Goal: Task Accomplishment & Management: Contribute content

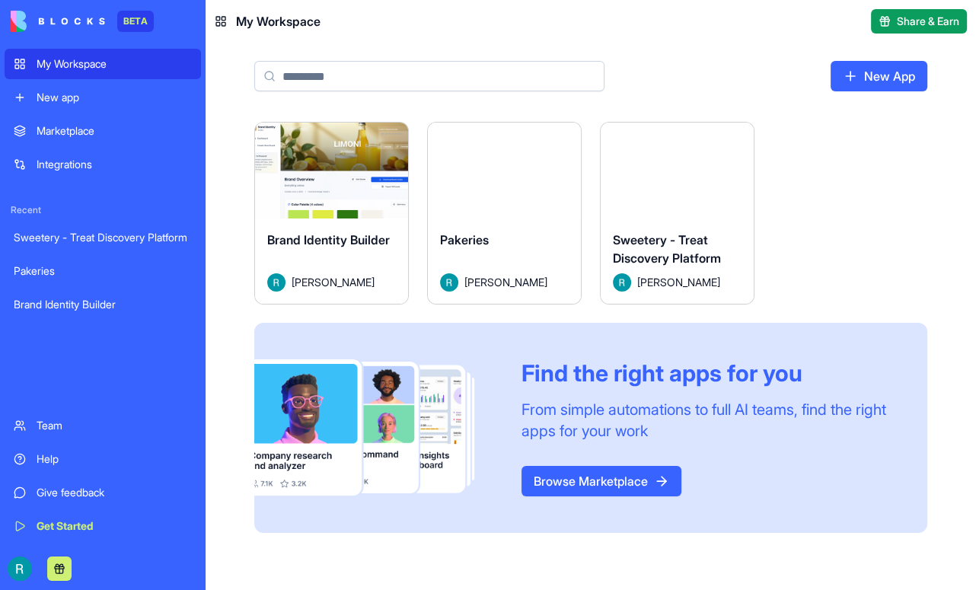
click at [75, 21] on img at bounding box center [58, 21] width 94 height 21
click at [21, 24] on img at bounding box center [58, 21] width 94 height 21
click at [97, 139] on div "Marketplace" at bounding box center [114, 130] width 155 height 15
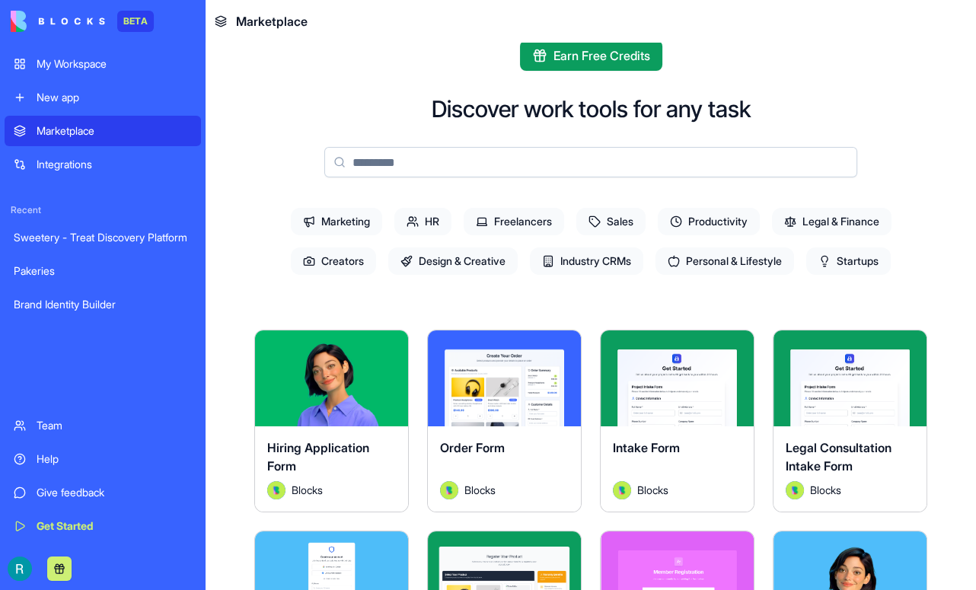
scroll to position [23, 0]
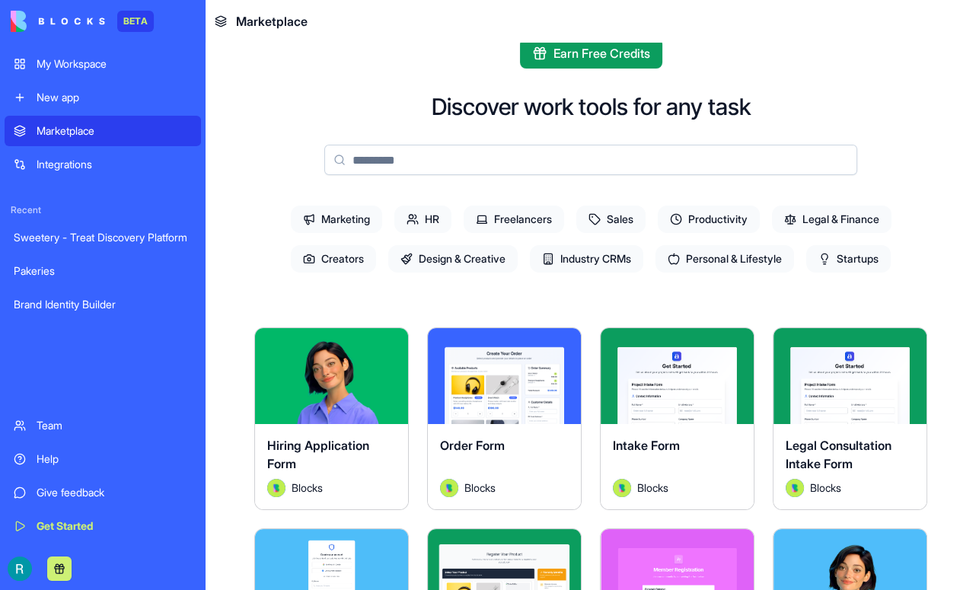
click at [518, 273] on span "Design & Creative" at bounding box center [452, 258] width 129 height 27
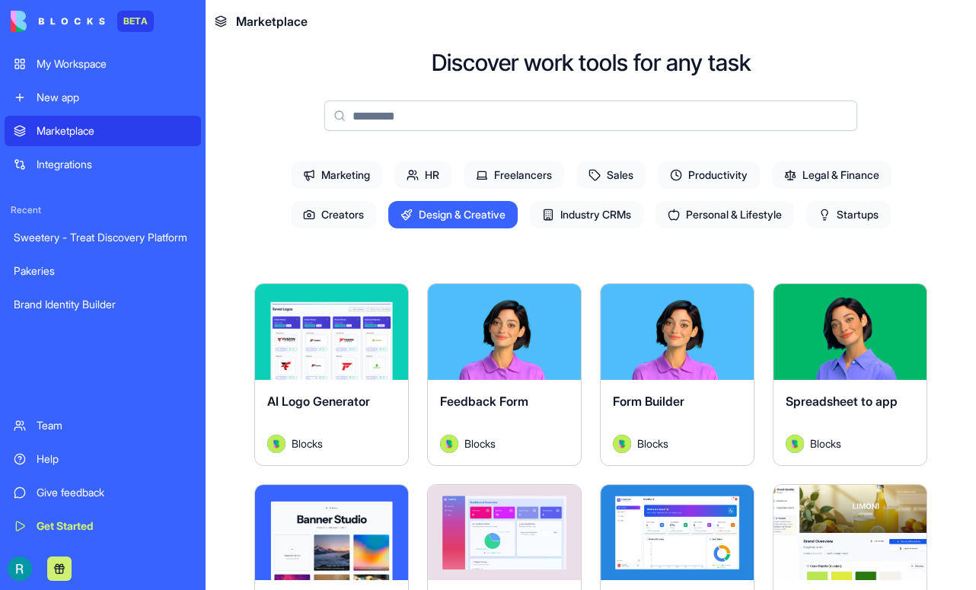
scroll to position [63, 0]
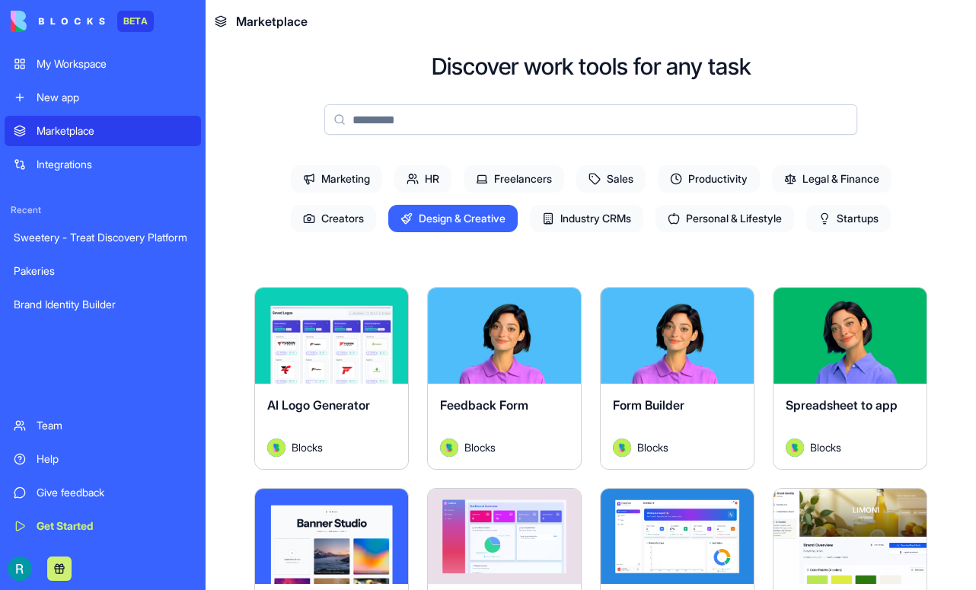
click at [806, 232] on span "Startups" at bounding box center [848, 218] width 85 height 27
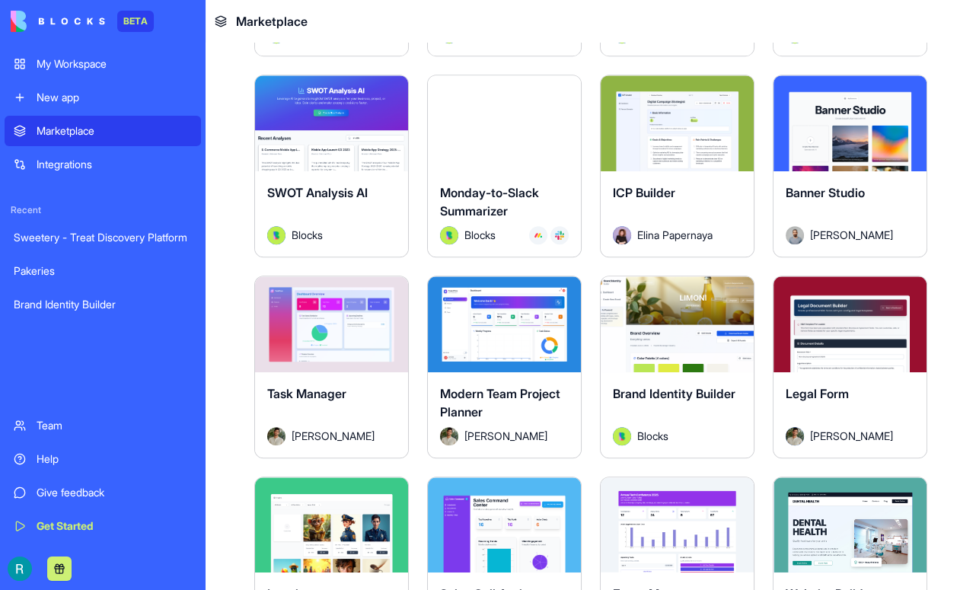
scroll to position [0, 0]
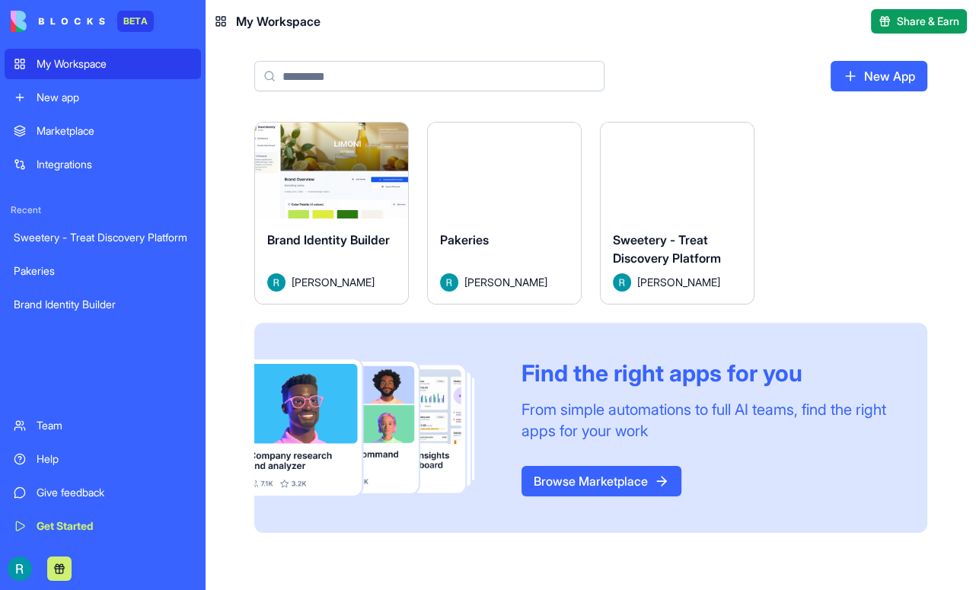
click at [441, 163] on html "BETA My Workspace New app Marketplace Integrations Recent Sweetery - Treat Disc…" at bounding box center [488, 295] width 976 height 590
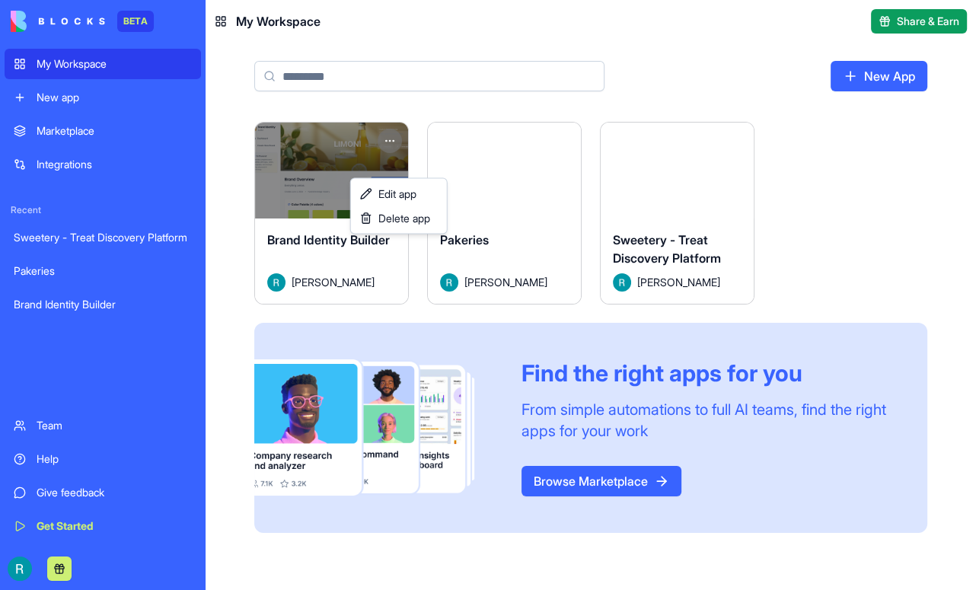
click at [327, 189] on html "BETA My Workspace New app Marketplace Integrations Recent Sweetery - Treat Disc…" at bounding box center [488, 295] width 976 height 590
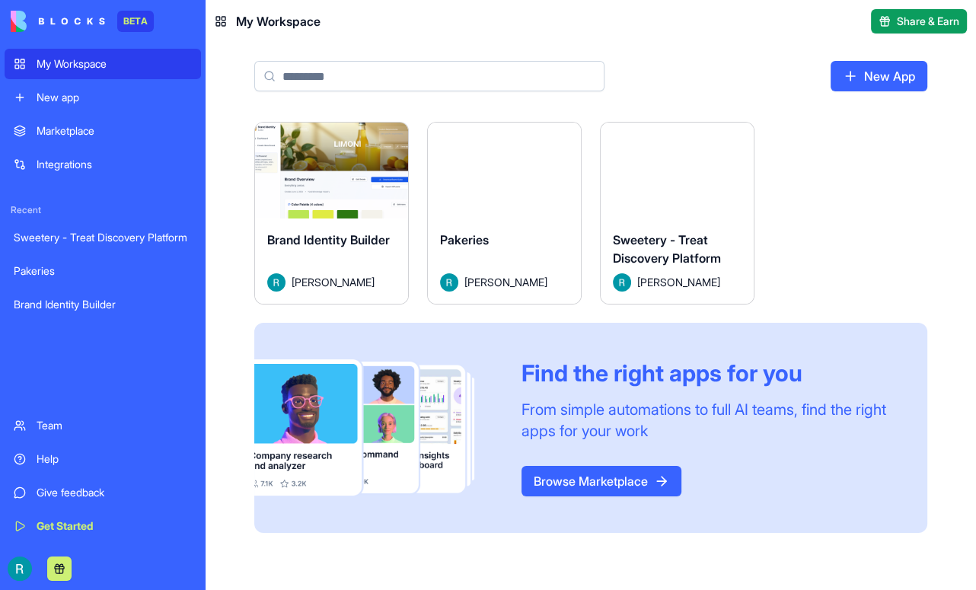
click at [327, 186] on button "Launch" at bounding box center [332, 170] width 114 height 30
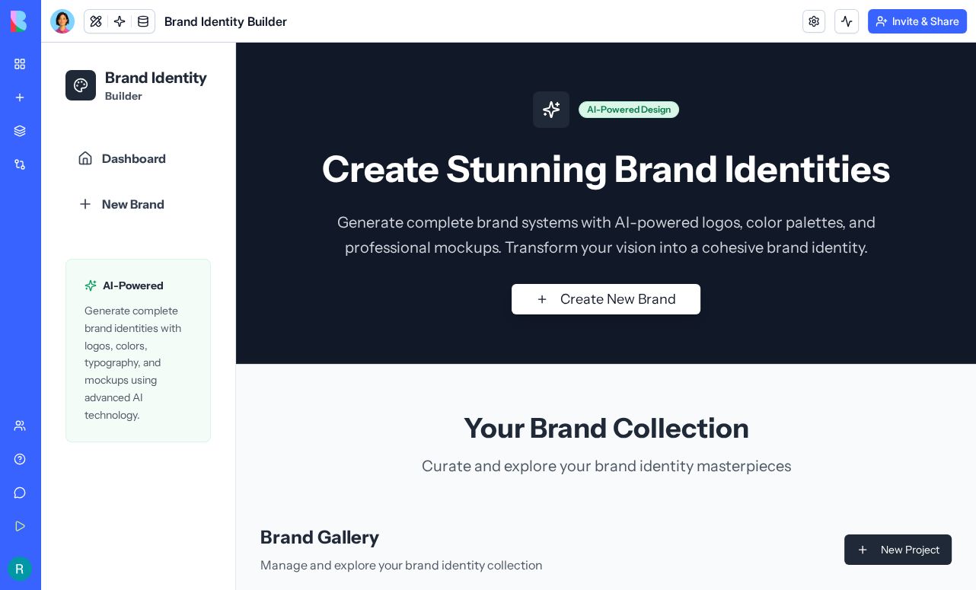
click at [56, 452] on div "Help" at bounding box center [47, 459] width 20 height 15
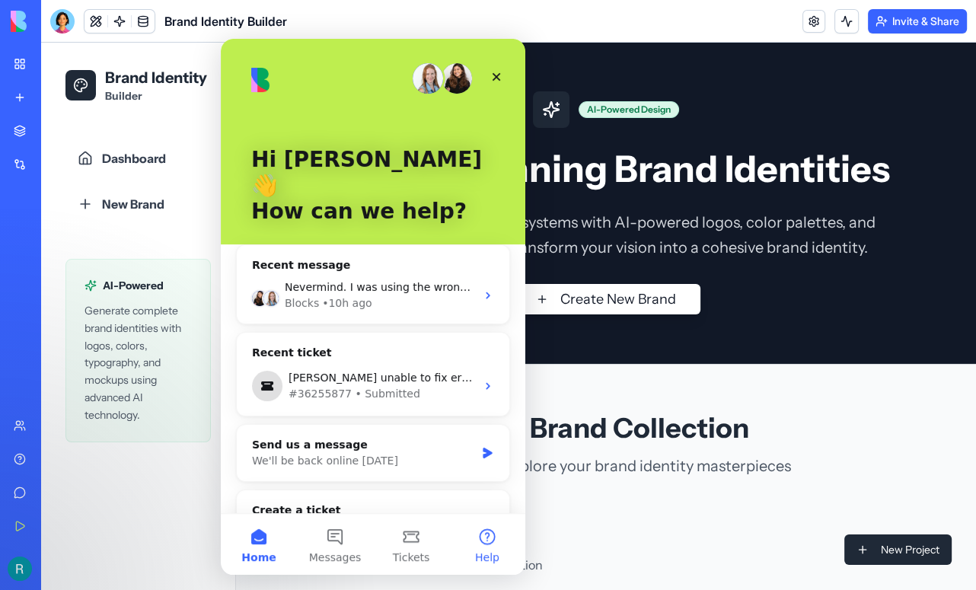
click at [491, 546] on button "Help" at bounding box center [487, 544] width 76 height 61
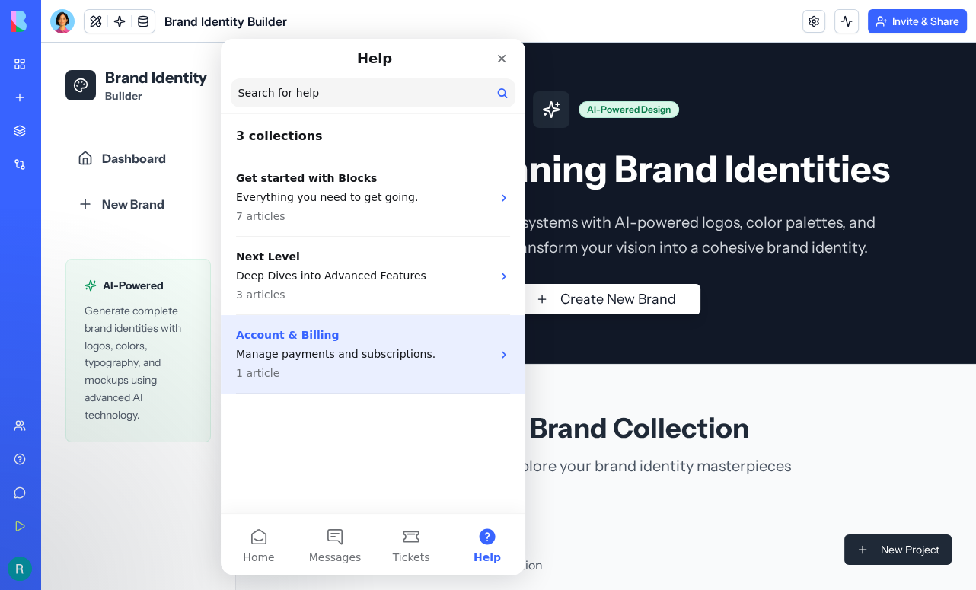
click at [348, 351] on p "Manage payments and subscriptions." at bounding box center [364, 355] width 256 height 16
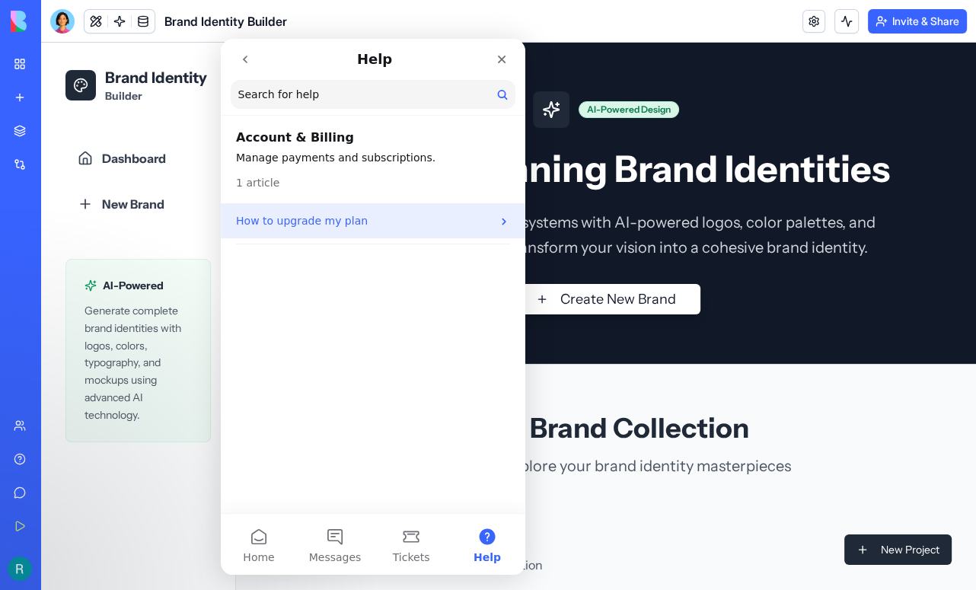
click at [342, 223] on p "How to upgrade my plan" at bounding box center [364, 221] width 256 height 16
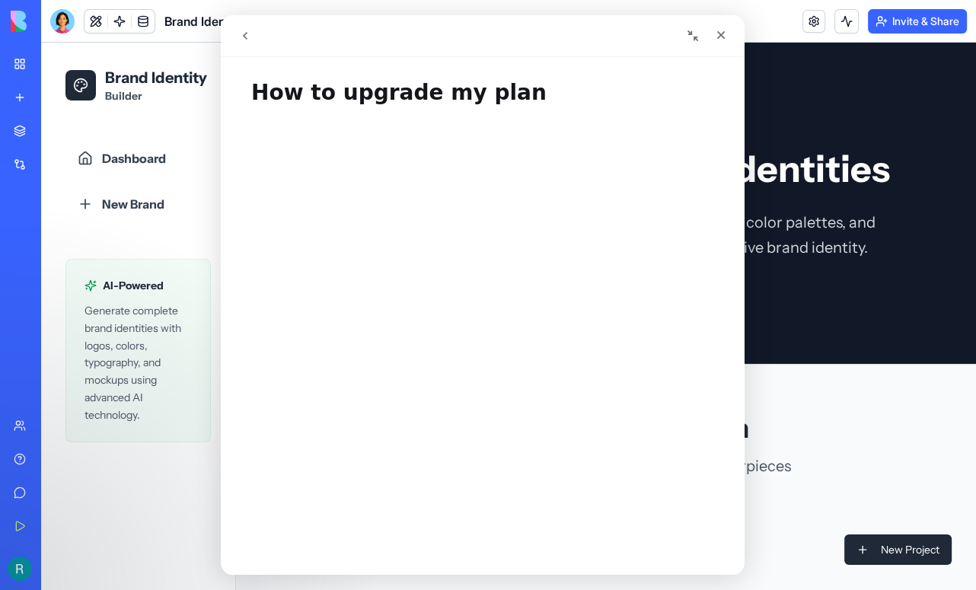
click at [248, 30] on icon "go back" at bounding box center [245, 36] width 12 height 12
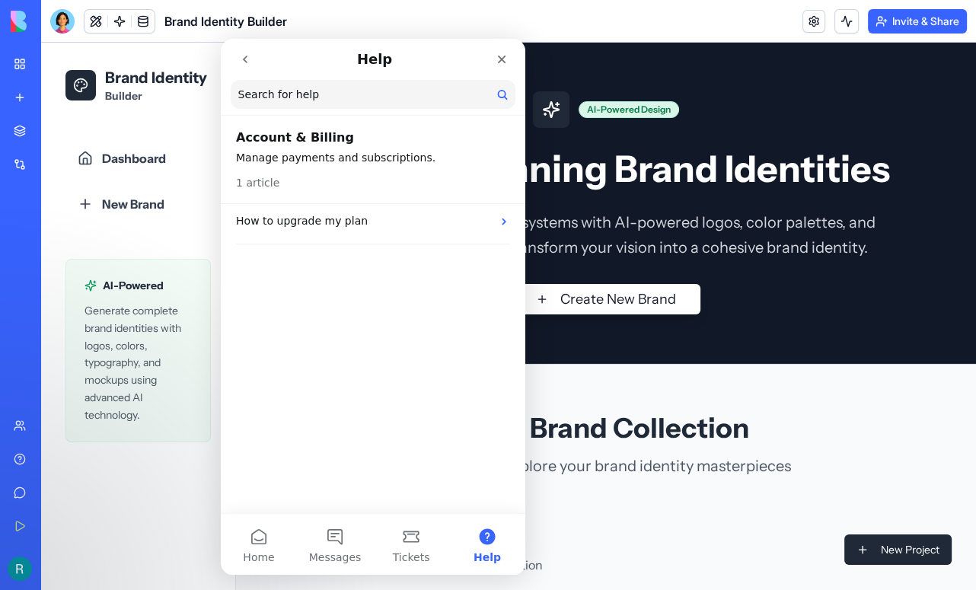
click at [239, 55] on icon "go back" at bounding box center [245, 59] width 12 height 12
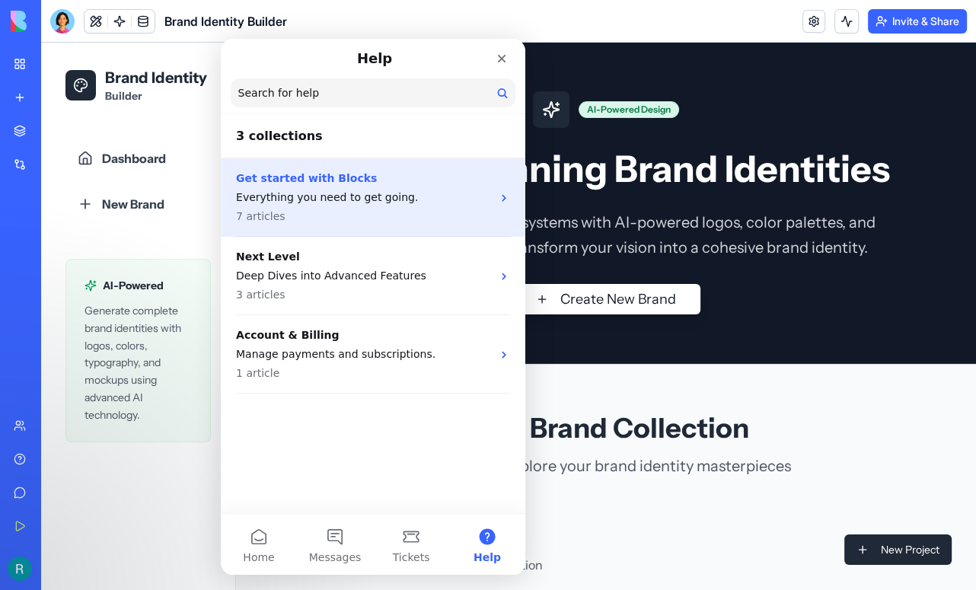
click at [267, 193] on p "Everything you need to get going." at bounding box center [364, 198] width 256 height 16
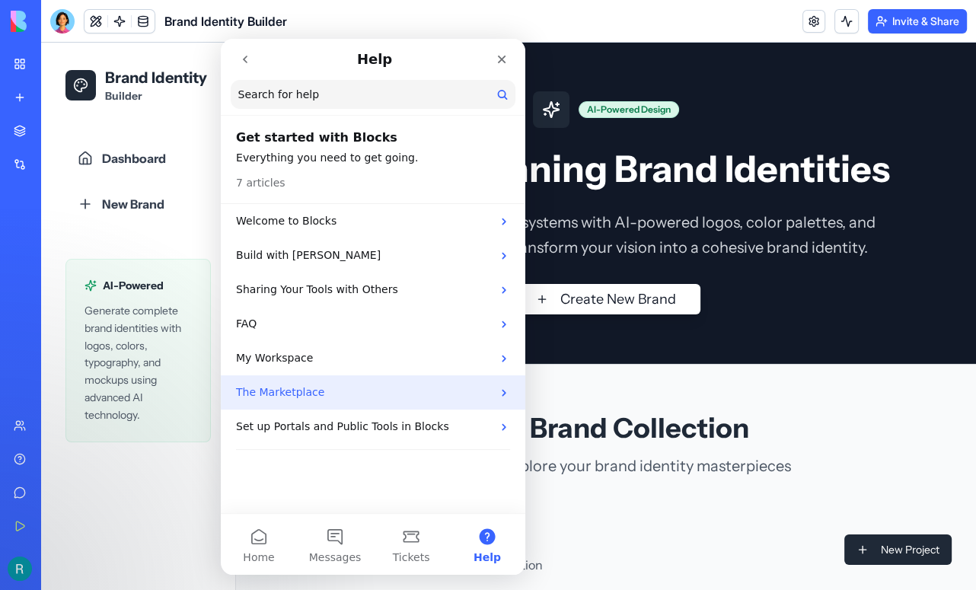
click at [282, 389] on p "The Marketplace" at bounding box center [364, 393] width 256 height 16
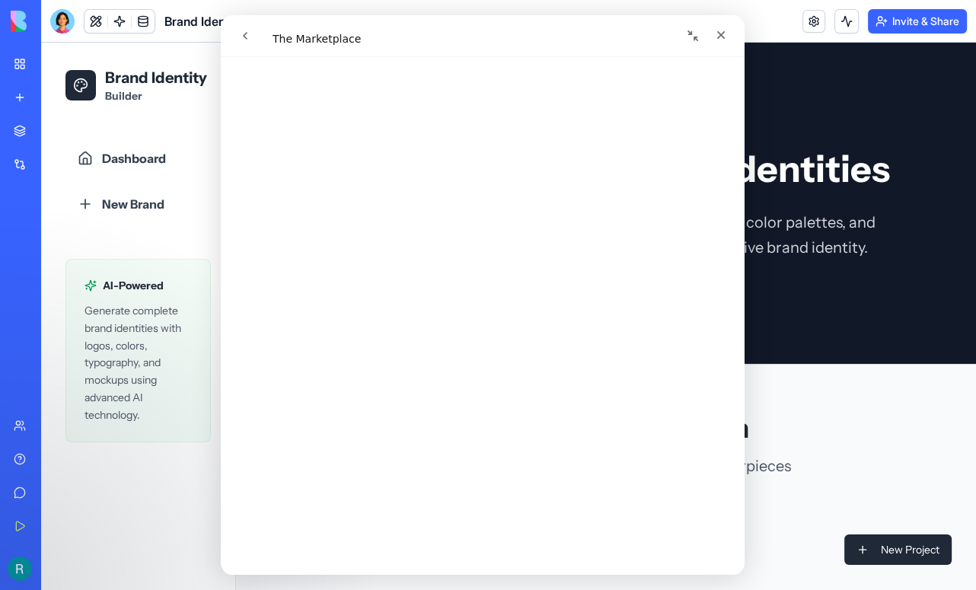
scroll to position [299, 0]
click at [289, 38] on div "Intercom messenger" at bounding box center [355, 35] width 249 height 29
click at [247, 30] on icon "go back" at bounding box center [245, 36] width 12 height 12
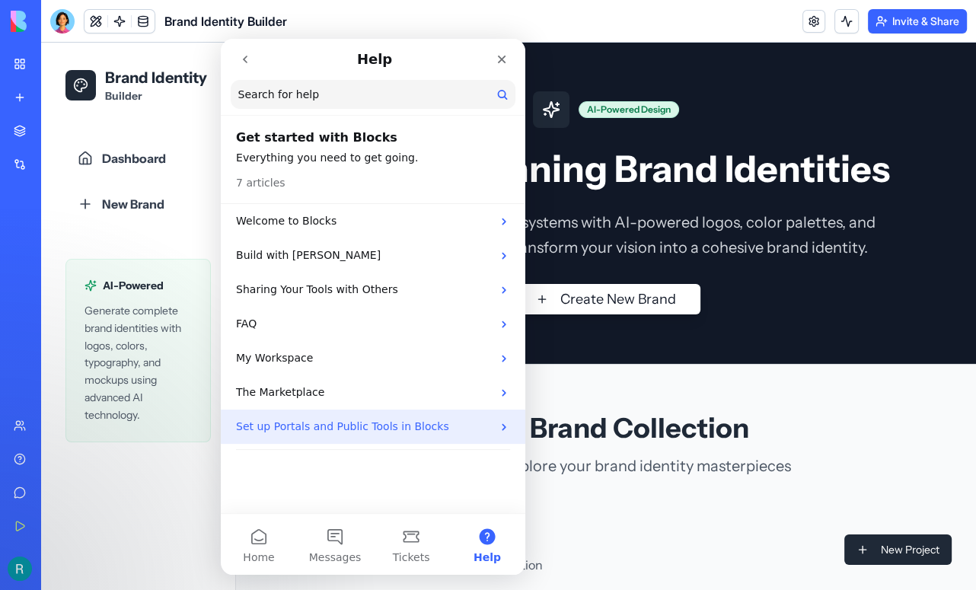
click at [283, 417] on div "Set up Portals and Public Tools in Blocks" at bounding box center [373, 427] width 305 height 34
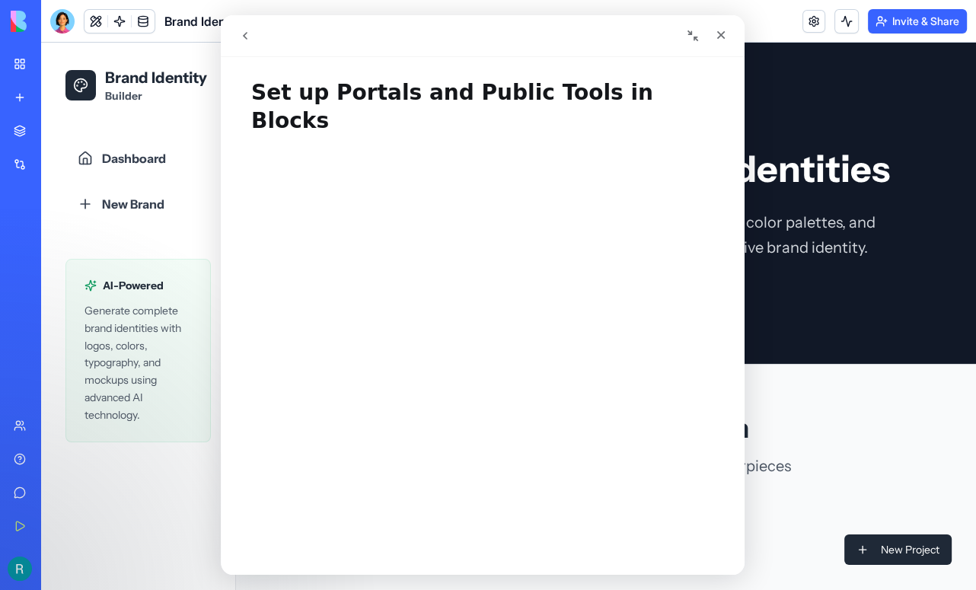
click at [43, 245] on div "Sweetery - Treat Discovery Platform" at bounding box center [35, 237] width 43 height 15
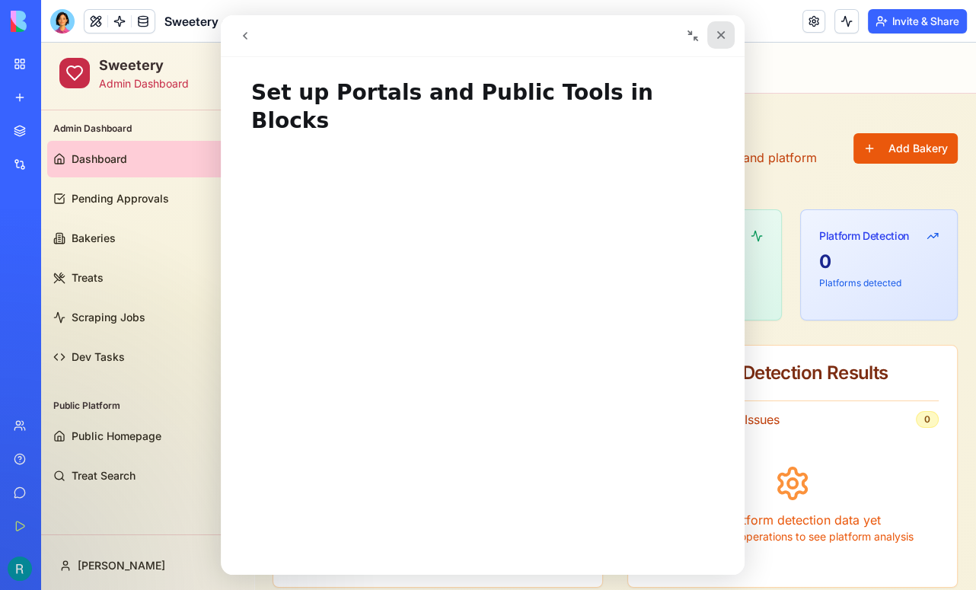
click at [720, 41] on div "Close" at bounding box center [720, 34] width 27 height 27
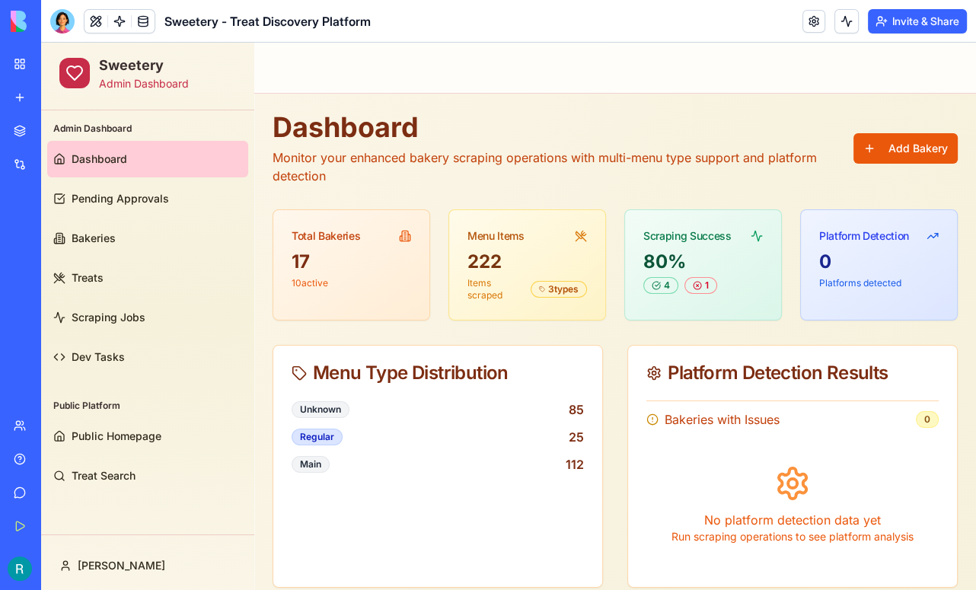
click at [608, 121] on h1 "Dashboard" at bounding box center [563, 127] width 581 height 30
click at [908, 155] on button "Add Bakery" at bounding box center [906, 148] width 104 height 30
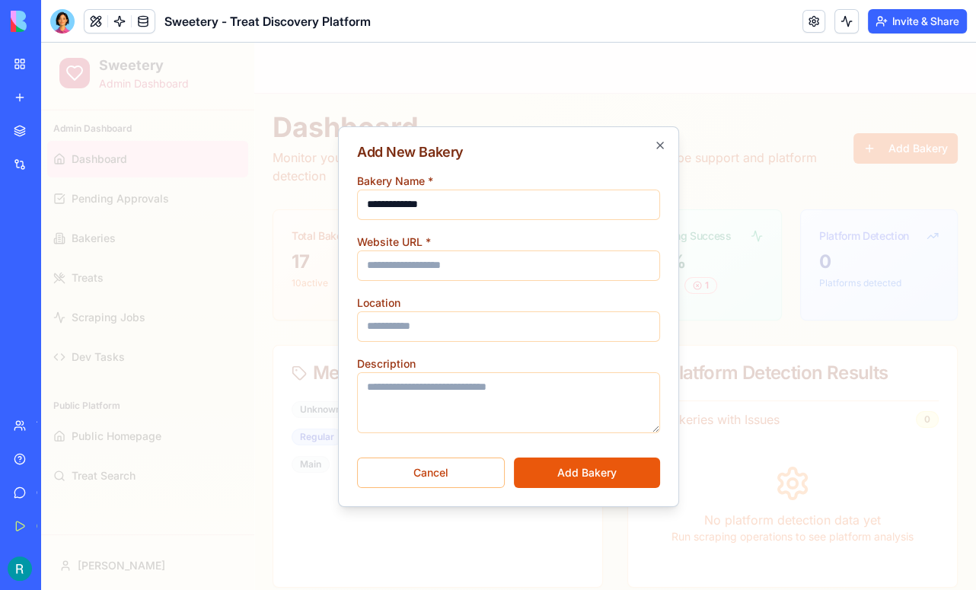
type input "**********"
click at [414, 271] on input "Website URL *" at bounding box center [508, 266] width 303 height 30
paste input "**********"
type input "**********"
click at [445, 331] on input "Location" at bounding box center [508, 326] width 303 height 30
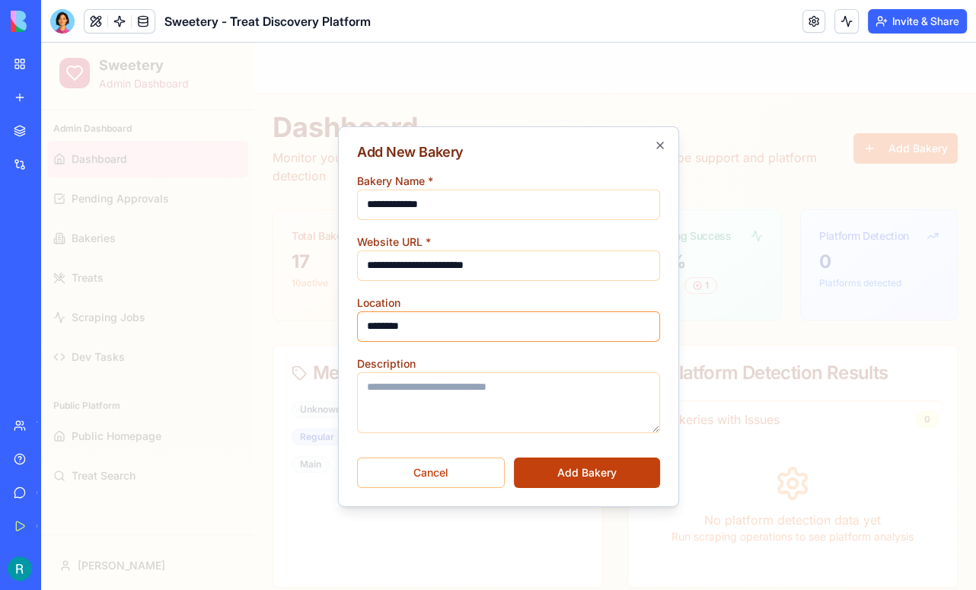
type input "********"
click at [588, 467] on button "Add Bakery" at bounding box center [587, 473] width 146 height 30
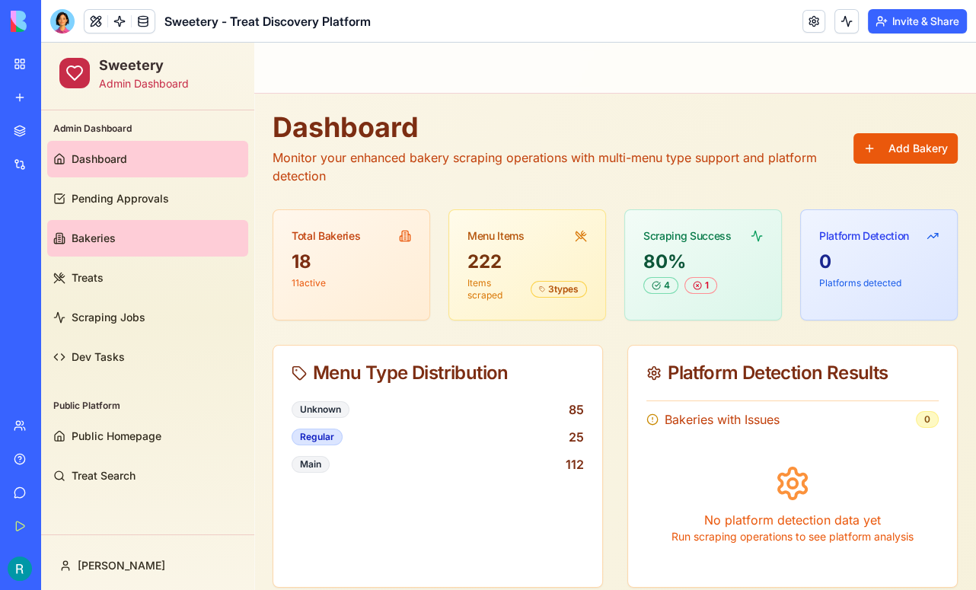
click at [119, 250] on link "Bakeries" at bounding box center [147, 238] width 201 height 37
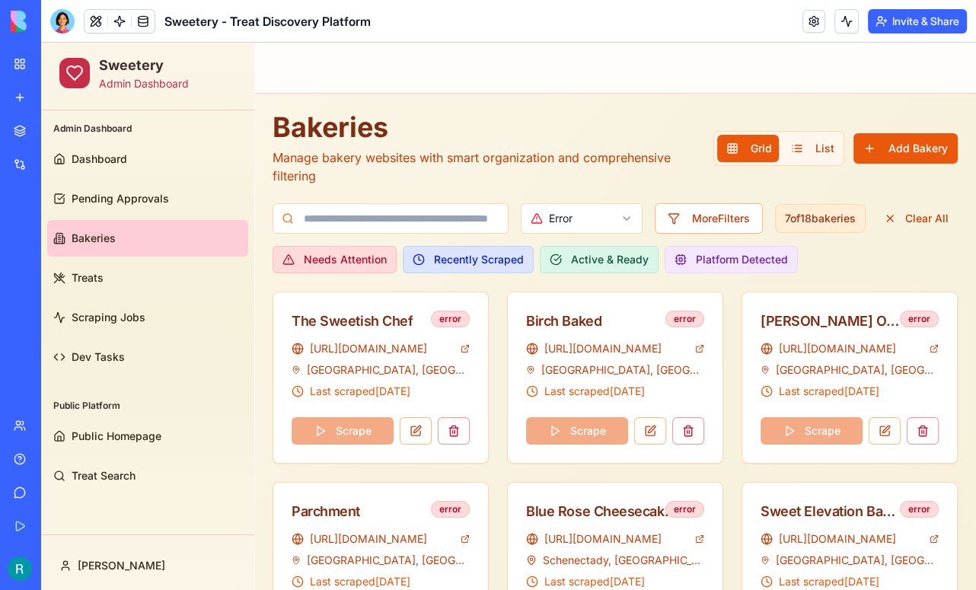
click at [579, 223] on html "Sweetery Admin Dashboard Admin Dashboard Dashboard Pending Approvals Bakeries T…" at bounding box center [508, 453] width 935 height 820
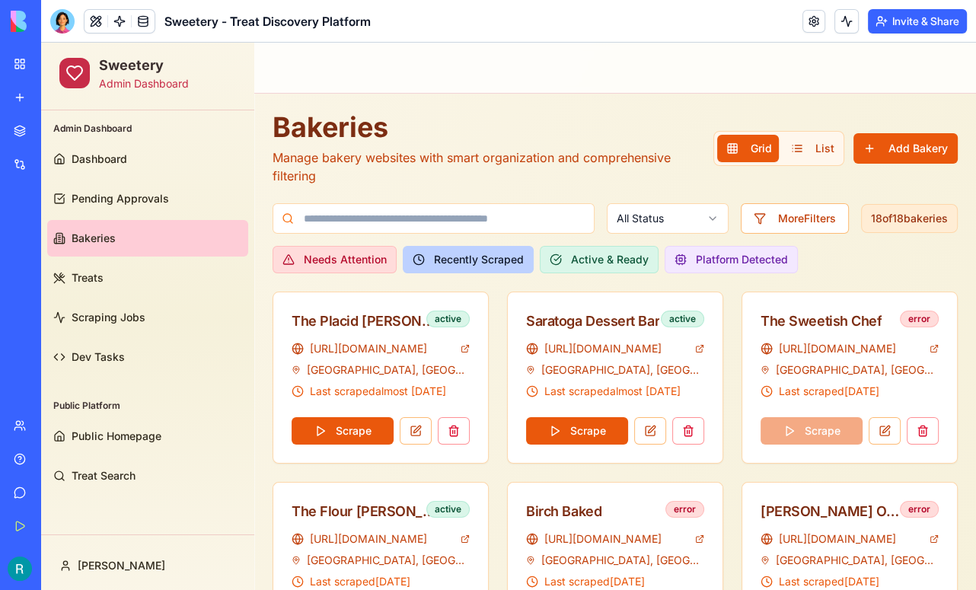
click at [513, 251] on button "Recently Scraped" at bounding box center [468, 259] width 131 height 27
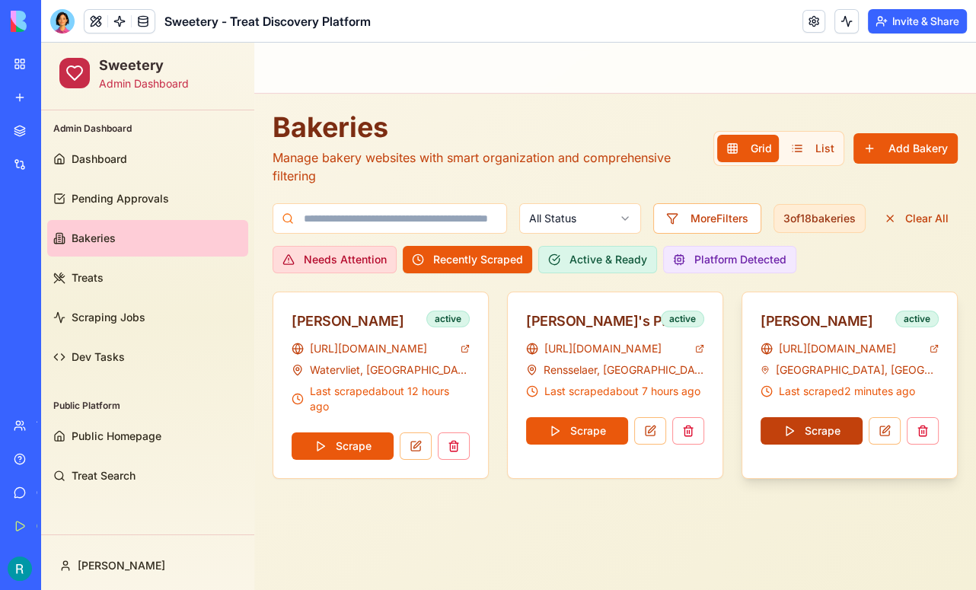
click at [813, 429] on button "Scrape" at bounding box center [812, 430] width 102 height 27
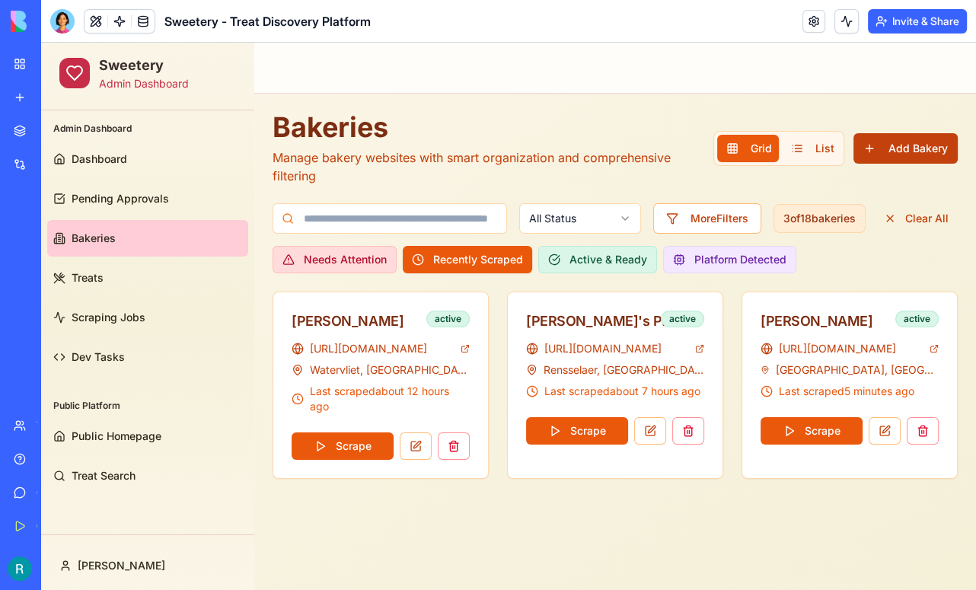
click at [914, 148] on button "Add Bakery" at bounding box center [906, 148] width 104 height 30
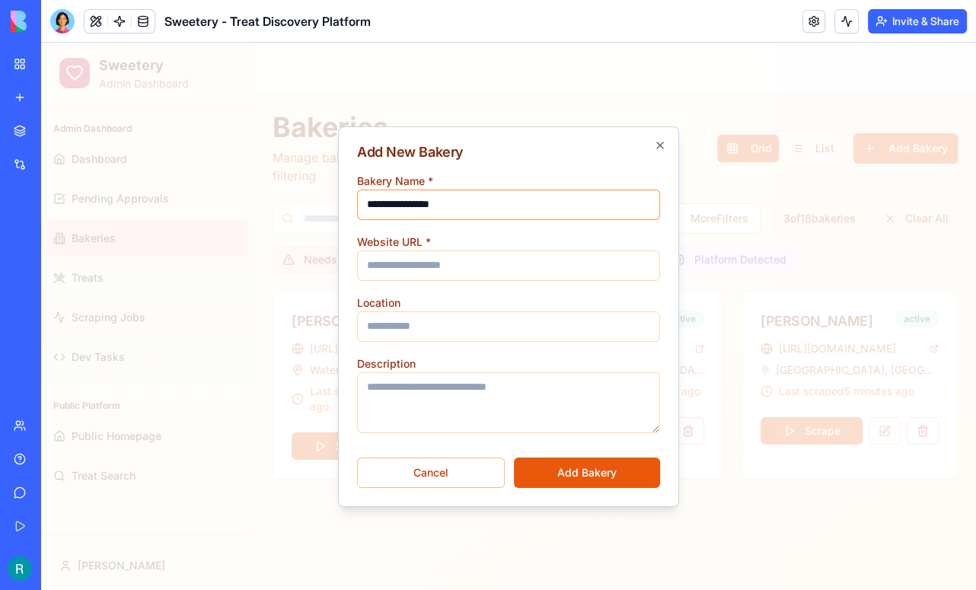
type input "**********"
click at [440, 267] on input "Website URL *" at bounding box center [508, 266] width 303 height 30
paste input "**********"
type input "**********"
click at [430, 324] on input "Location" at bounding box center [508, 326] width 303 height 30
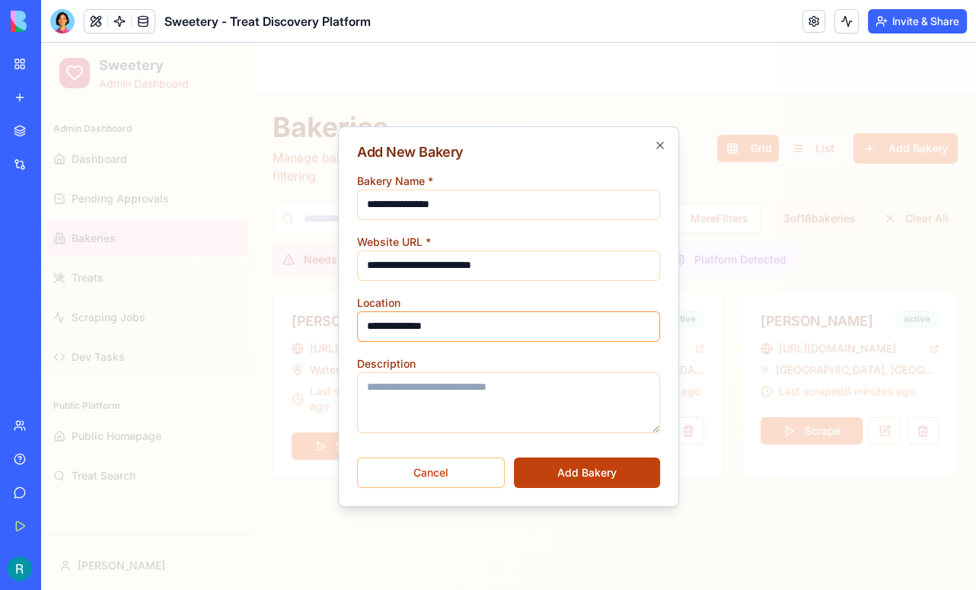
type input "**********"
click at [585, 474] on button "Add Bakery" at bounding box center [587, 473] width 146 height 30
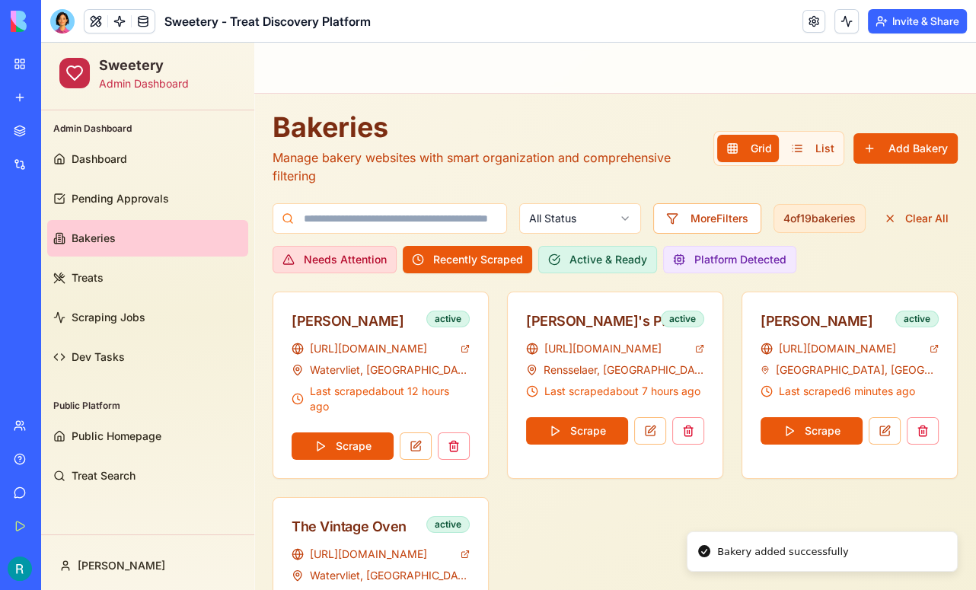
scroll to position [116, 0]
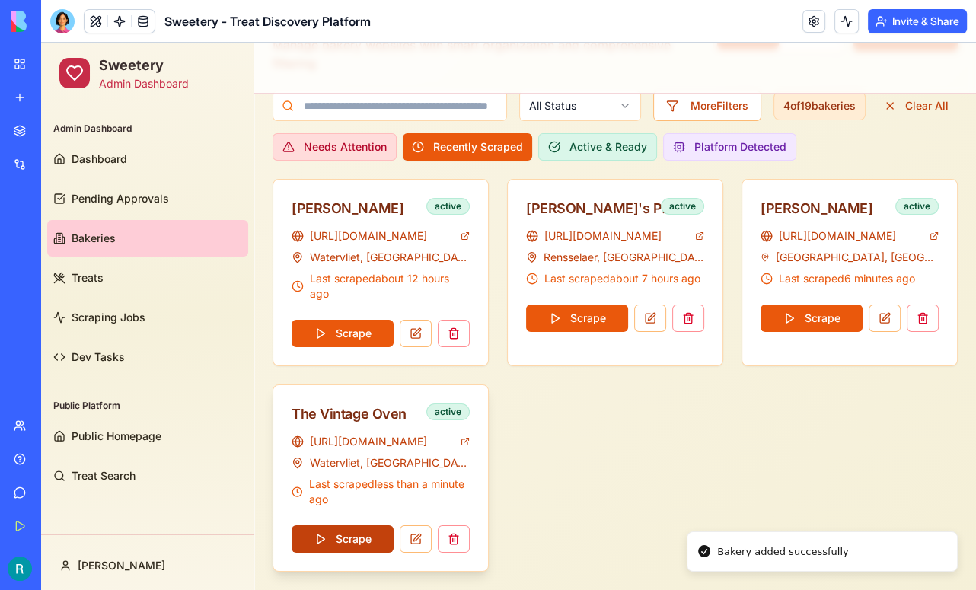
click at [338, 530] on button "Scrape" at bounding box center [343, 538] width 102 height 27
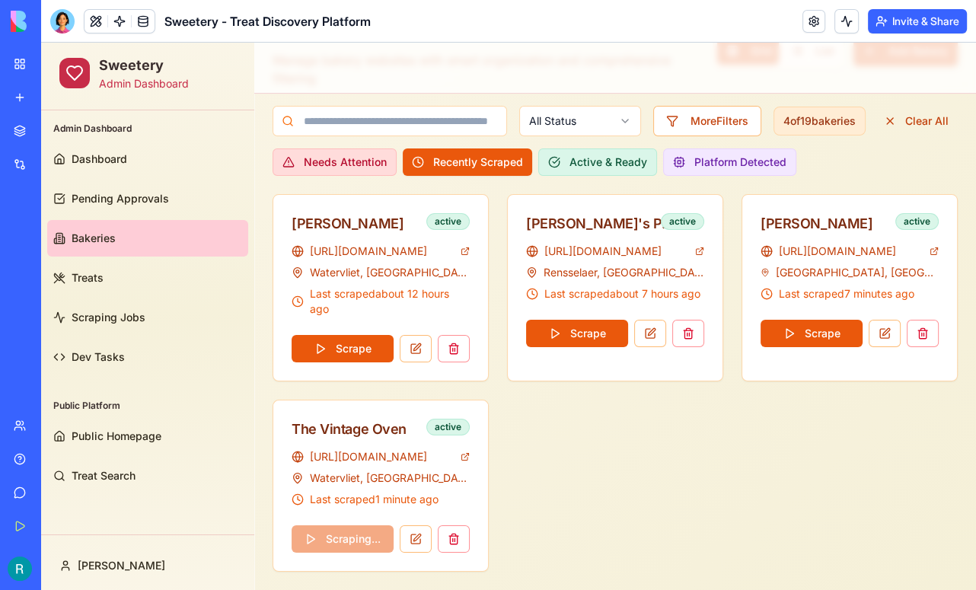
scroll to position [100, 0]
click at [417, 534] on button at bounding box center [416, 538] width 32 height 27
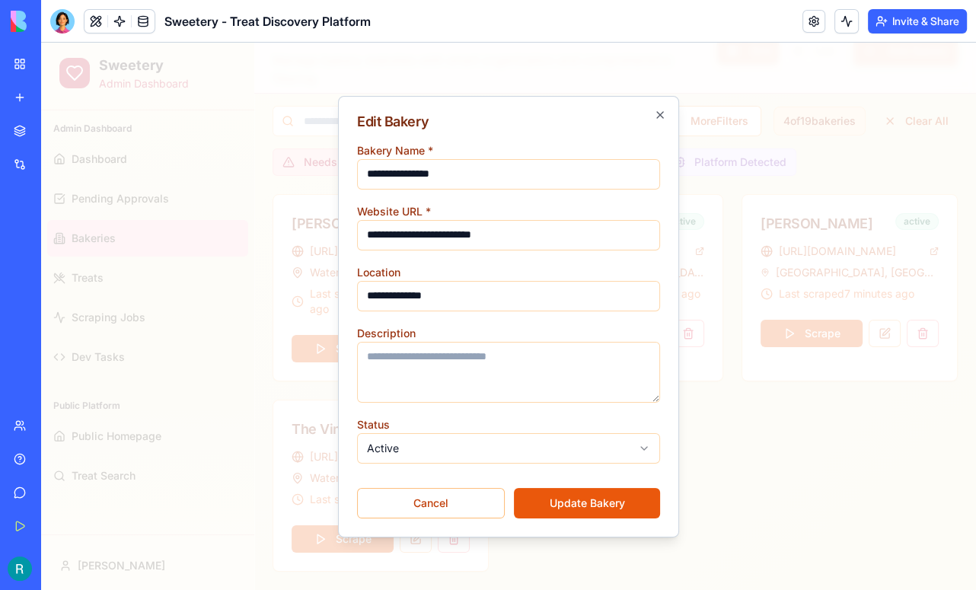
click at [599, 447] on body "**********" at bounding box center [508, 267] width 935 height 645
click at [563, 503] on button "Update Bakery" at bounding box center [587, 503] width 146 height 30
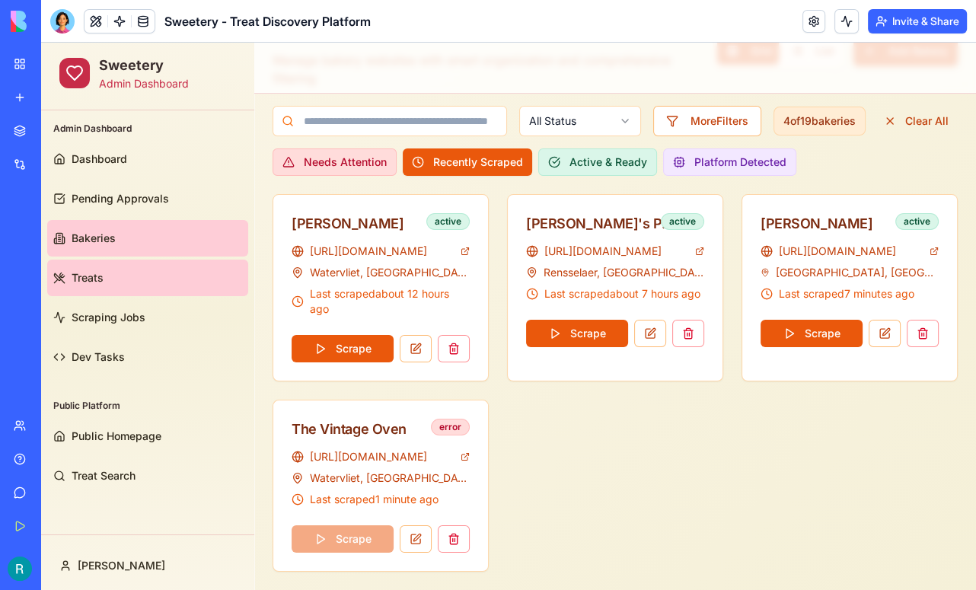
click at [106, 288] on link "Treats" at bounding box center [147, 278] width 201 height 37
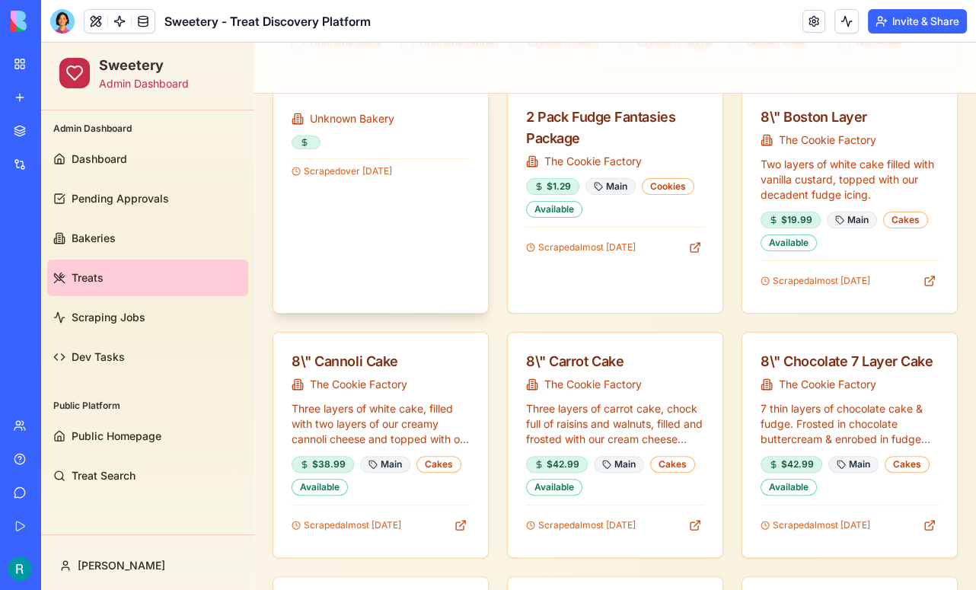
scroll to position [301, 0]
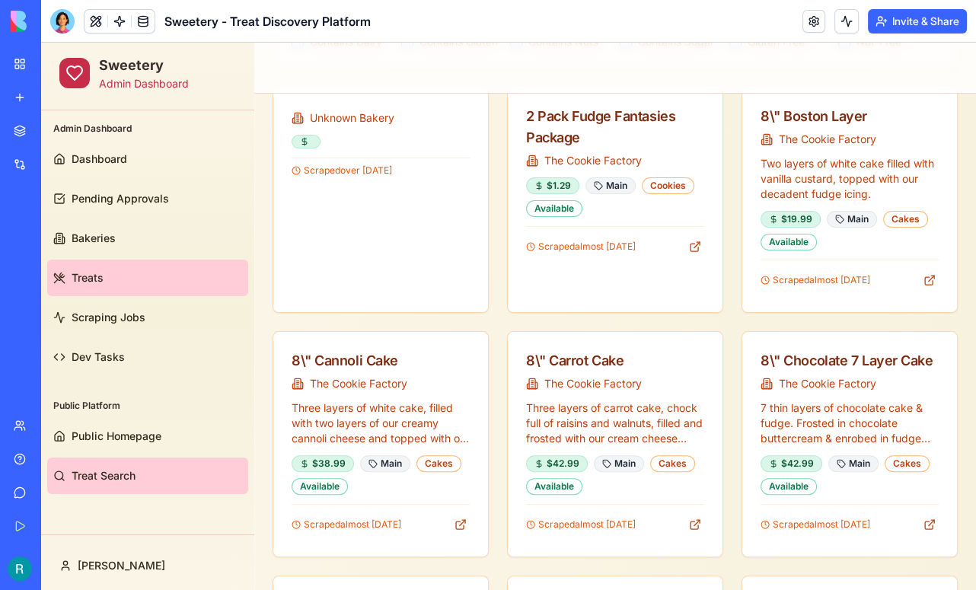
click at [101, 478] on span "Treat Search" at bounding box center [104, 475] width 64 height 15
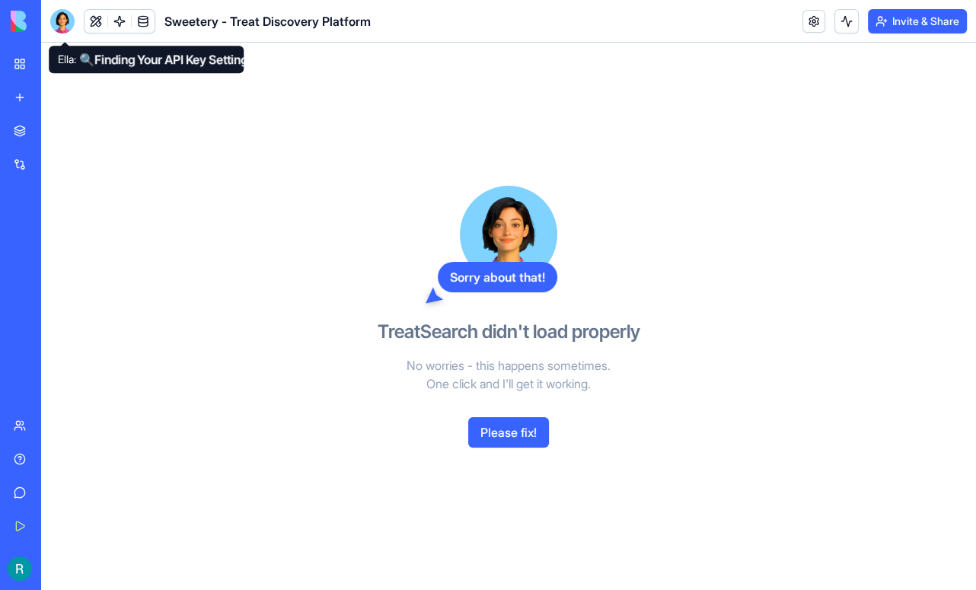
click at [63, 21] on div at bounding box center [62, 21] width 24 height 24
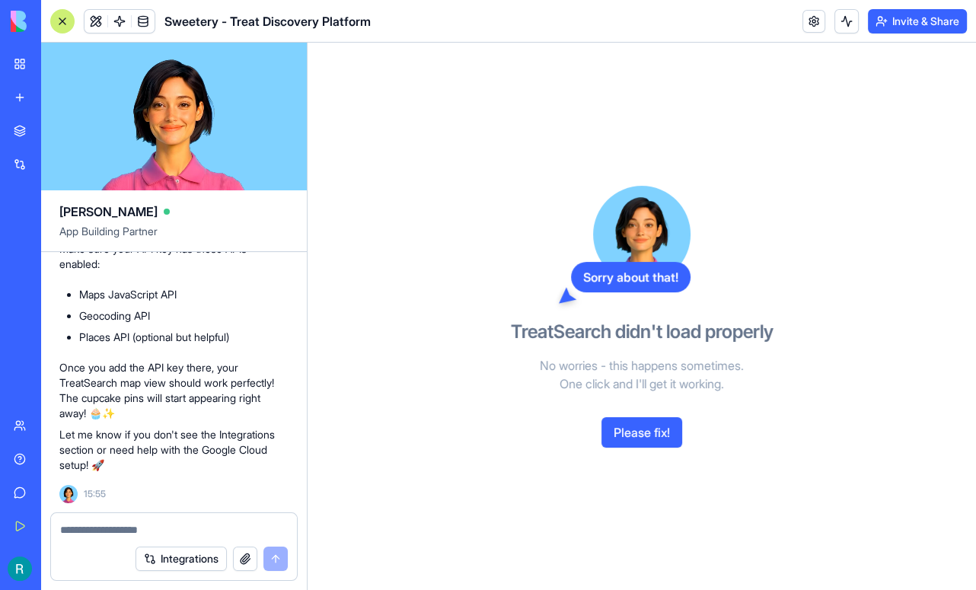
scroll to position [76314, 0]
click at [56, 172] on div "Integrations" at bounding box center [47, 164] width 20 height 15
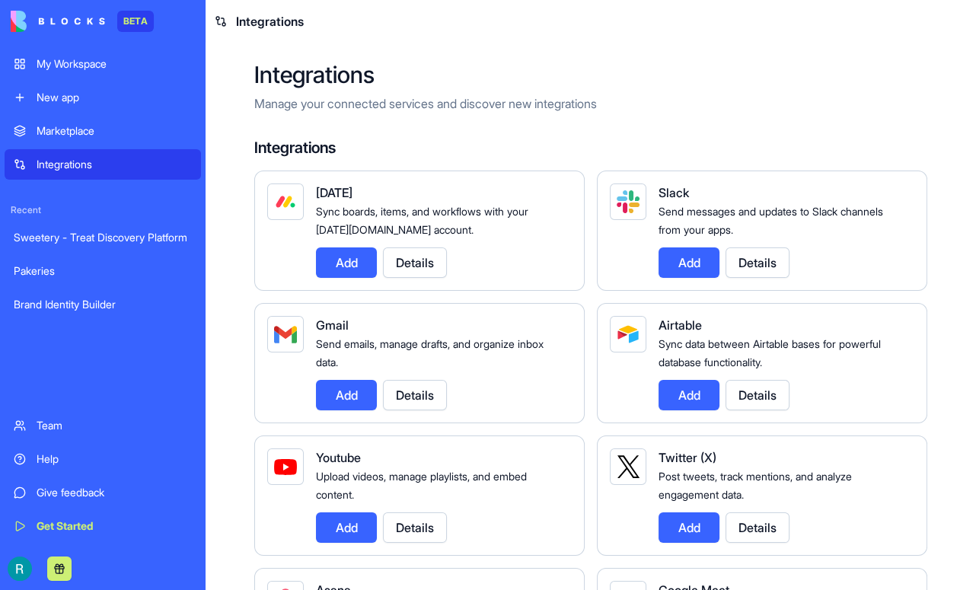
click at [92, 69] on div "My Workspace" at bounding box center [114, 63] width 155 height 15
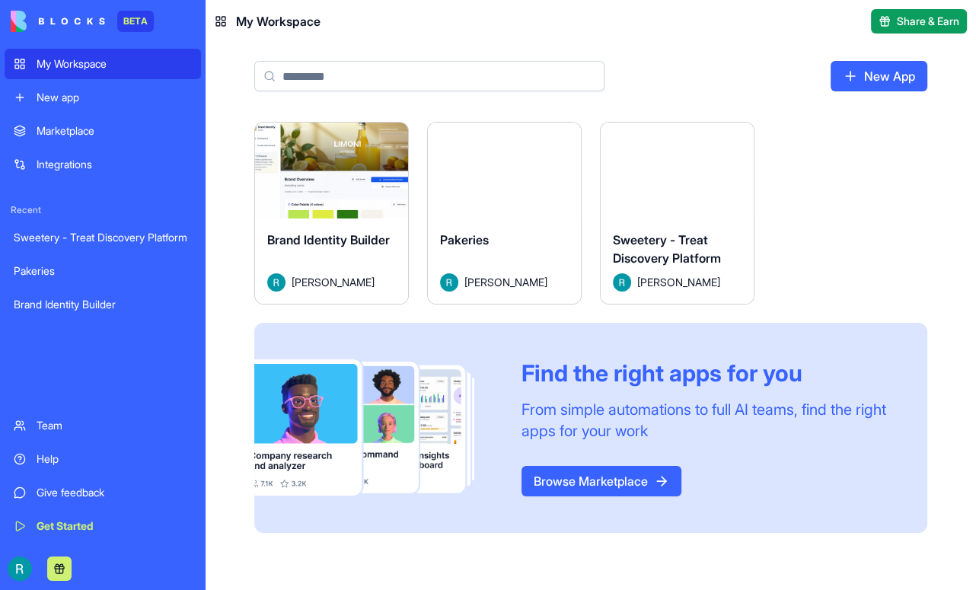
click at [735, 186] on button "Launch" at bounding box center [678, 170] width 114 height 30
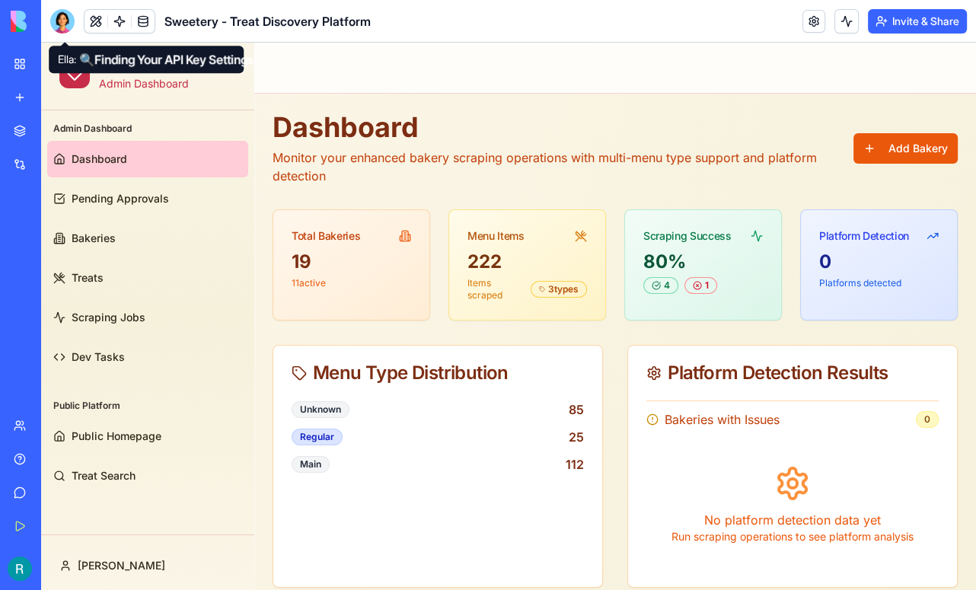
click at [68, 30] on div at bounding box center [62, 21] width 24 height 24
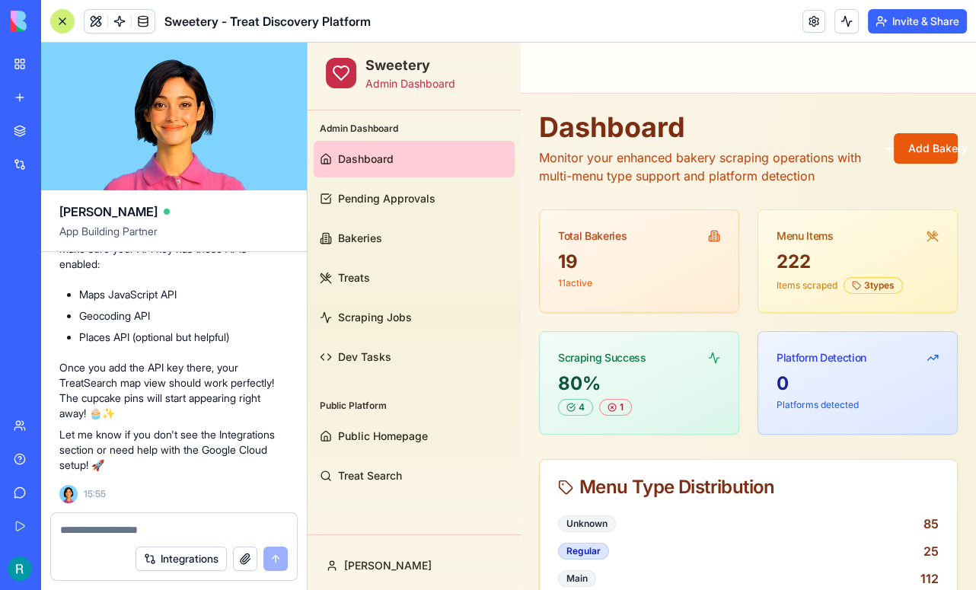
scroll to position [76238, 0]
click at [56, 172] on div "Integrations" at bounding box center [47, 164] width 20 height 15
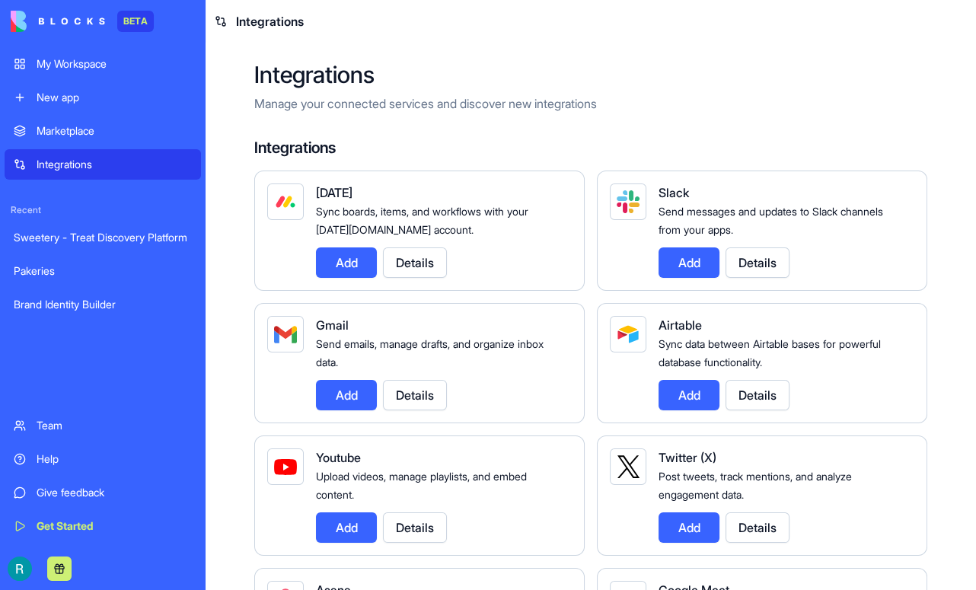
click at [104, 72] on div "My Workspace" at bounding box center [114, 63] width 155 height 15
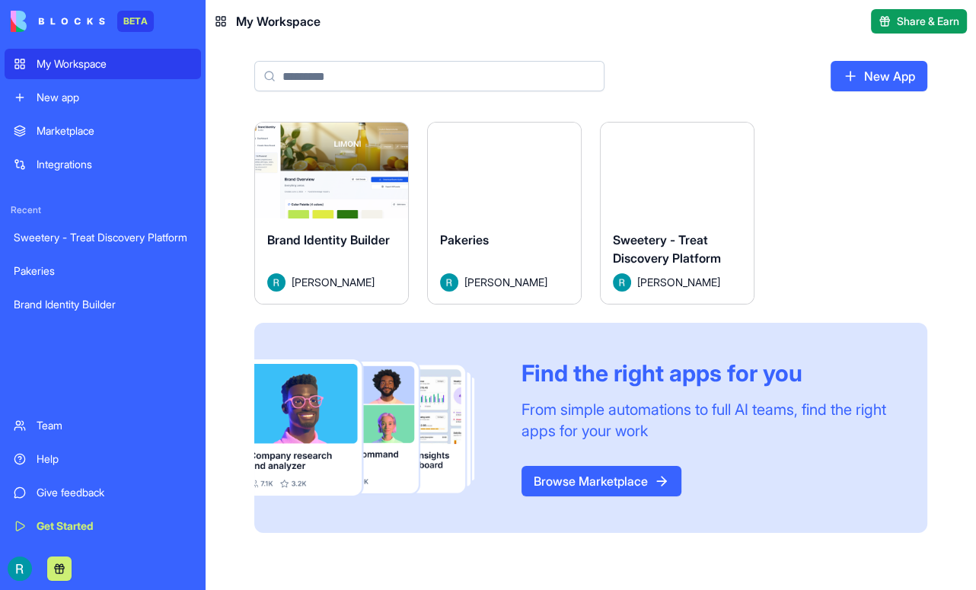
click at [735, 186] on button "Launch" at bounding box center [678, 170] width 114 height 30
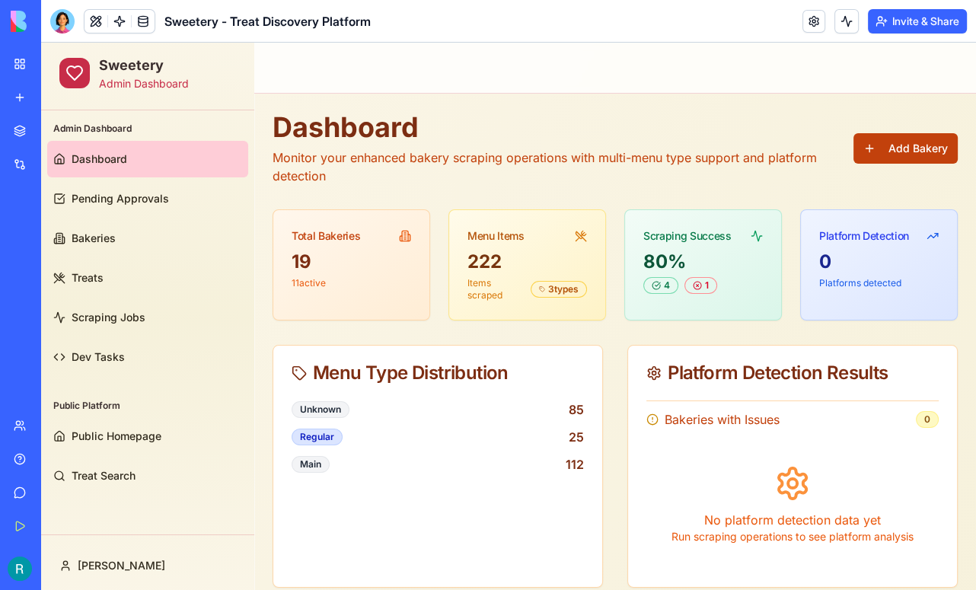
click at [896, 142] on button "Add Bakery" at bounding box center [906, 148] width 104 height 30
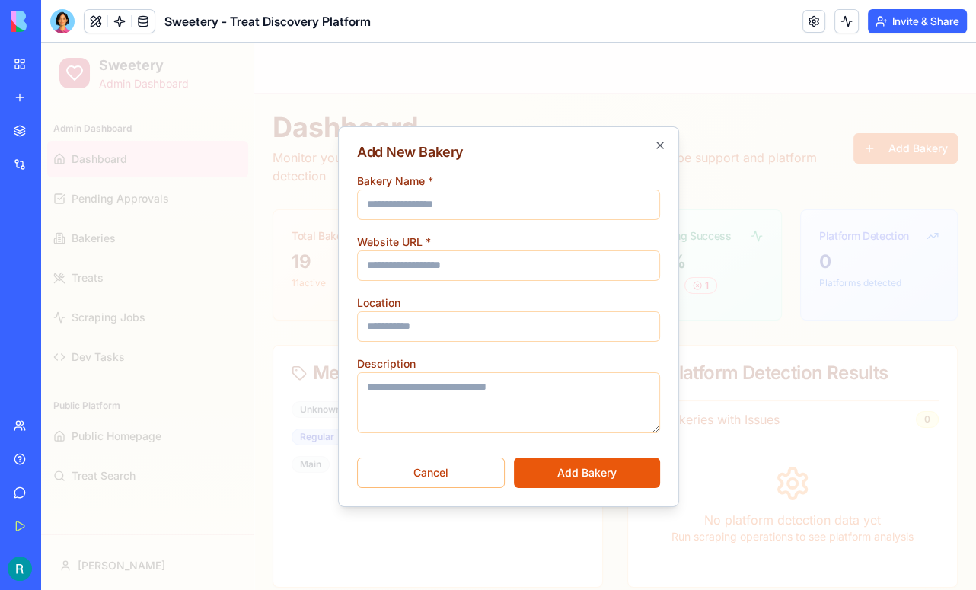
click at [571, 203] on input "Bakery Name *" at bounding box center [508, 205] width 303 height 30
type input "**********"
click at [410, 253] on input "Website URL *" at bounding box center [508, 266] width 303 height 30
paste input "**********"
type input "**********"
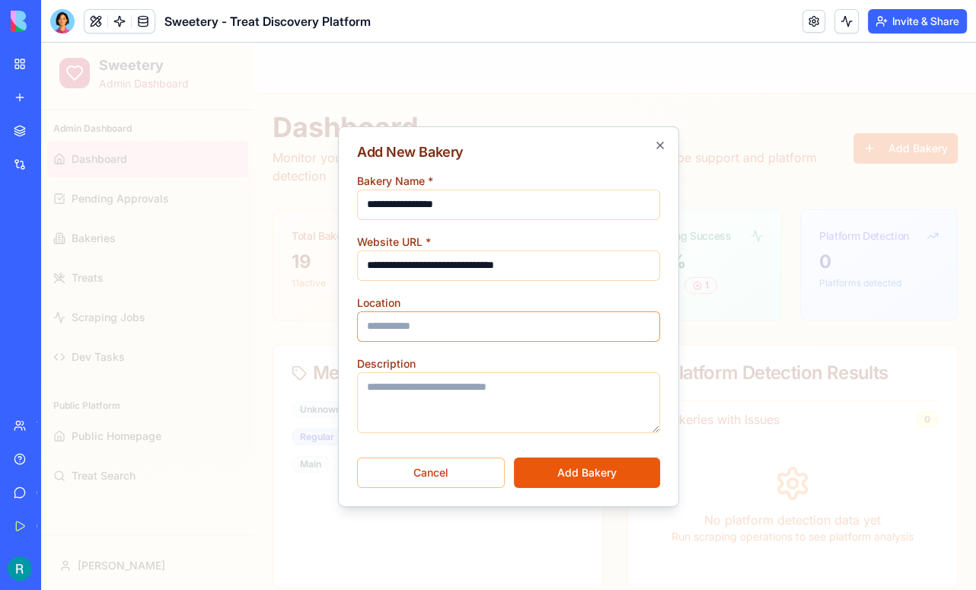
click at [441, 319] on input "Location" at bounding box center [508, 326] width 303 height 30
type input "*"
type input "**********"
click at [571, 458] on button "Add Bakery" at bounding box center [587, 473] width 146 height 30
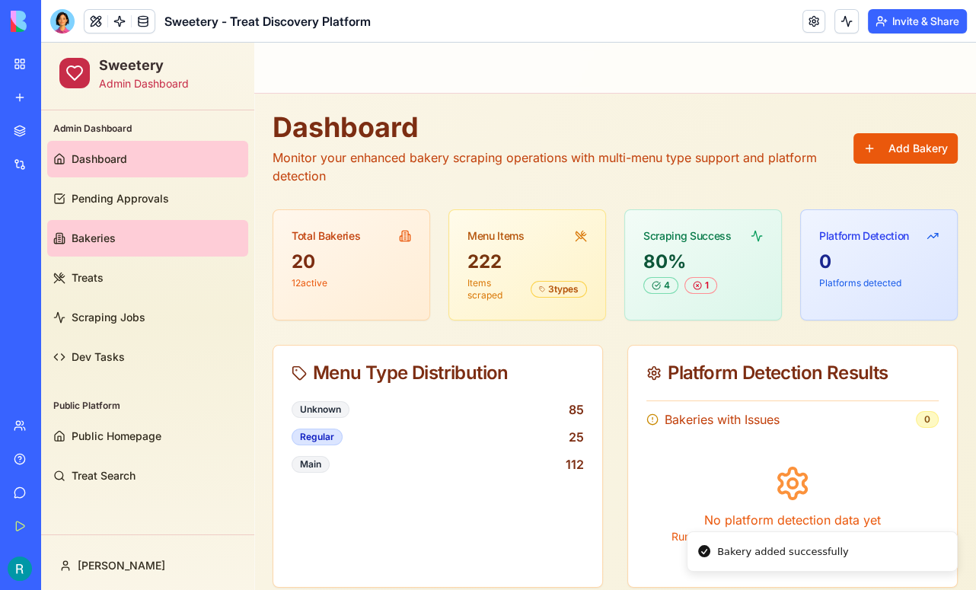
click at [127, 247] on link "Bakeries" at bounding box center [147, 238] width 201 height 37
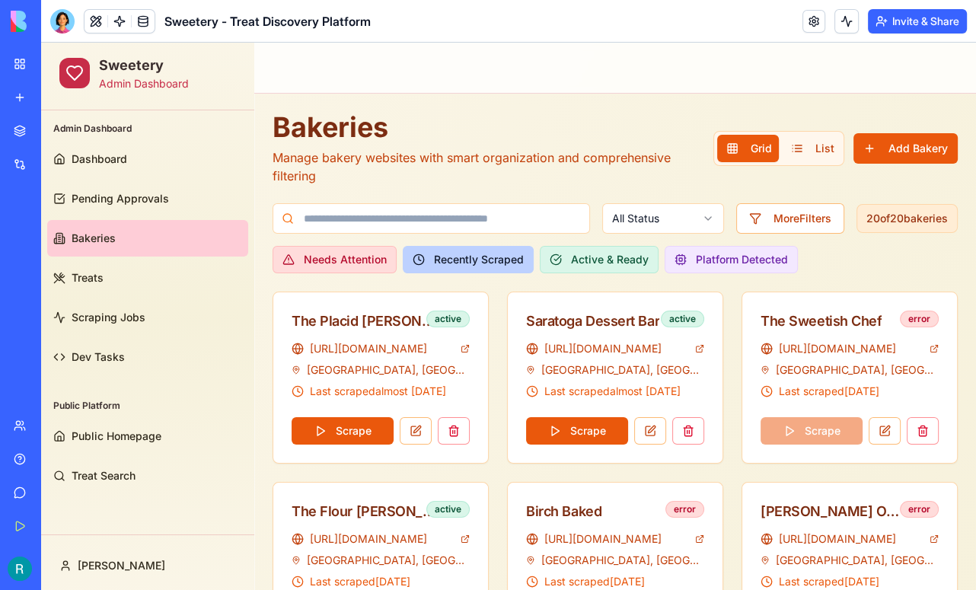
click at [494, 260] on button "Recently Scraped" at bounding box center [468, 259] width 131 height 27
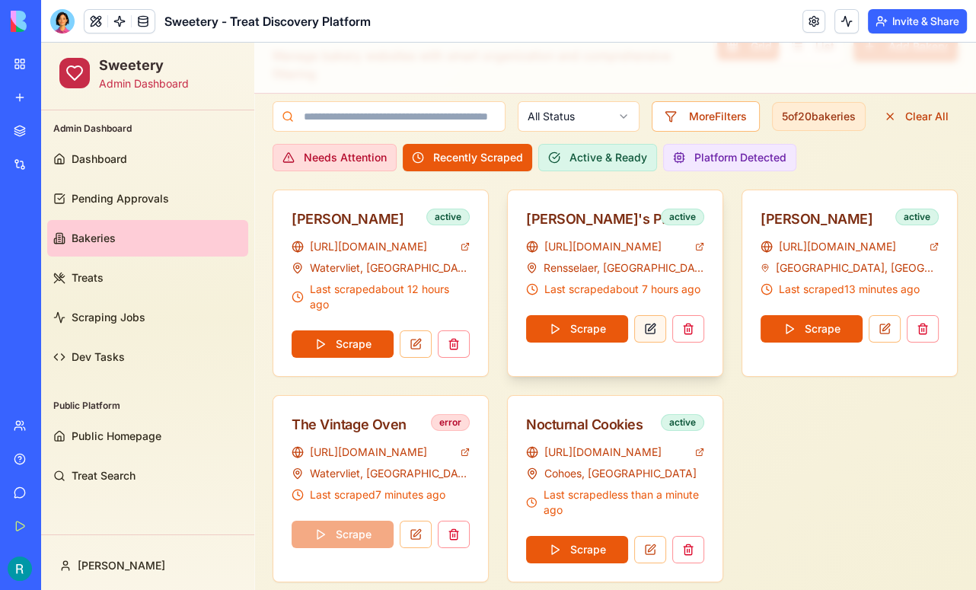
scroll to position [116, 0]
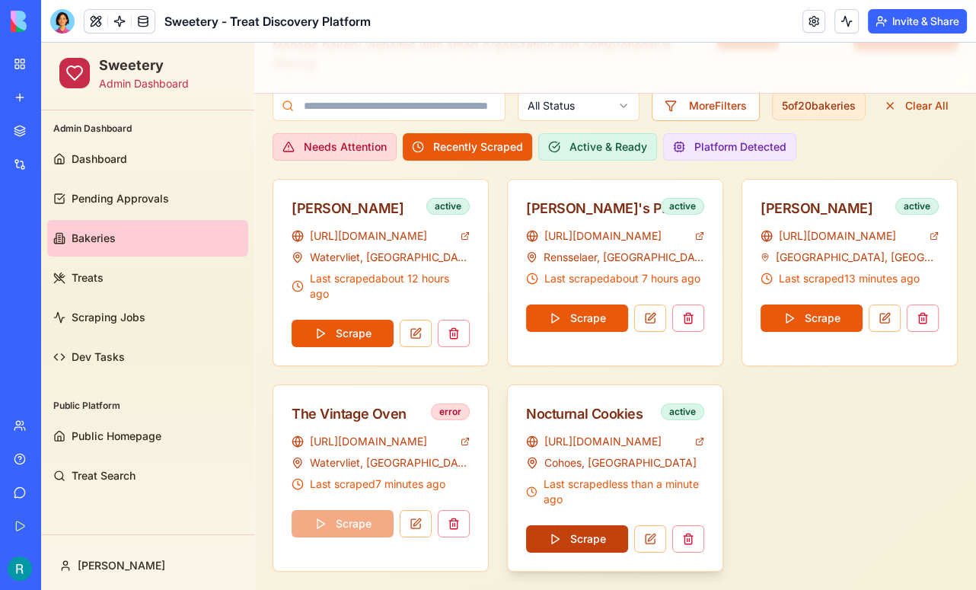
click at [583, 531] on button "Scrape" at bounding box center [577, 538] width 102 height 27
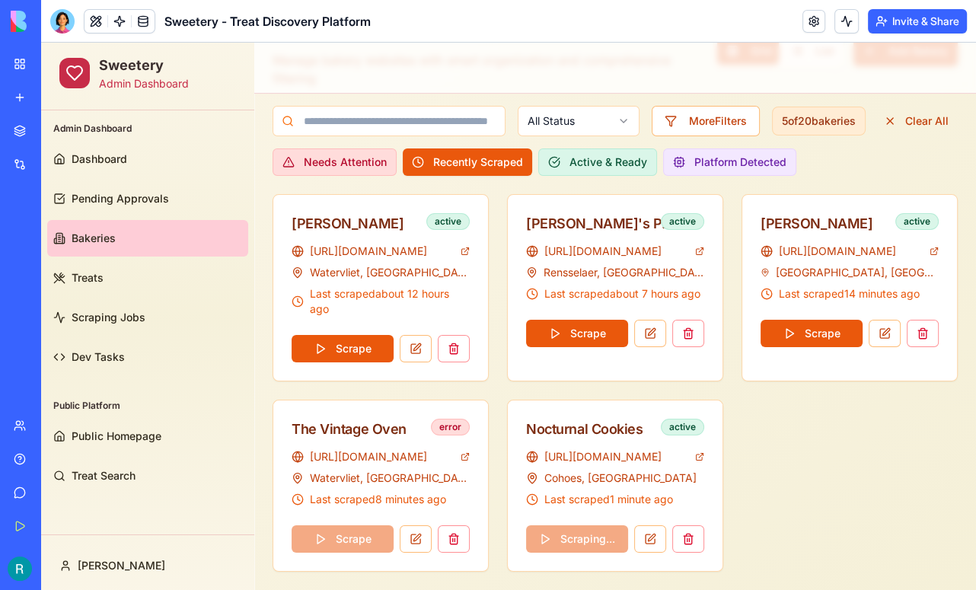
scroll to position [0, 0]
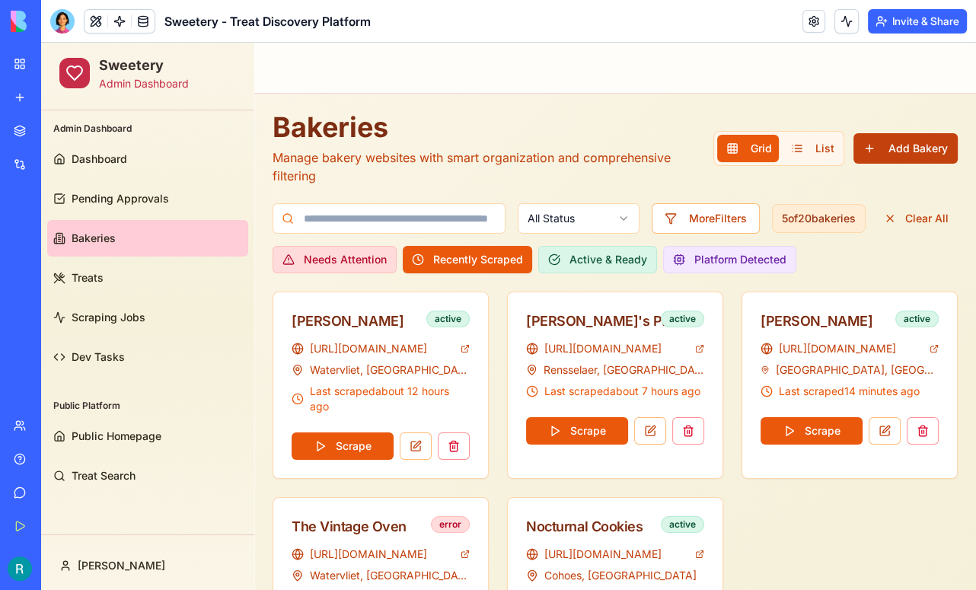
click at [917, 147] on button "Add Bakery" at bounding box center [906, 148] width 104 height 30
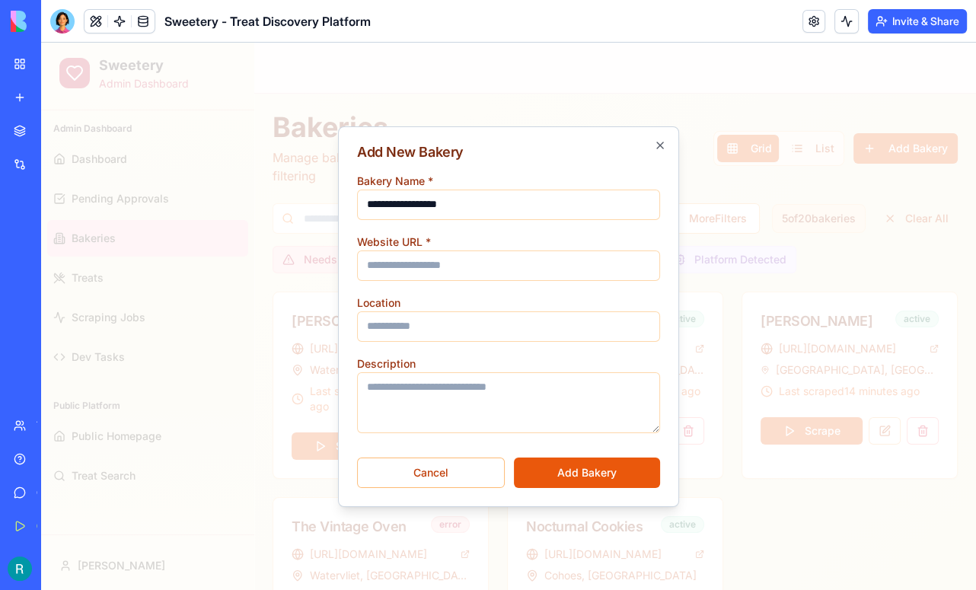
type input "**********"
click at [421, 251] on input "Website URL *" at bounding box center [508, 266] width 303 height 30
paste input "**********"
type input "**********"
click at [460, 321] on input "Location" at bounding box center [508, 326] width 303 height 30
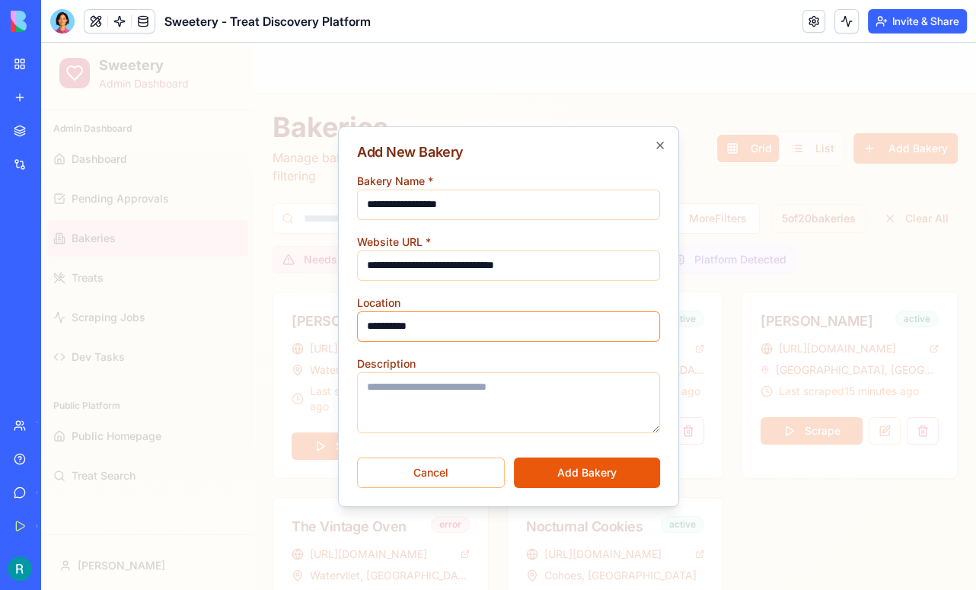
type input "**********"
click at [602, 466] on button "Add Bakery" at bounding box center [587, 473] width 146 height 30
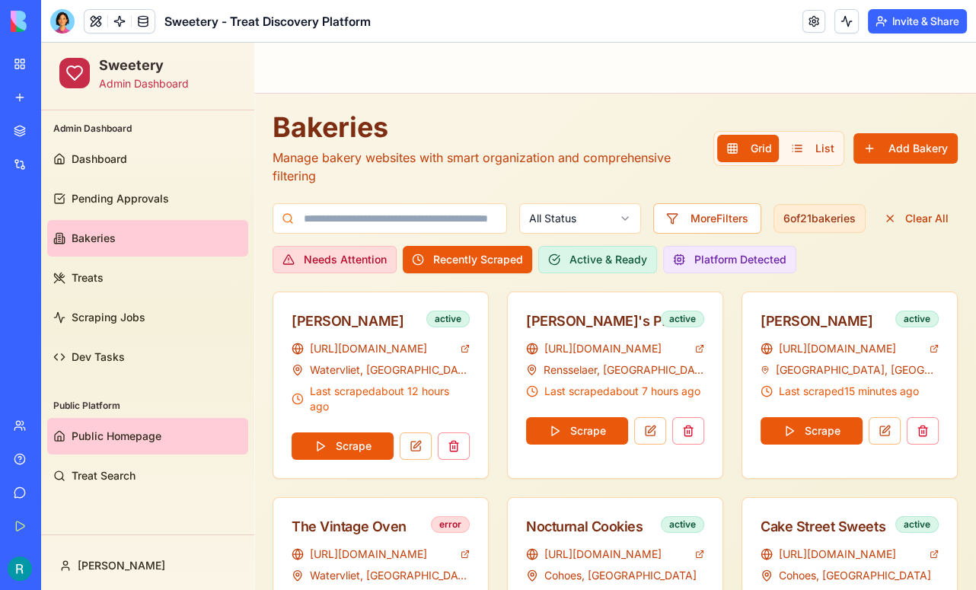
click at [108, 426] on link "Public Homepage" at bounding box center [147, 436] width 201 height 37
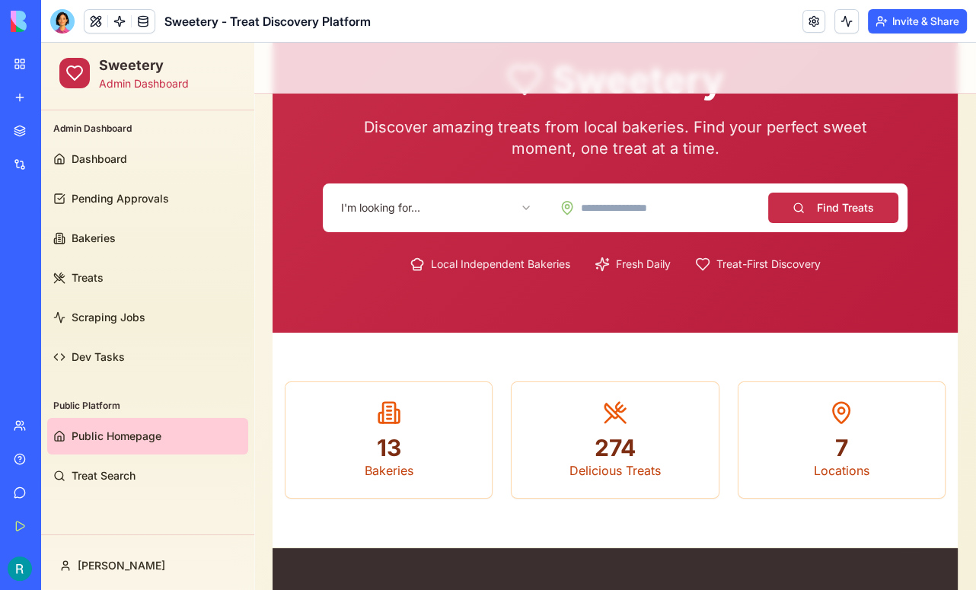
scroll to position [107, 0]
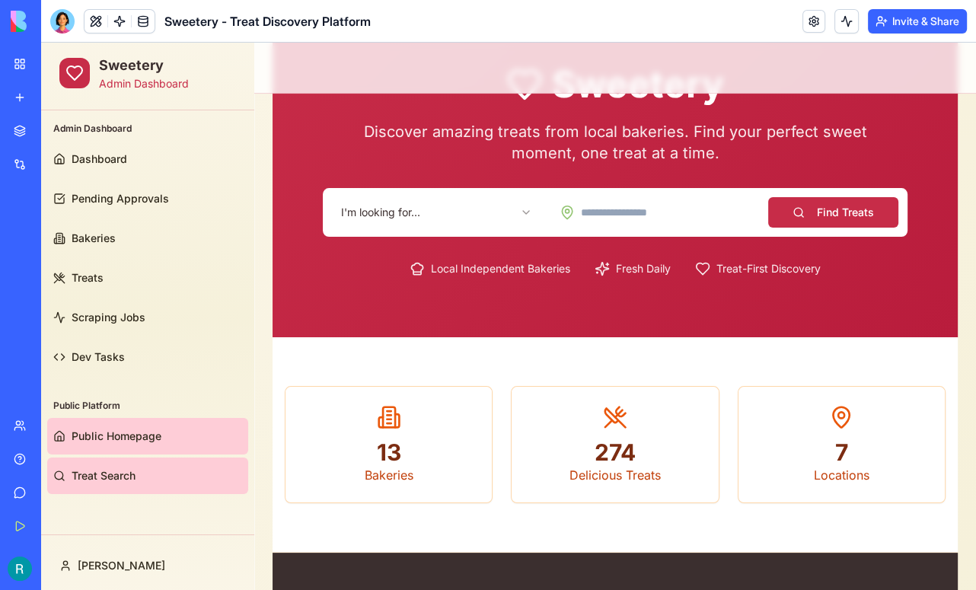
click at [94, 470] on span "Treat Search" at bounding box center [104, 475] width 64 height 15
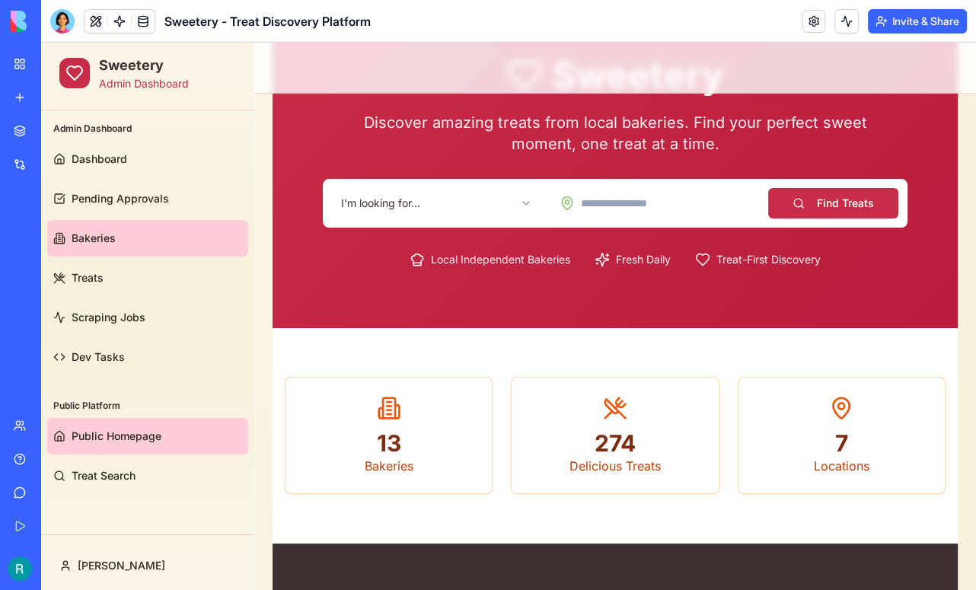
scroll to position [117, 0]
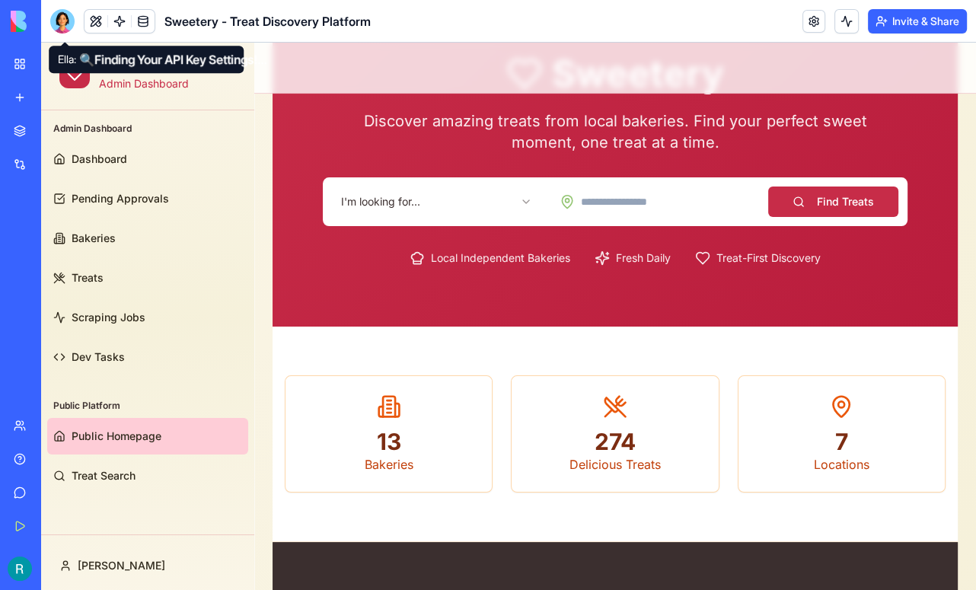
click at [62, 21] on div at bounding box center [62, 21] width 24 height 24
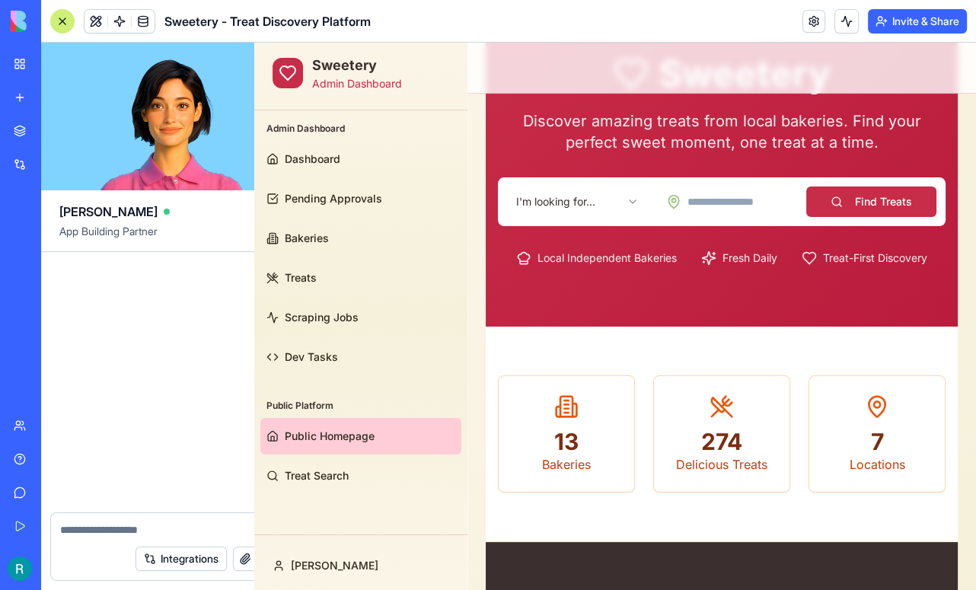
scroll to position [76952, 0]
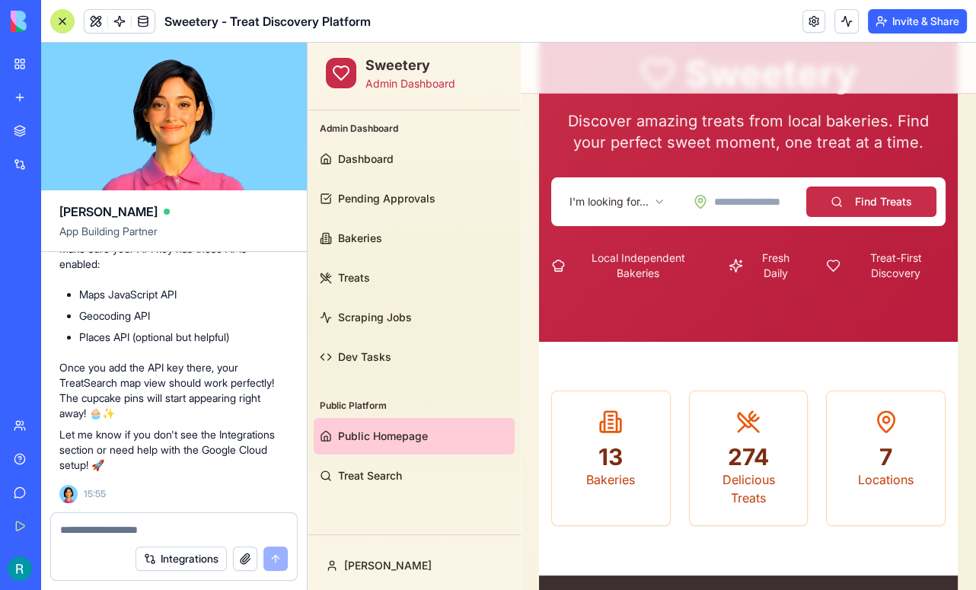
click at [85, 522] on textarea at bounding box center [174, 529] width 228 height 15
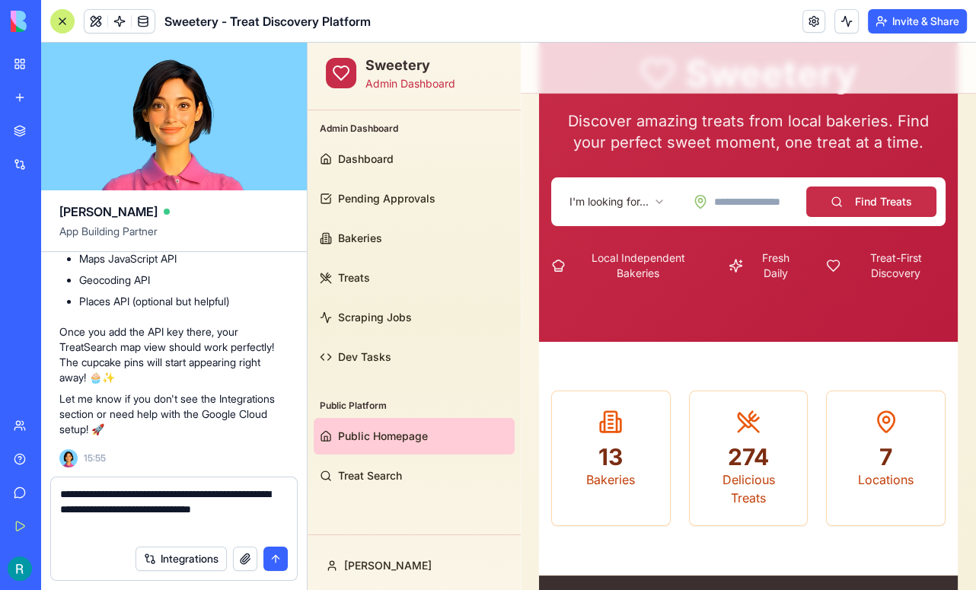
scroll to position [76201, 0]
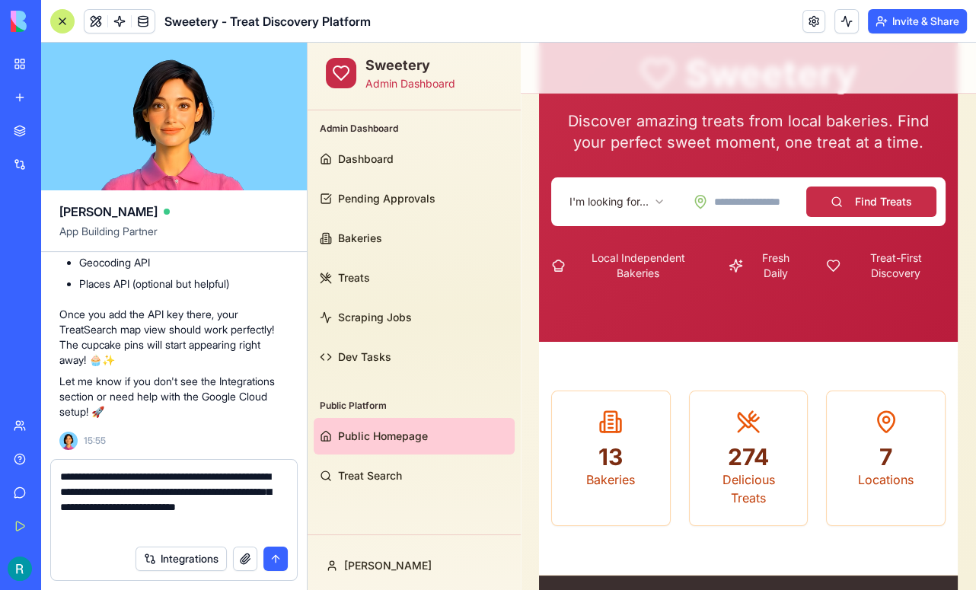
type textarea "**********"
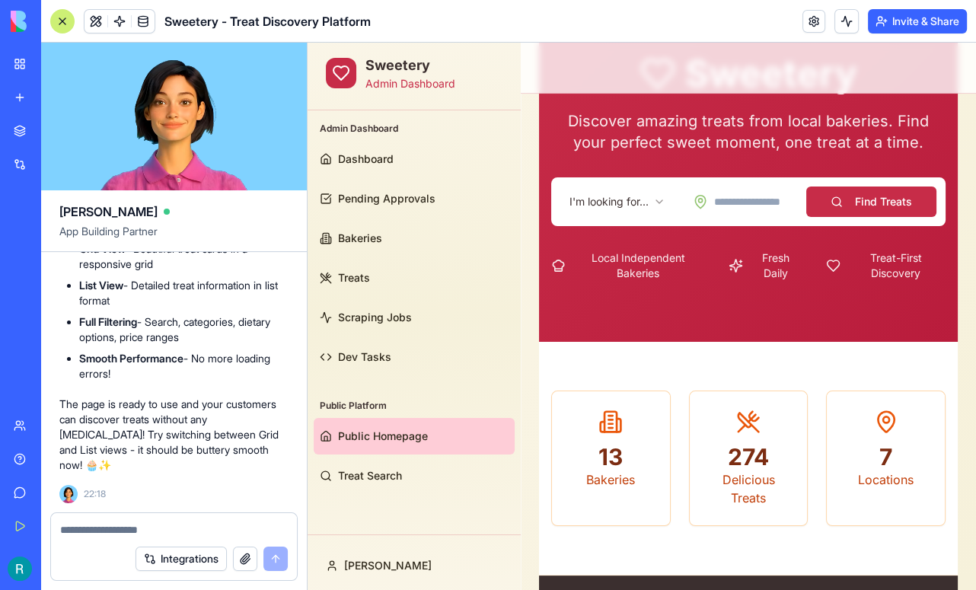
scroll to position [77928, 0]
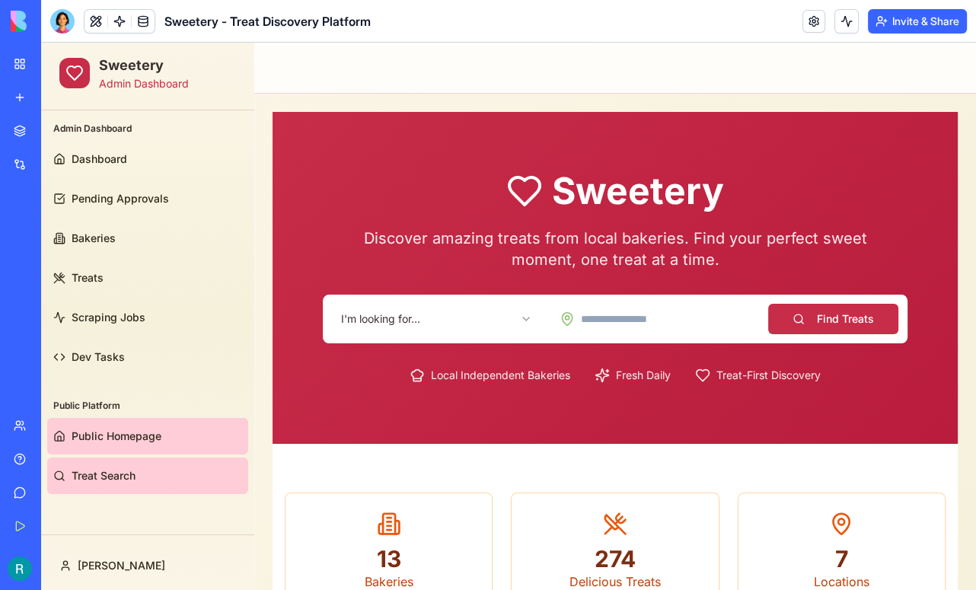
click at [133, 461] on link "Treat Search" at bounding box center [147, 476] width 201 height 37
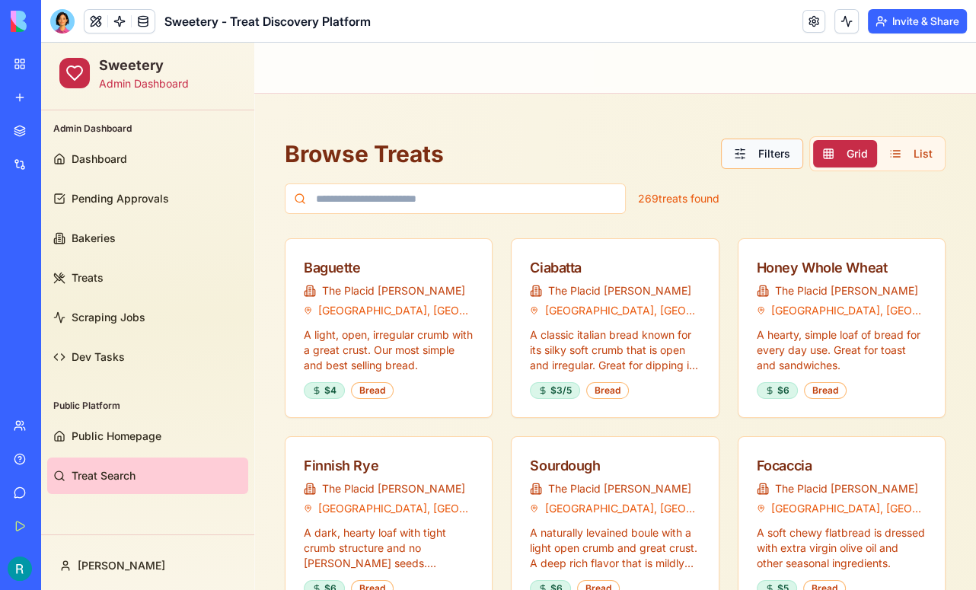
click at [756, 155] on button "Filters" at bounding box center [762, 154] width 82 height 30
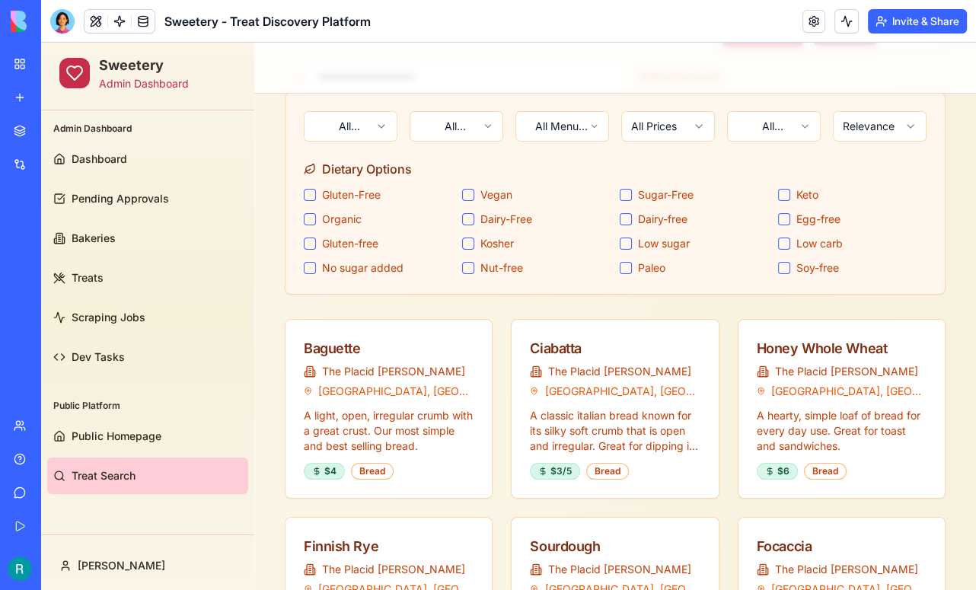
scroll to position [127, 0]
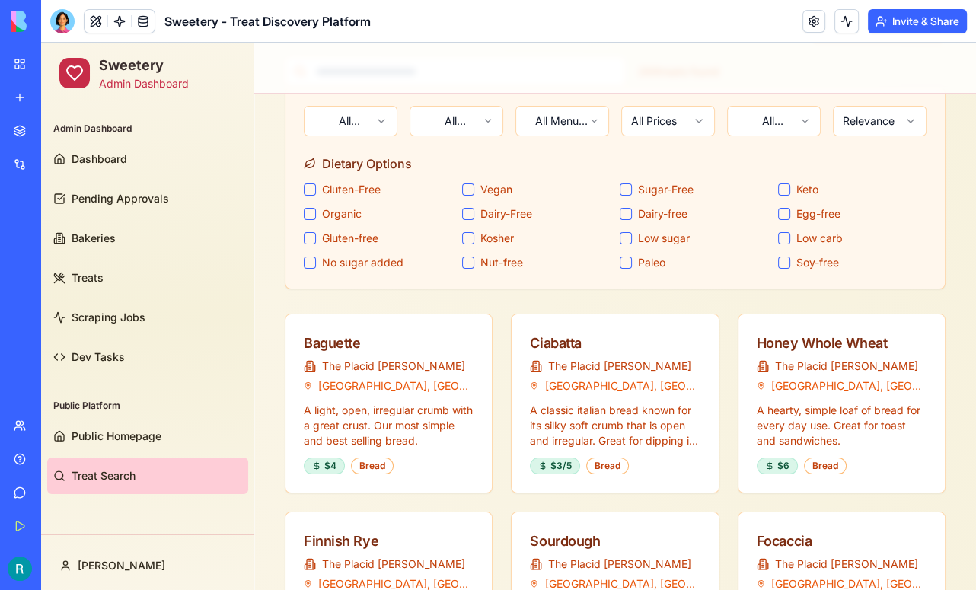
click at [803, 28] on link at bounding box center [814, 21] width 23 height 23
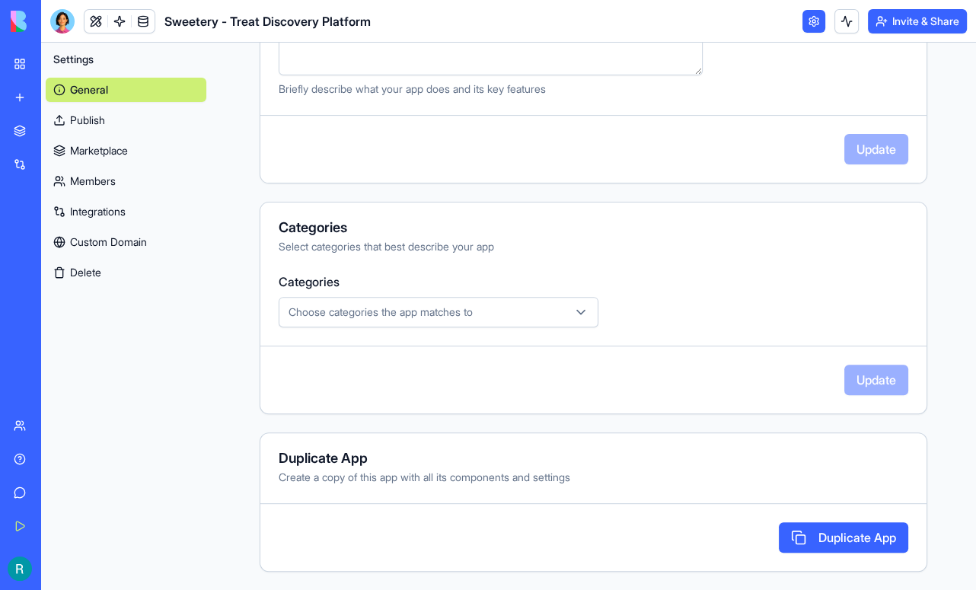
scroll to position [550, 0]
click at [577, 311] on icon "button" at bounding box center [581, 313] width 8 height 4
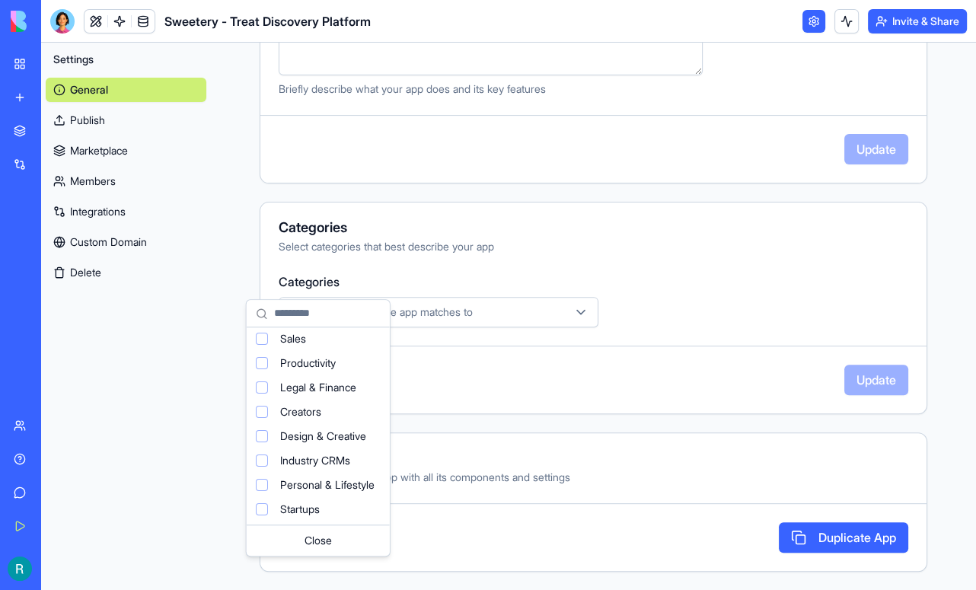
scroll to position [142, 0]
click at [268, 509] on div "Suggestions" at bounding box center [262, 509] width 12 height 12
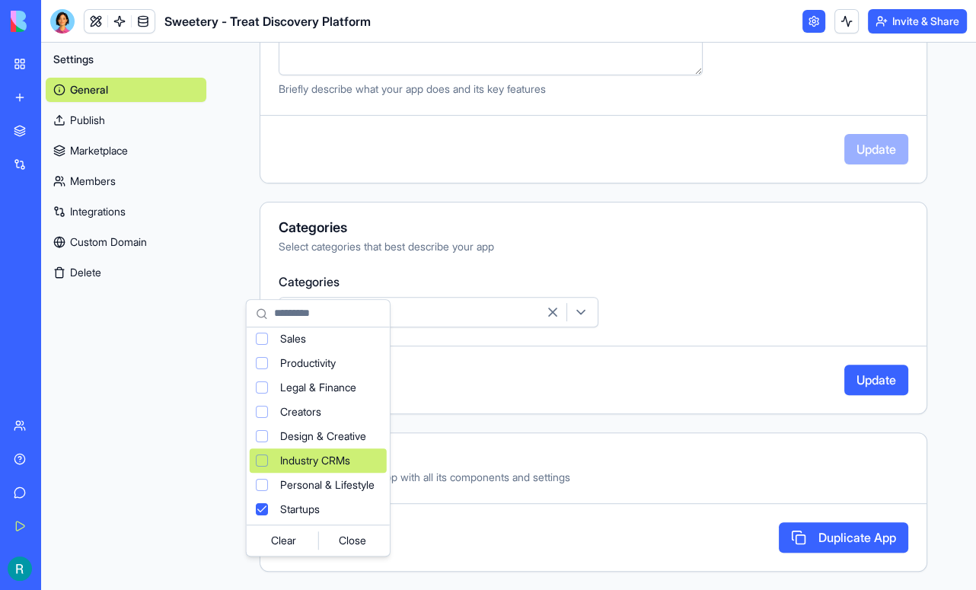
click at [863, 348] on html "**********" at bounding box center [488, 295] width 976 height 590
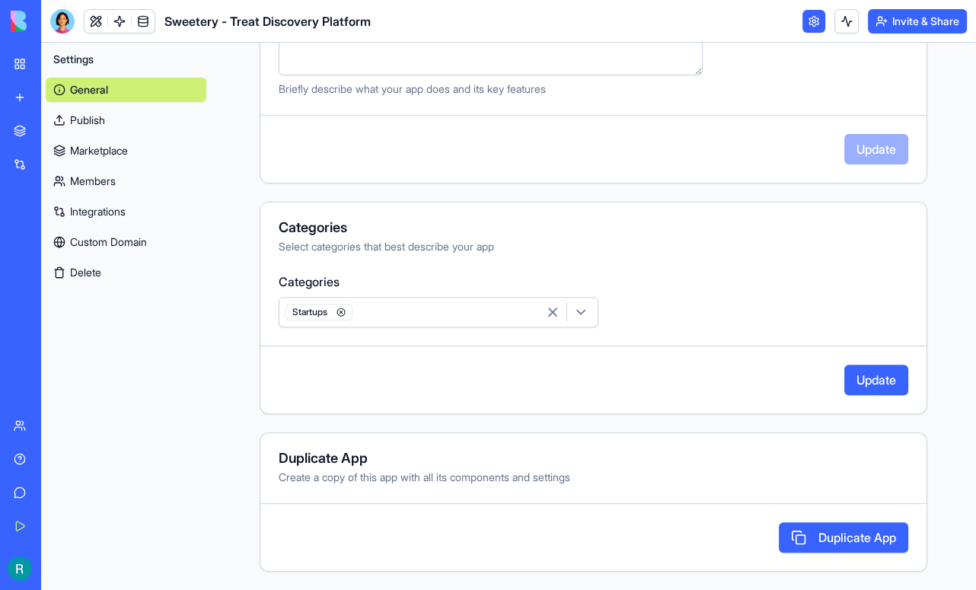
click at [861, 365] on button "Update" at bounding box center [877, 380] width 64 height 30
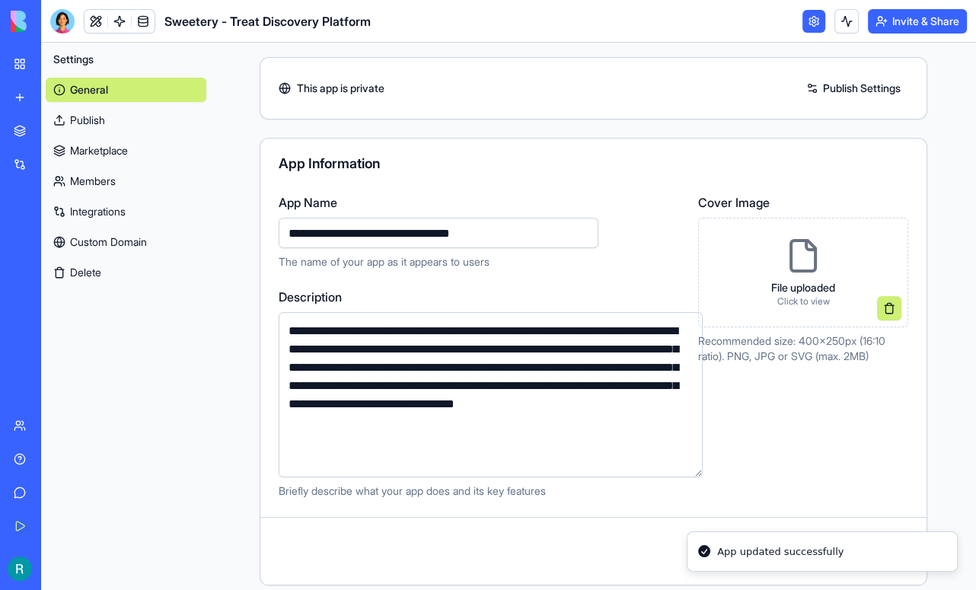
scroll to position [0, 0]
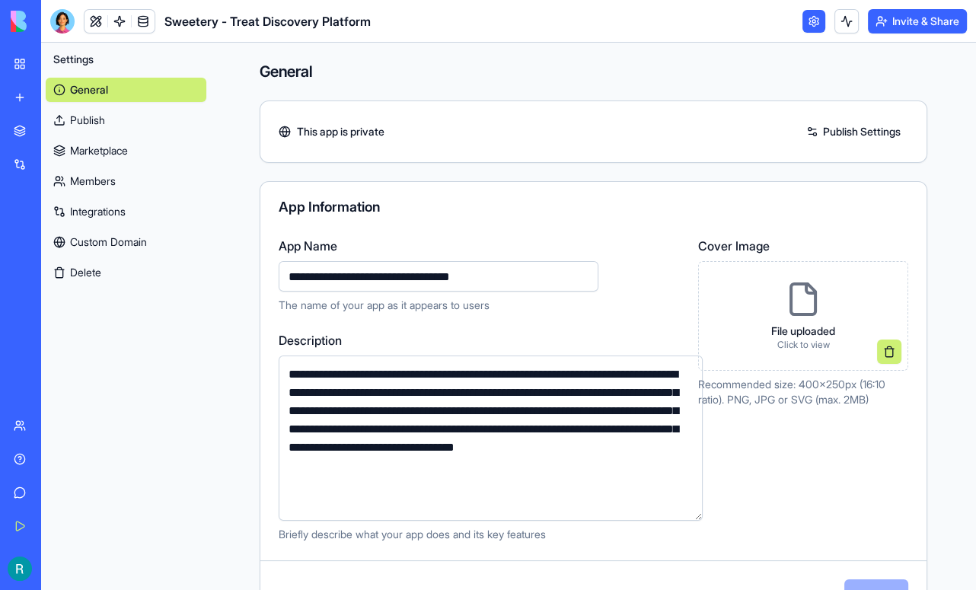
click at [56, 72] on div "My Workspace" at bounding box center [47, 63] width 20 height 15
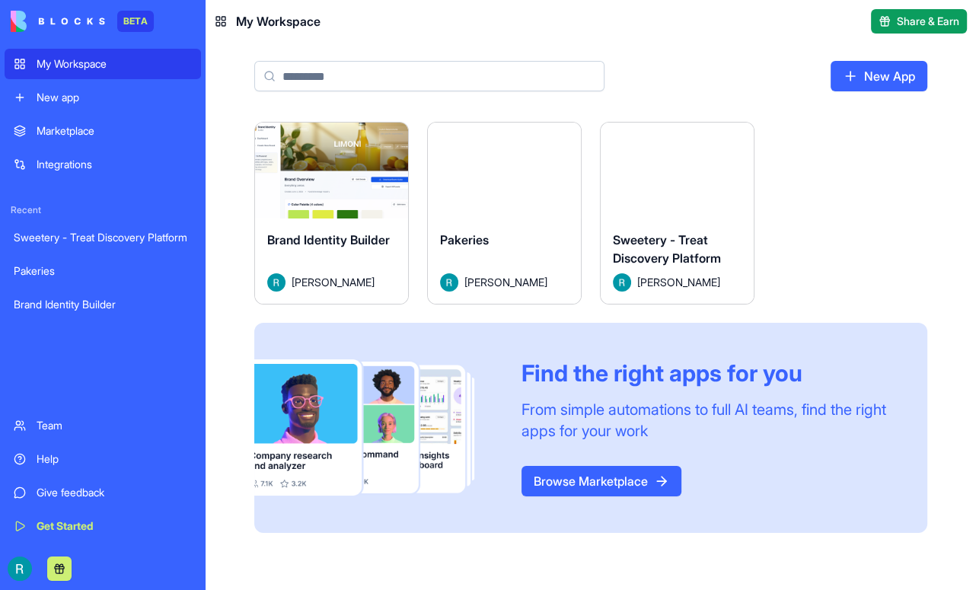
click at [446, 155] on html "BETA My Workspace New app Marketplace Integrations Recent Sweetery - Treat Disc…" at bounding box center [488, 295] width 976 height 590
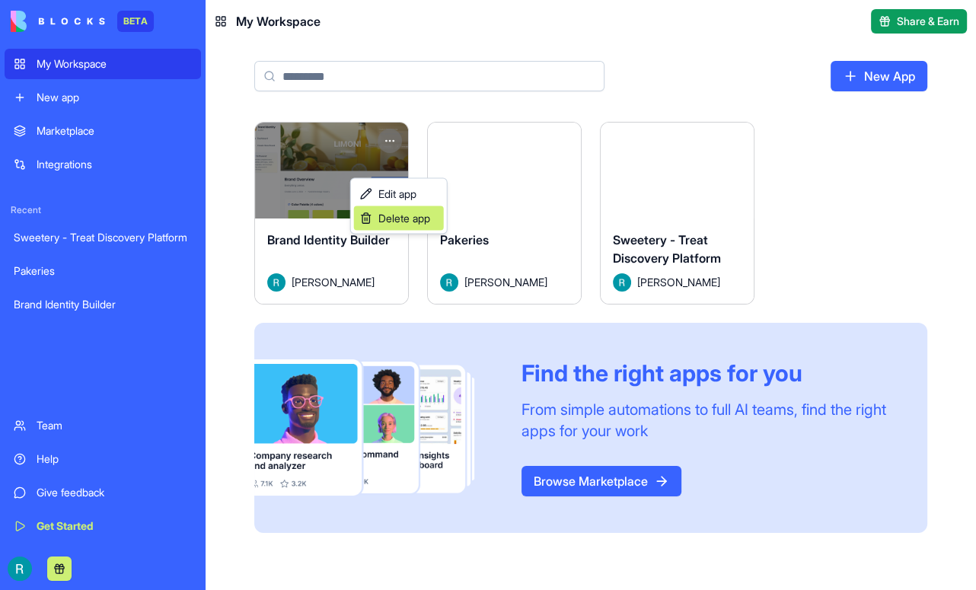
click at [404, 215] on span "Delete app" at bounding box center [404, 218] width 52 height 15
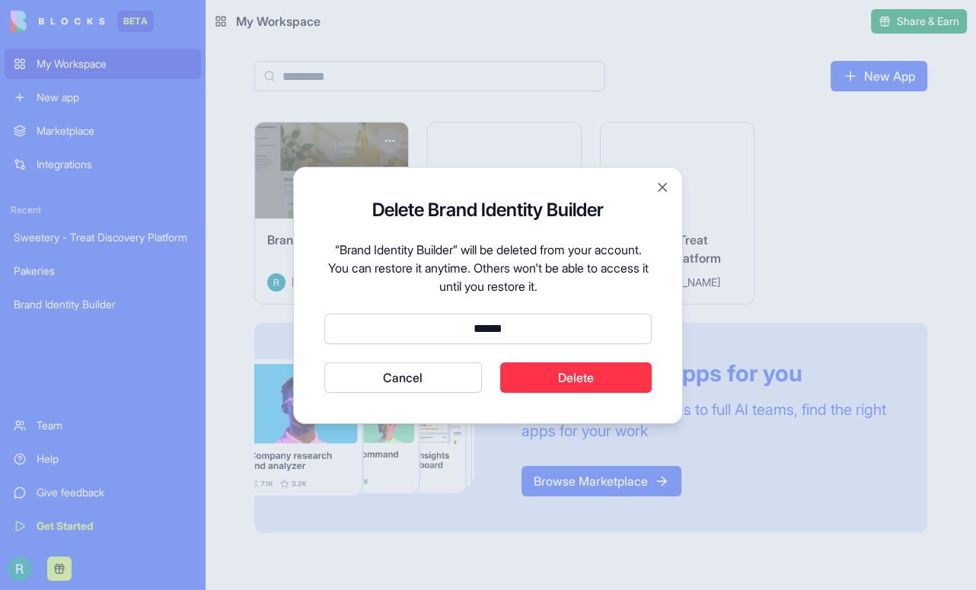
type input "******"
click at [609, 392] on button "Delete" at bounding box center [576, 378] width 152 height 30
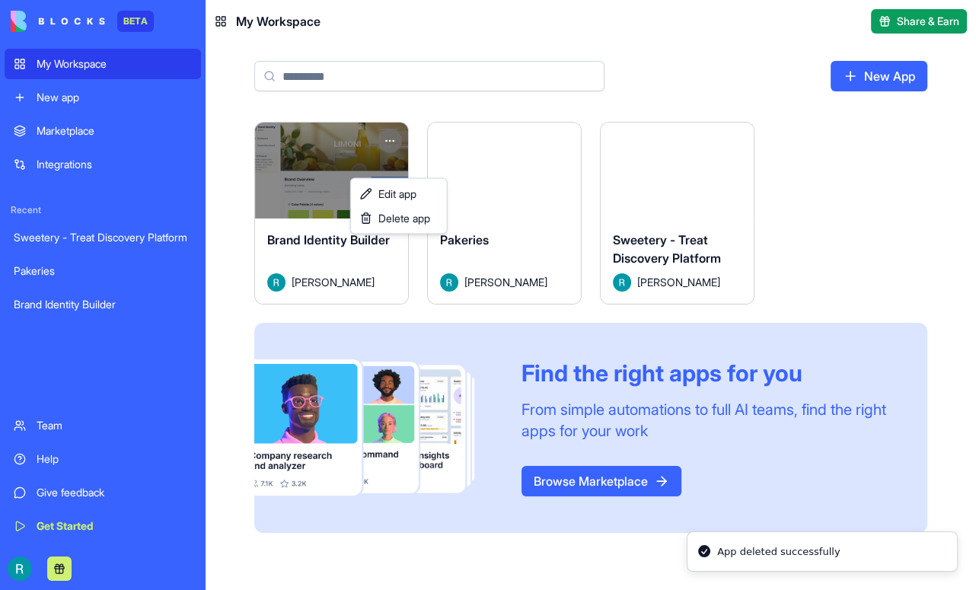
click at [824, 234] on html "BETA My Workspace New app Marketplace Integrations Recent Sweetery - Treat Disc…" at bounding box center [488, 295] width 976 height 590
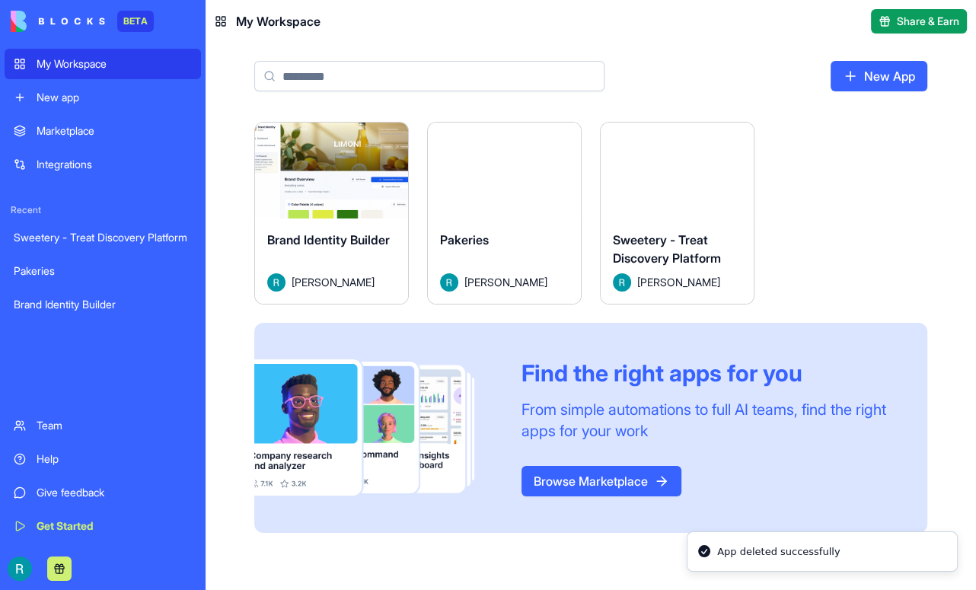
click at [754, 219] on div "Launch" at bounding box center [677, 171] width 153 height 96
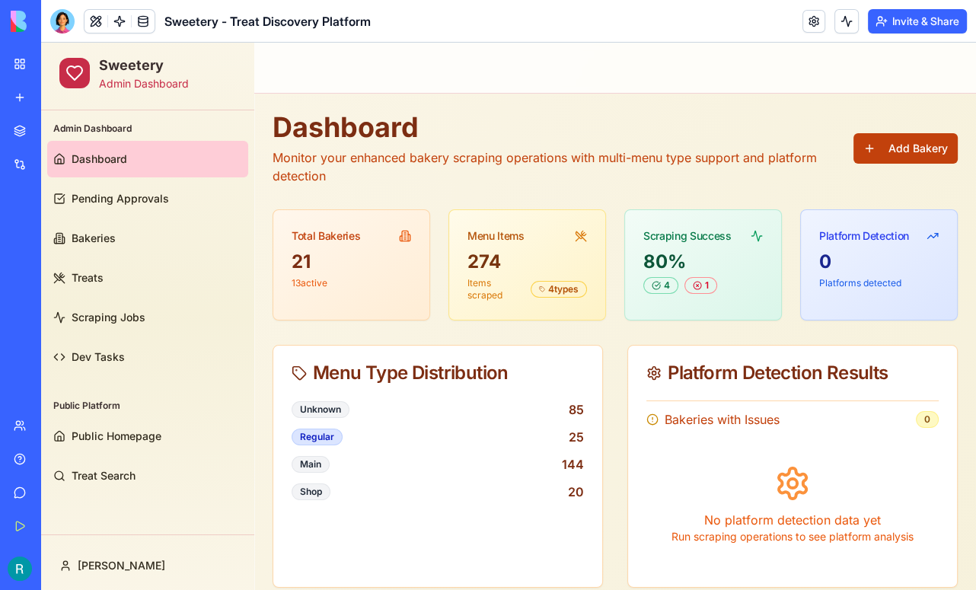
click at [893, 161] on button "Add Bakery" at bounding box center [906, 148] width 104 height 30
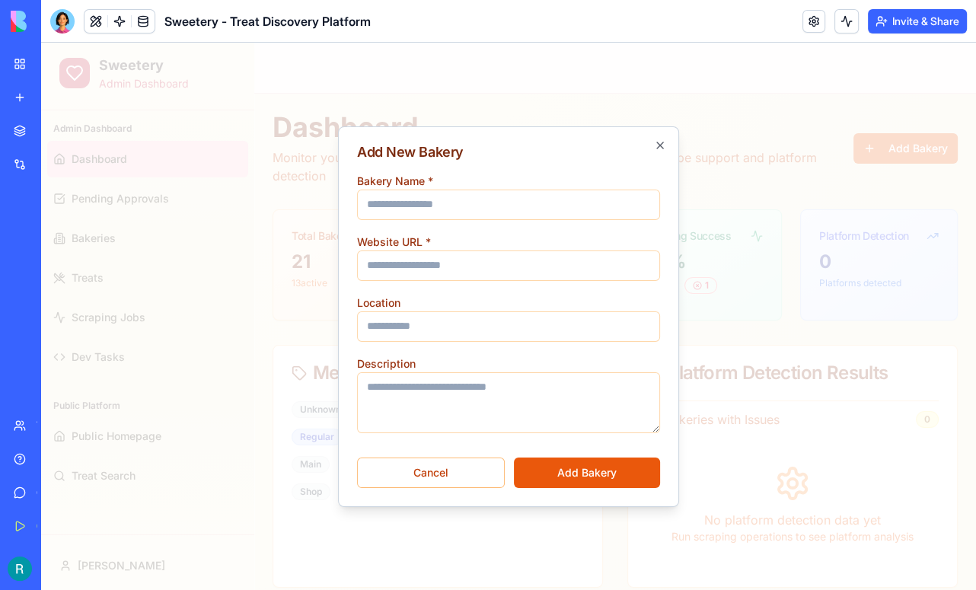
click at [263, 206] on div at bounding box center [508, 317] width 935 height 548
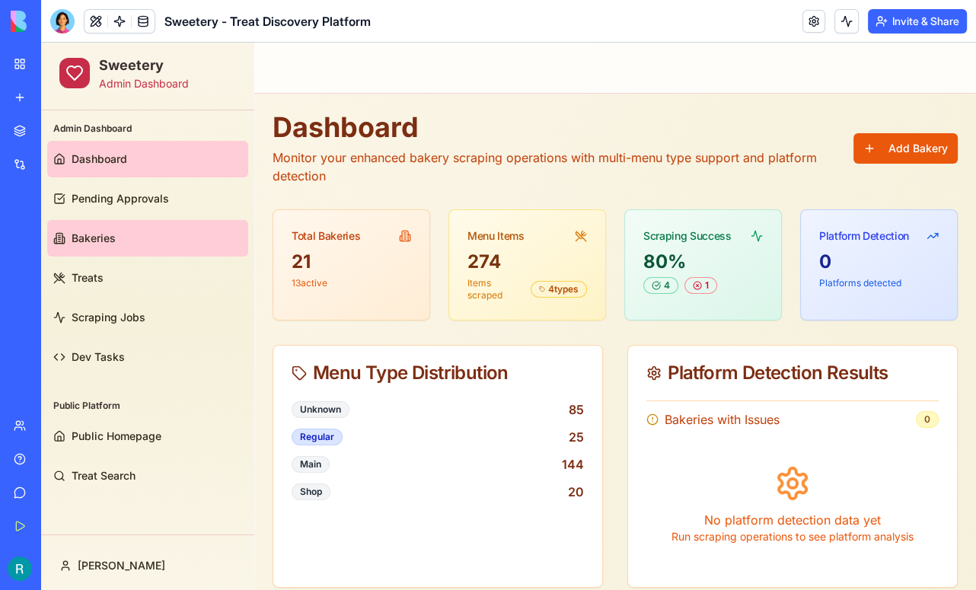
click at [171, 242] on link "Bakeries" at bounding box center [147, 238] width 201 height 37
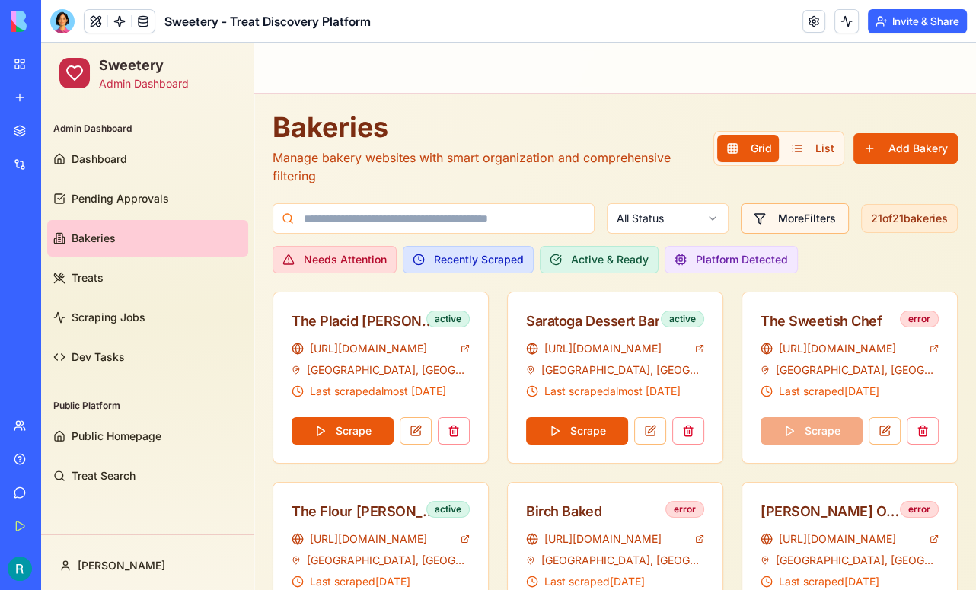
click at [781, 217] on button "More Filters" at bounding box center [795, 218] width 108 height 30
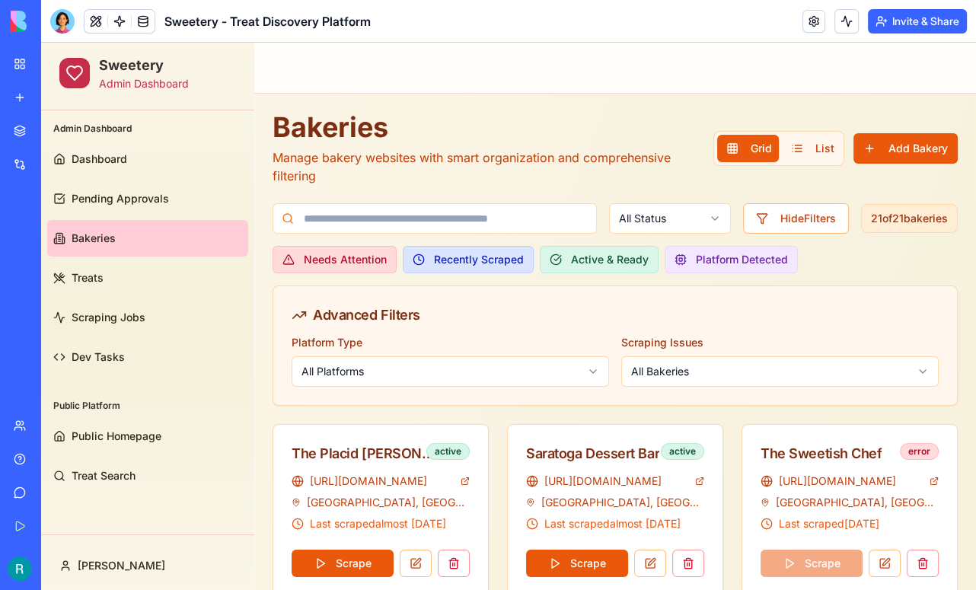
click at [610, 323] on div "Advanced Filters" at bounding box center [615, 315] width 647 height 21
click at [71, 21] on div at bounding box center [62, 21] width 24 height 24
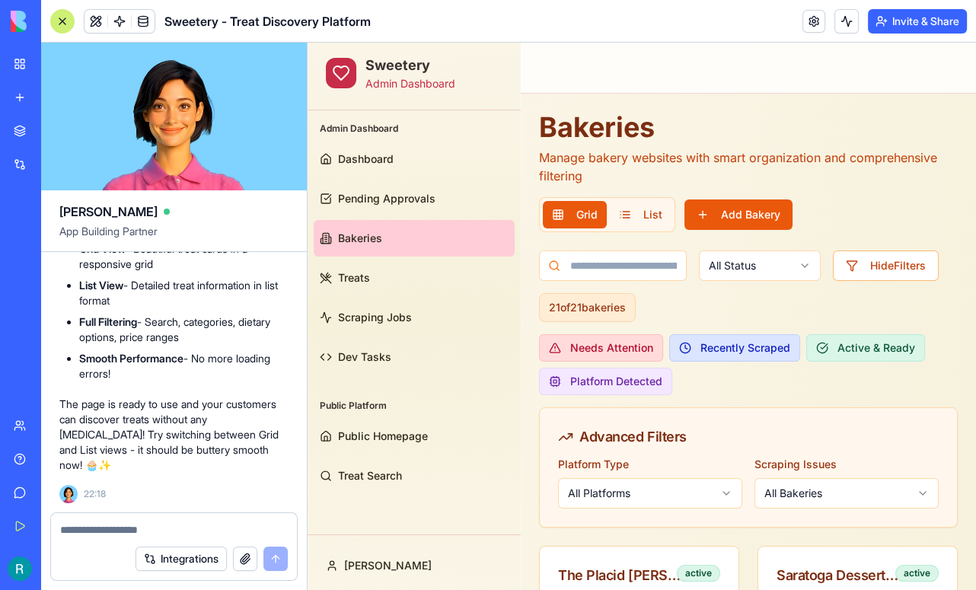
scroll to position [69482, 0]
click at [75, 30] on div at bounding box center [62, 21] width 24 height 24
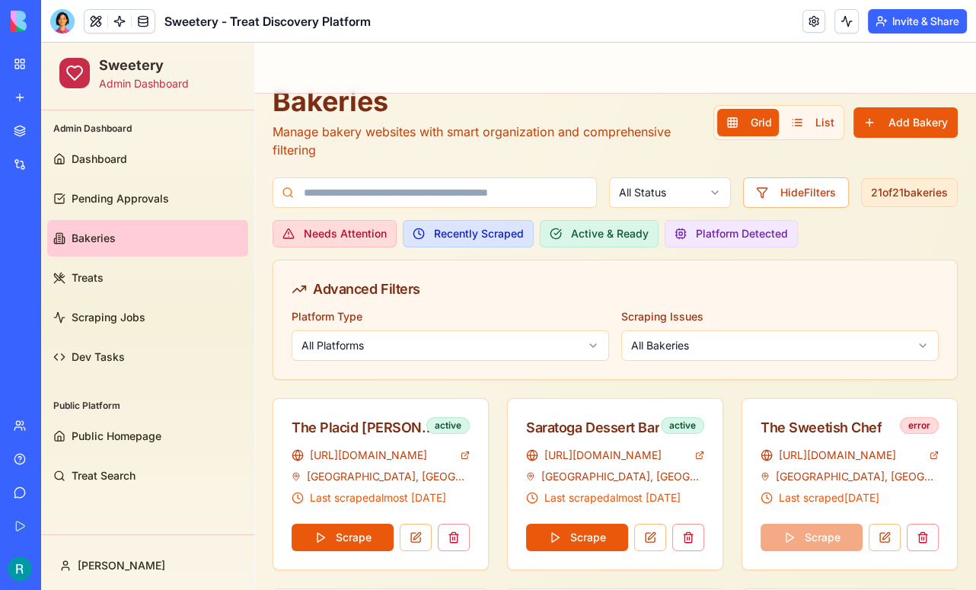
scroll to position [24, 0]
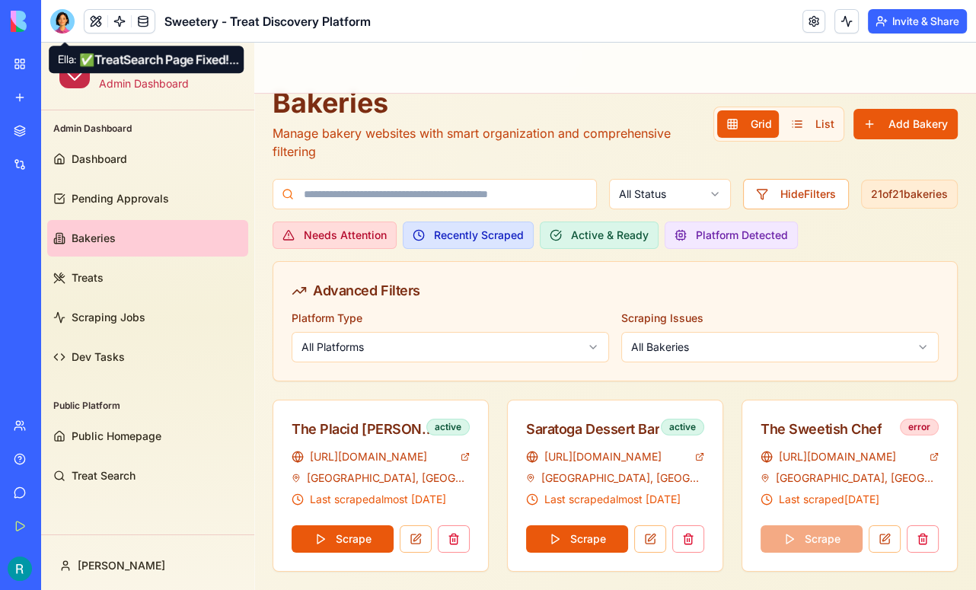
click at [67, 27] on div at bounding box center [62, 21] width 24 height 24
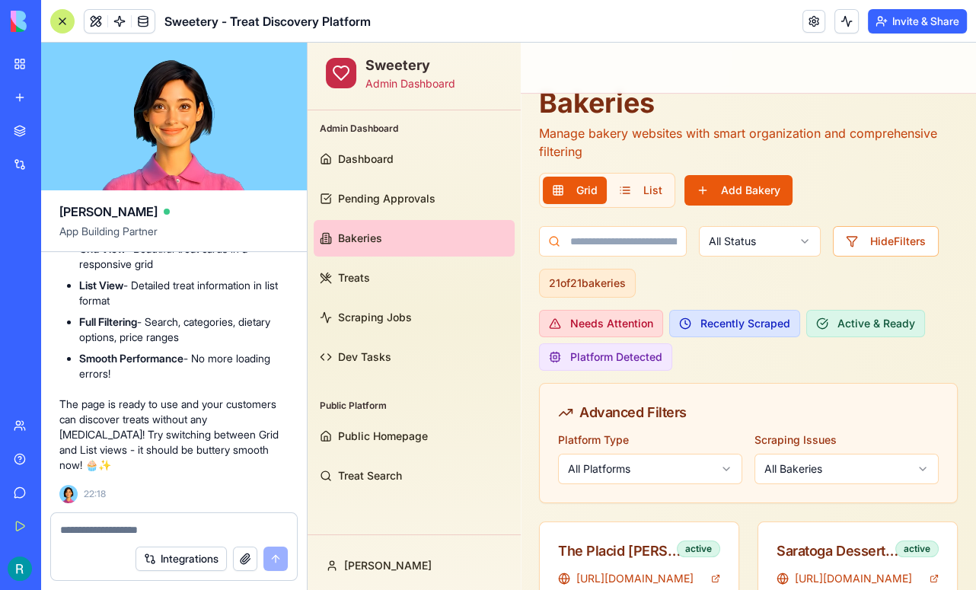
scroll to position [69901, 0]
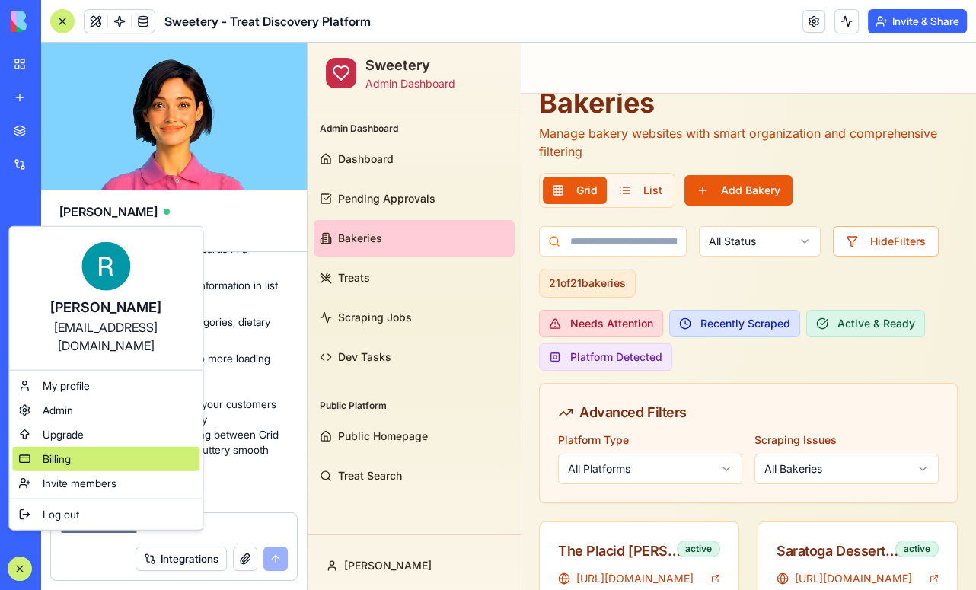
click at [69, 467] on span "Billing" at bounding box center [57, 459] width 28 height 15
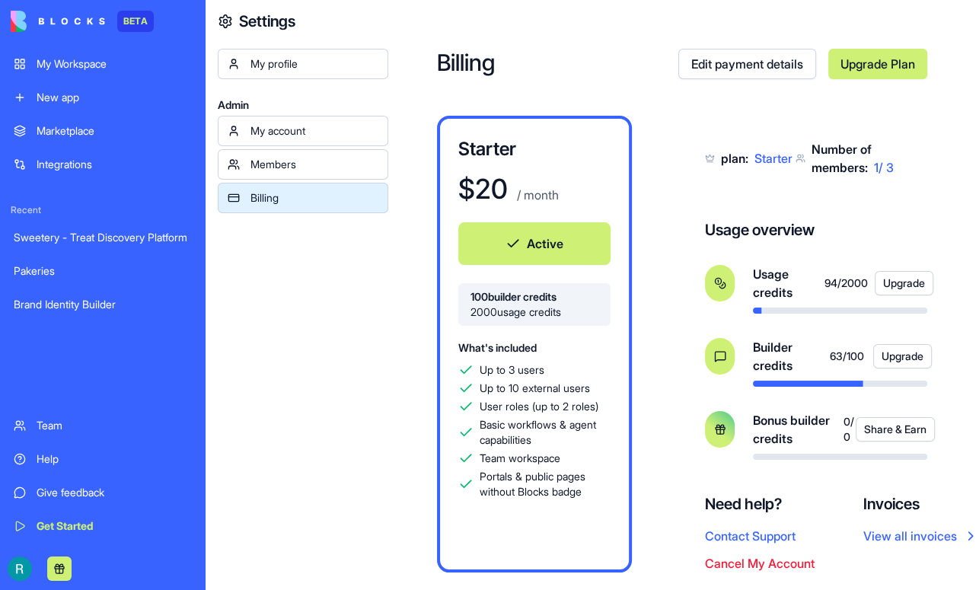
click at [577, 320] on span "2000 usage credits" at bounding box center [535, 312] width 128 height 15
click at [94, 70] on div "My Workspace" at bounding box center [114, 63] width 155 height 15
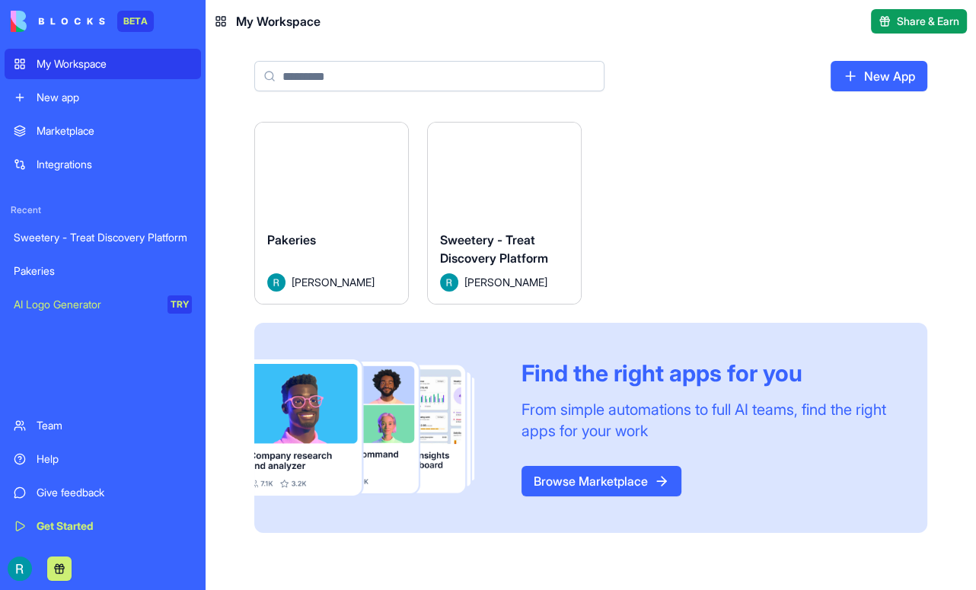
click at [562, 186] on button "Launch" at bounding box center [505, 170] width 114 height 30
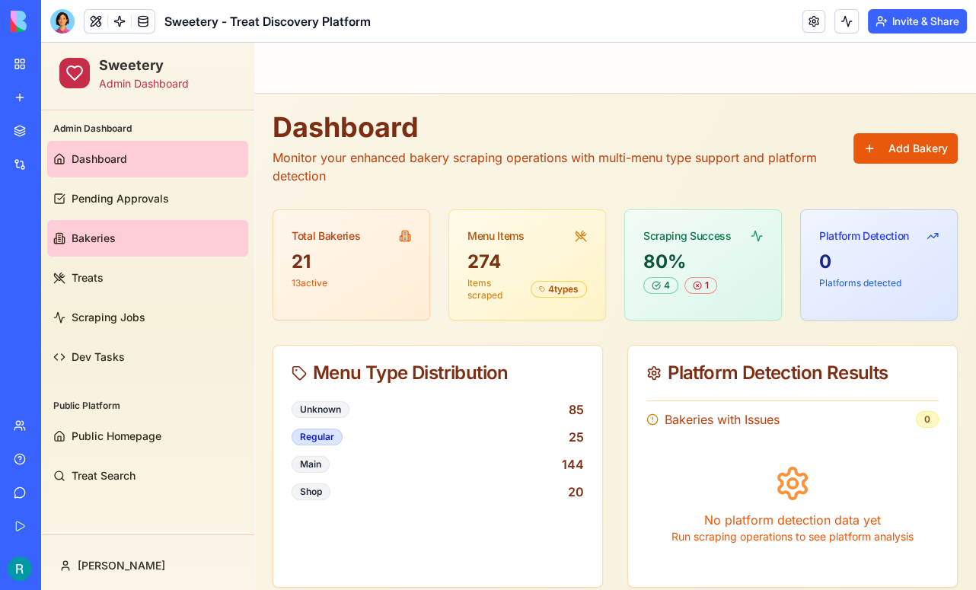
click at [123, 238] on link "Bakeries" at bounding box center [147, 238] width 201 height 37
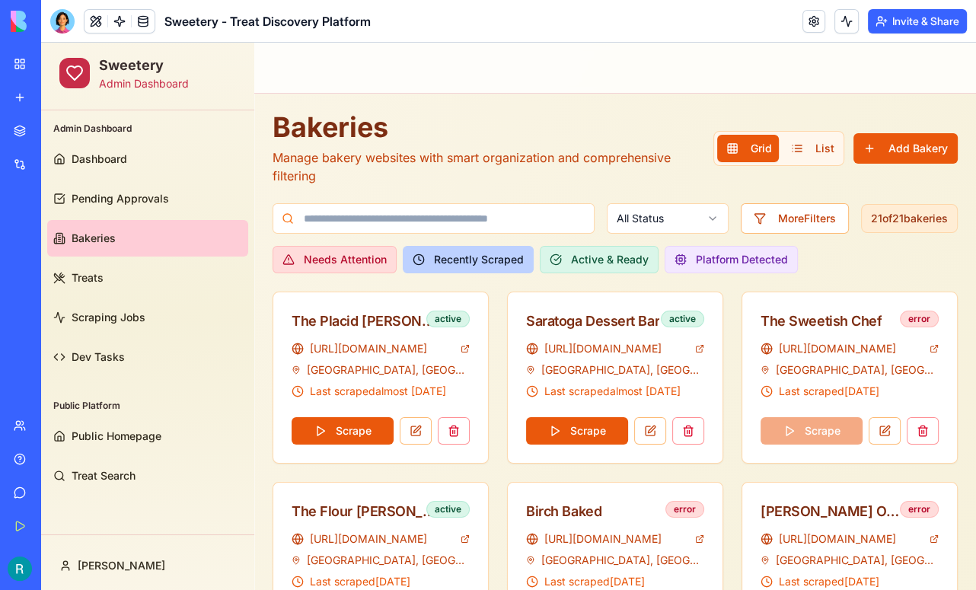
click at [474, 254] on button "Recently Scraped" at bounding box center [468, 259] width 131 height 27
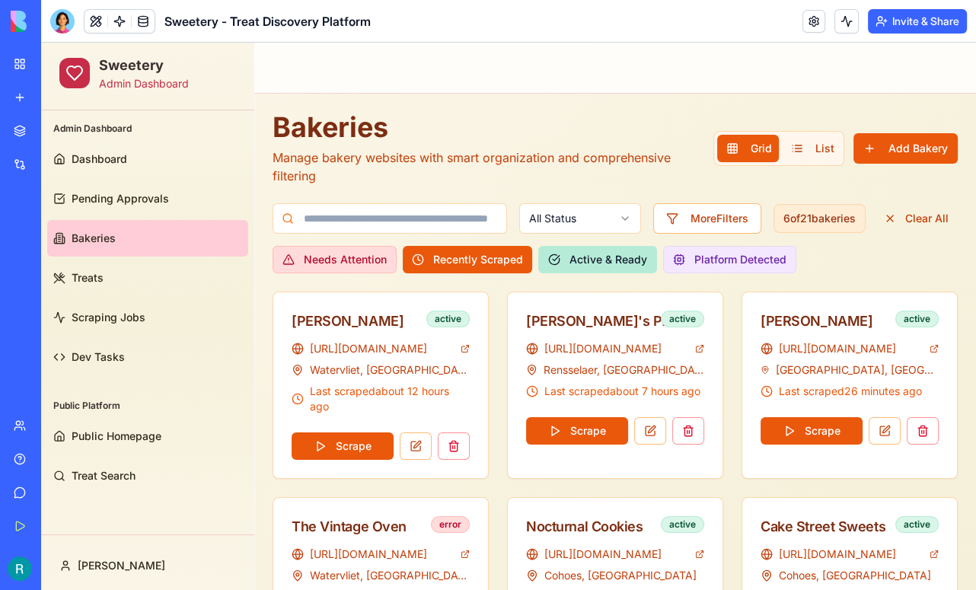
click at [615, 261] on button "Active & Ready" at bounding box center [597, 259] width 119 height 27
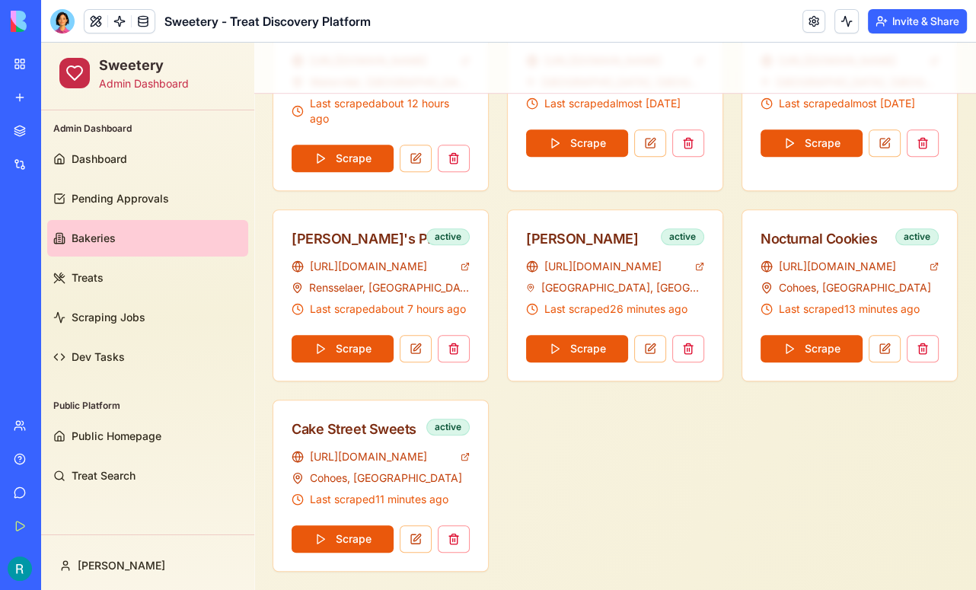
scroll to position [727, 0]
click at [337, 537] on button "Scrape" at bounding box center [343, 538] width 102 height 27
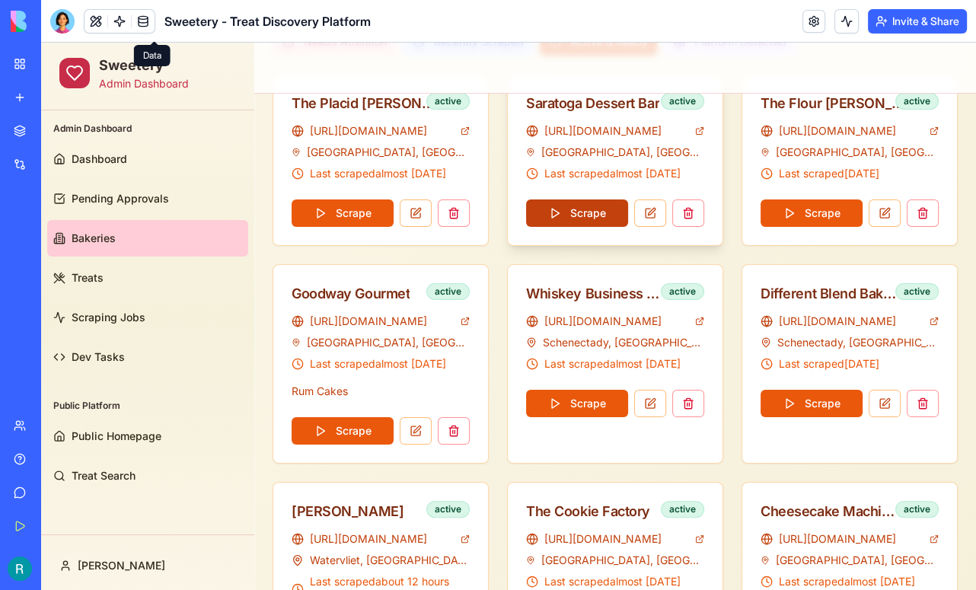
scroll to position [0, 0]
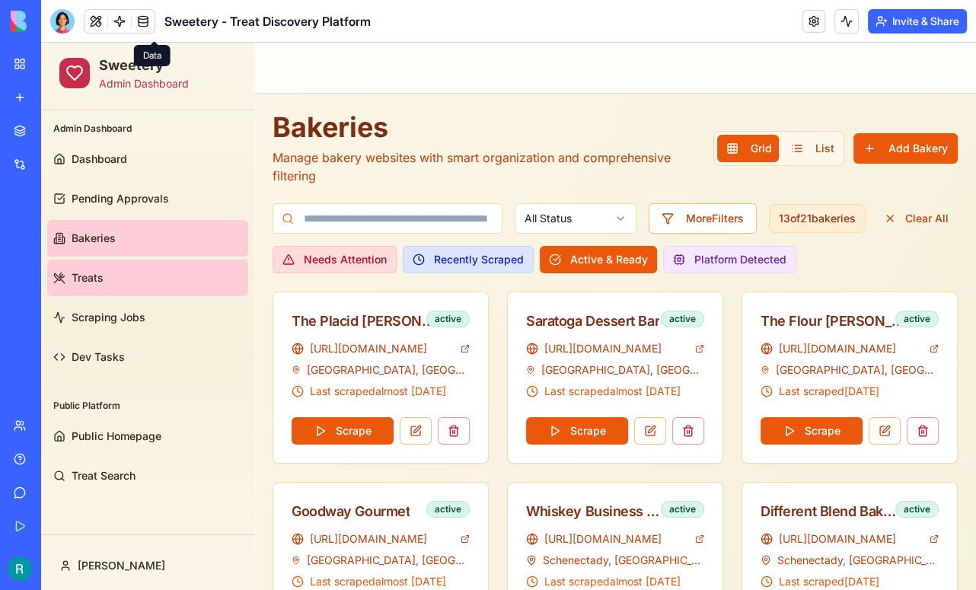
click at [99, 289] on link "Treats" at bounding box center [147, 278] width 201 height 37
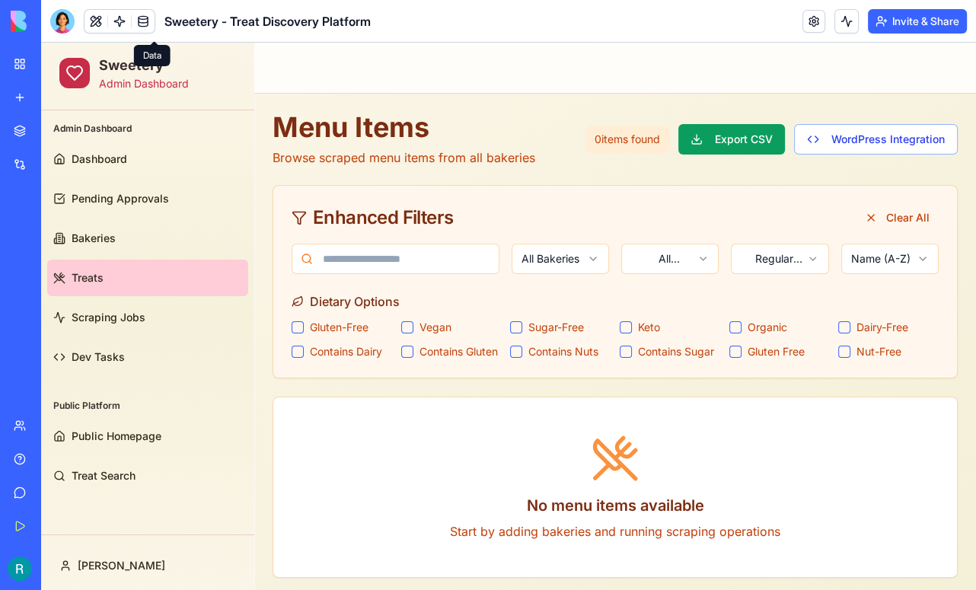
click at [777, 263] on html "Sweetery Admin Dashboard Admin Dashboard Dashboard Pending Approvals Bakeries T…" at bounding box center [508, 320] width 935 height 554
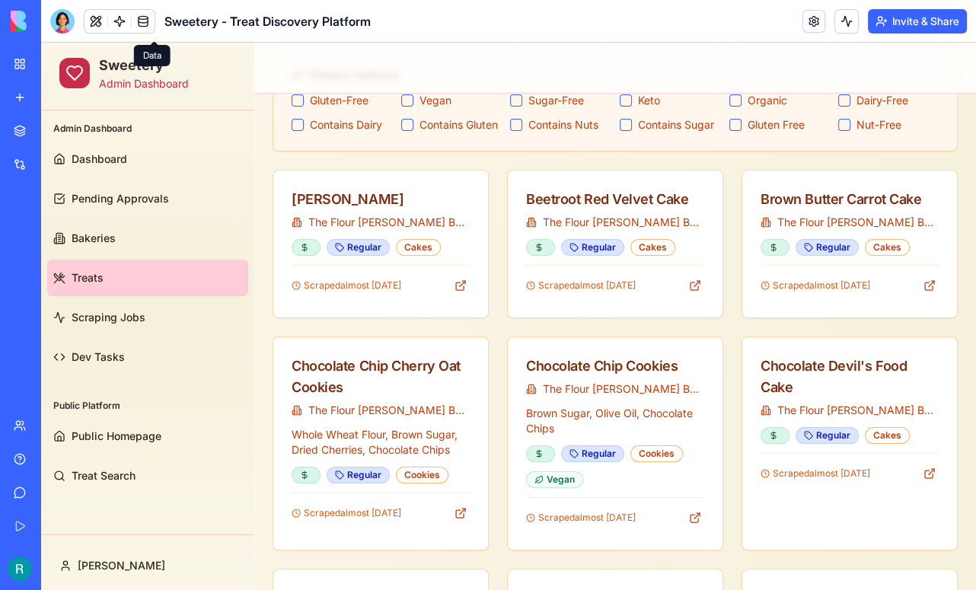
scroll to position [49, 0]
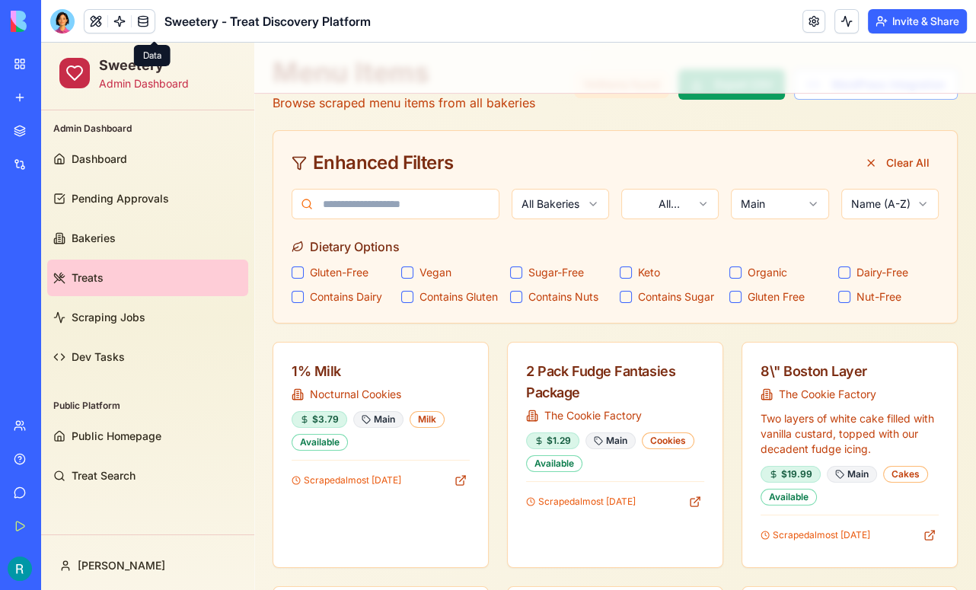
scroll to position [0, 0]
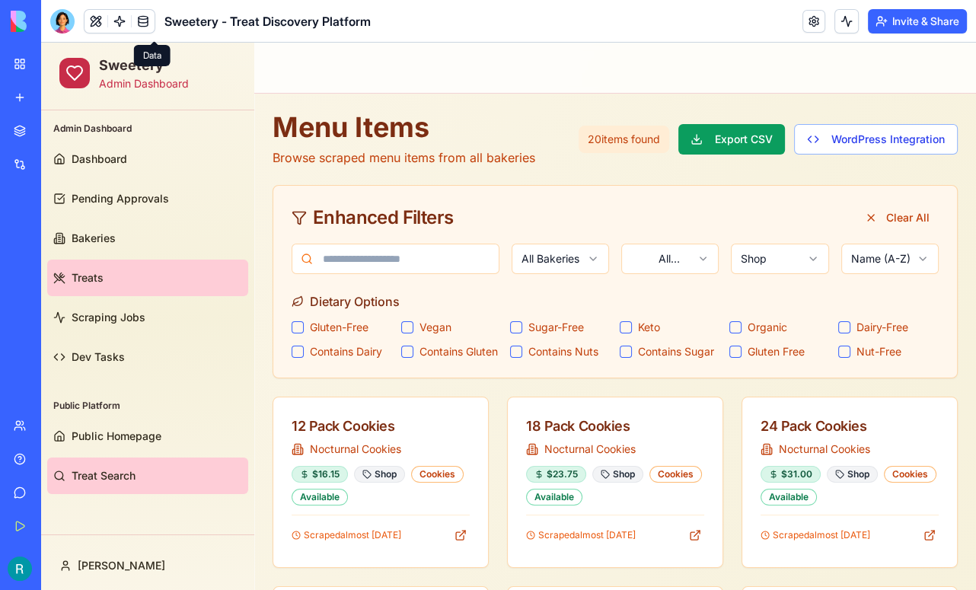
click at [95, 478] on span "Treat Search" at bounding box center [104, 475] width 64 height 15
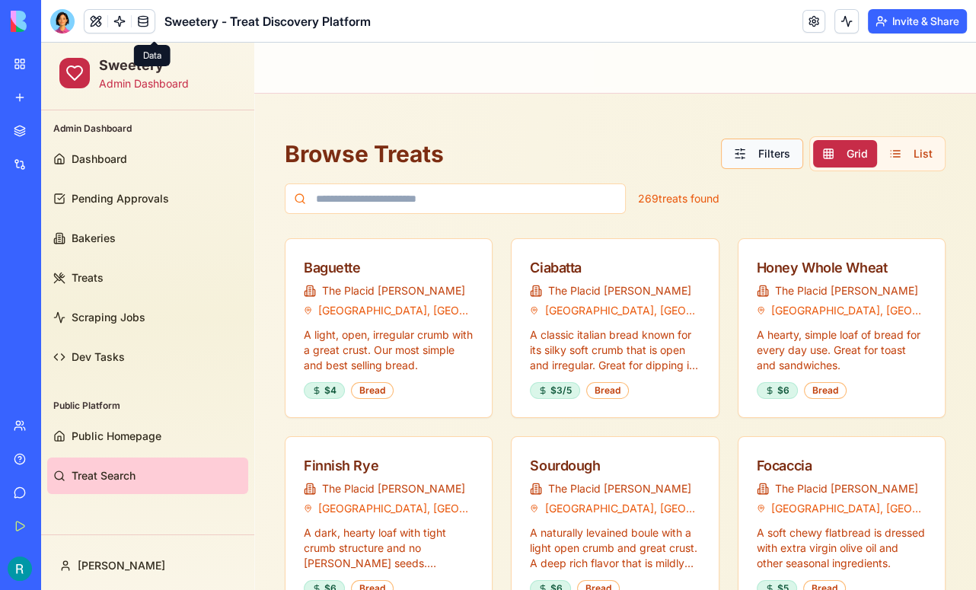
click at [765, 143] on button "Filters" at bounding box center [762, 154] width 82 height 30
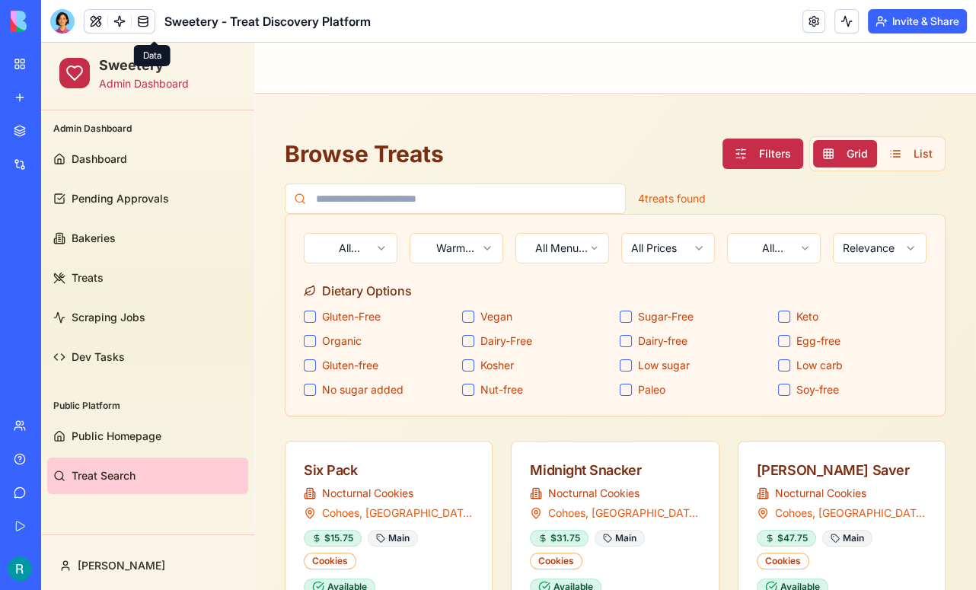
click at [484, 248] on html "Sweetery Admin Dashboard Admin Dashboard Dashboard Pending Approvals Bakeries T…" at bounding box center [508, 482] width 935 height 878
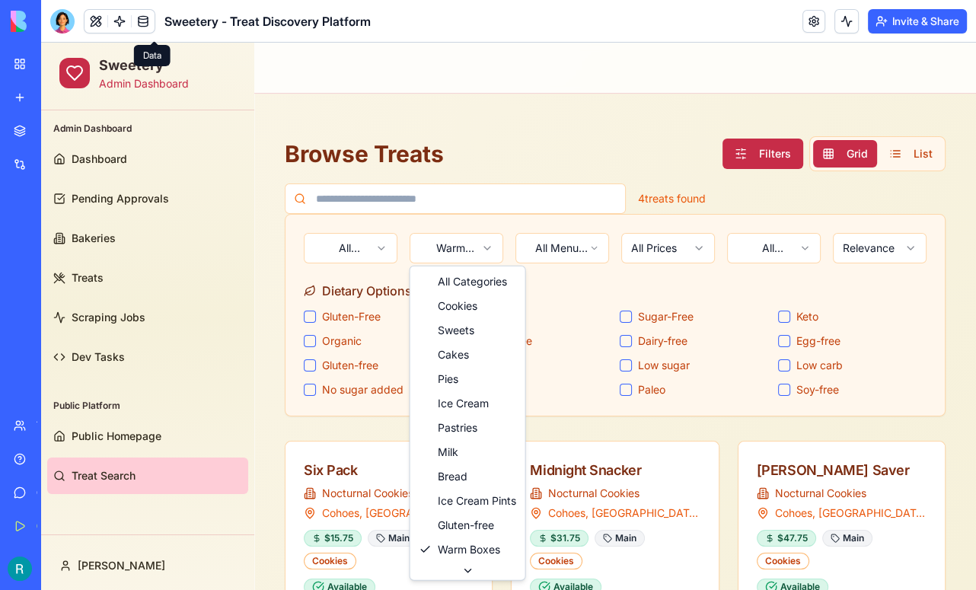
click at [380, 239] on html "Sweetery Admin Dashboard Admin Dashboard Dashboard Pending Approvals Bakeries T…" at bounding box center [508, 482] width 935 height 878
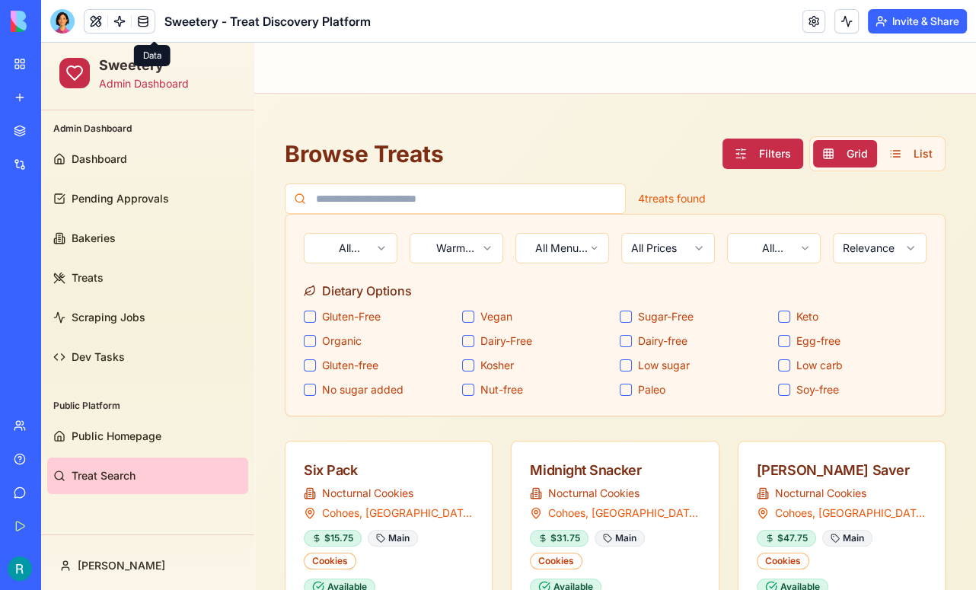
click at [380, 239] on html "Sweetery Admin Dashboard Admin Dashboard Dashboard Pending Approvals Bakeries T…" at bounding box center [508, 482] width 935 height 878
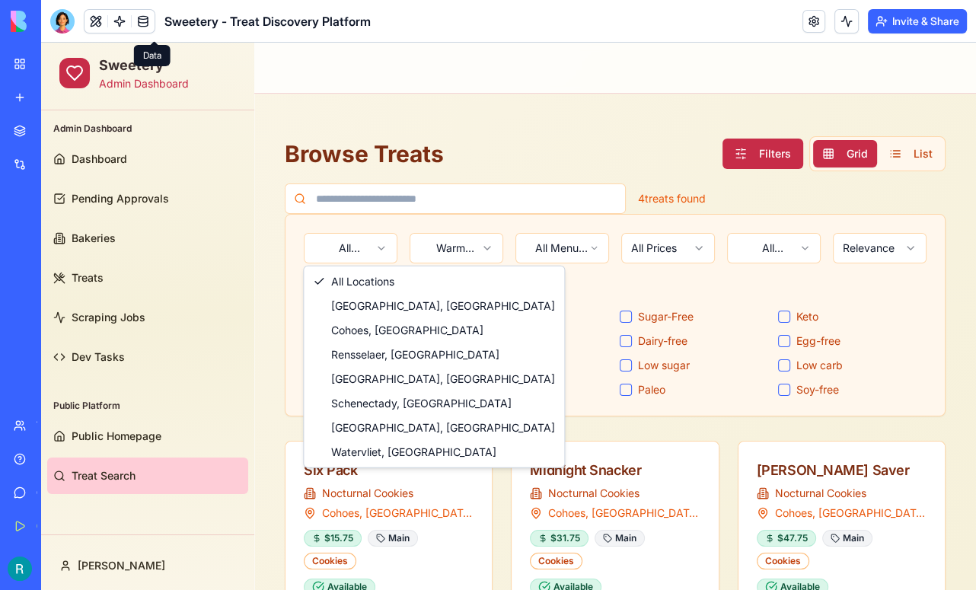
click at [596, 248] on html "Sweetery Admin Dashboard Admin Dashboard Dashboard Pending Approvals Bakeries T…" at bounding box center [508, 482] width 935 height 878
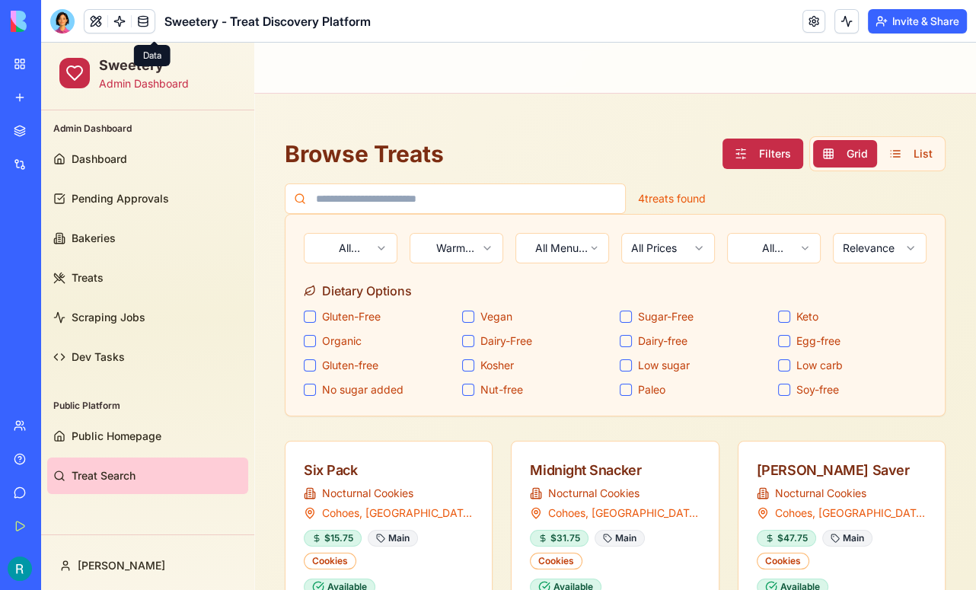
click at [596, 248] on html "Sweetery Admin Dashboard Admin Dashboard Dashboard Pending Approvals Bakeries T…" at bounding box center [508, 482] width 935 height 878
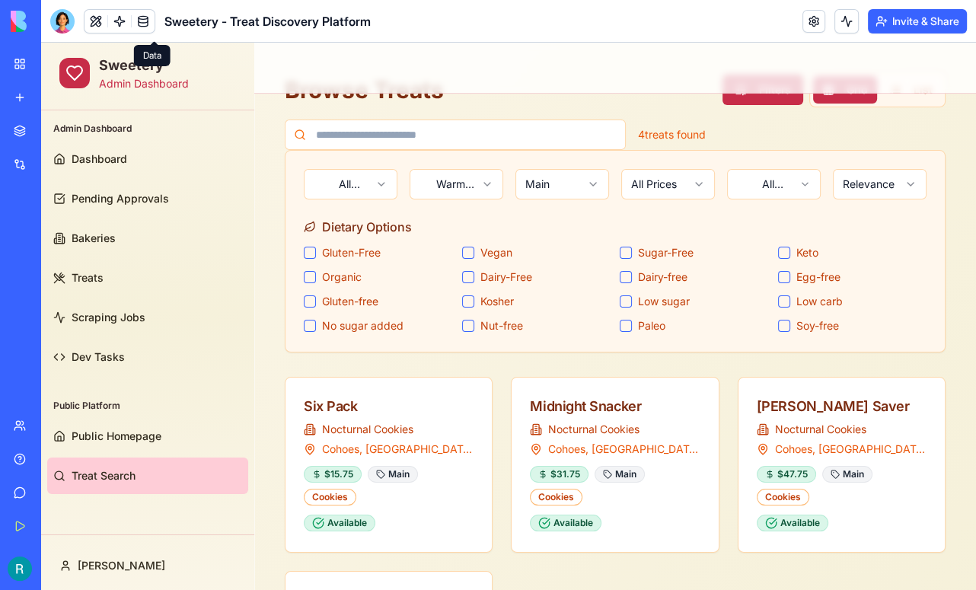
scroll to position [48, 0]
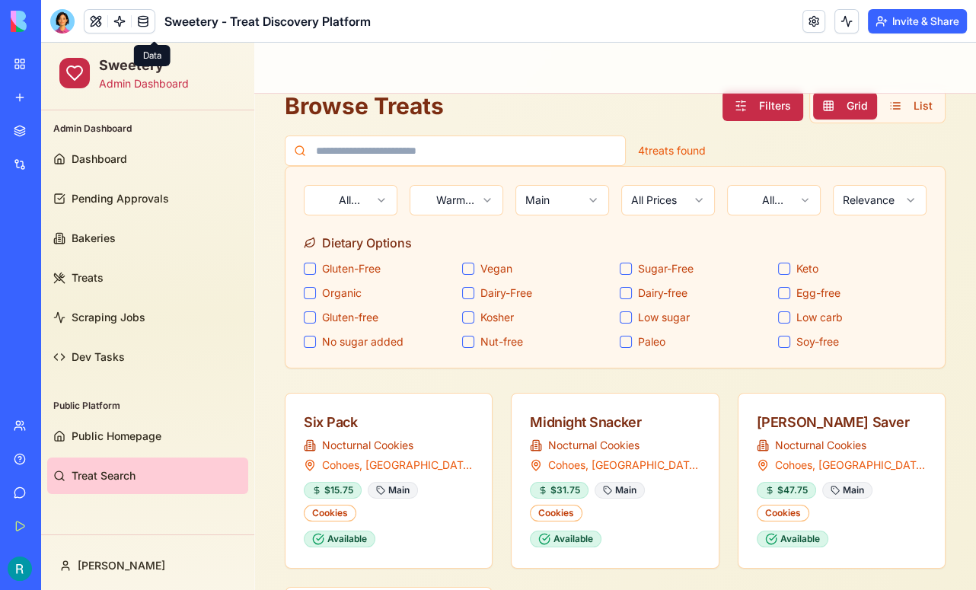
click at [567, 201] on html "Sweetery Admin Dashboard Admin Dashboard Dashboard Pending Approvals Bakeries T…" at bounding box center [508, 434] width 935 height 878
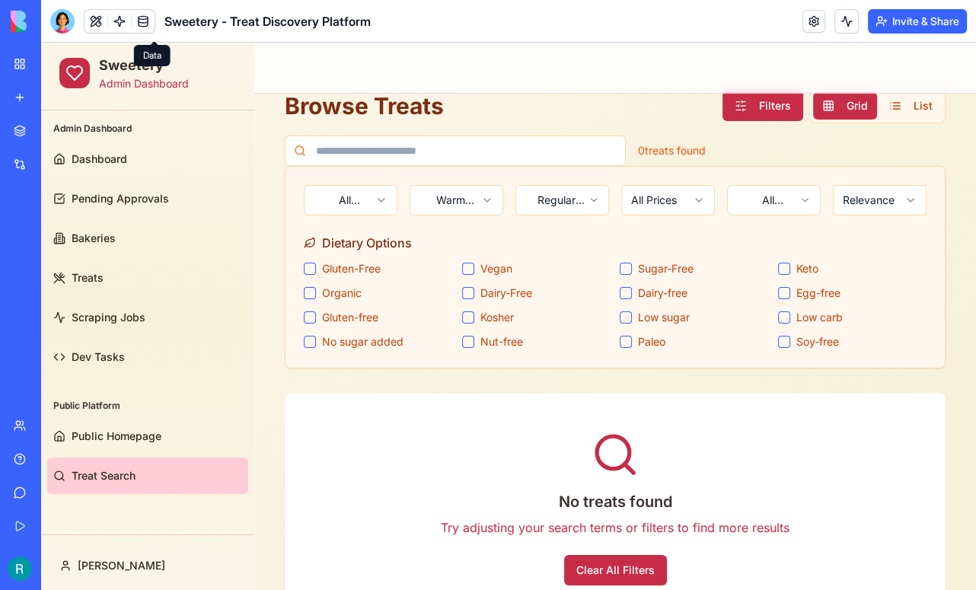
click at [577, 201] on html "Sweetery Admin Dashboard Admin Dashboard Dashboard Pending Approvals Bakeries T…" at bounding box center [508, 330] width 935 height 671
click at [578, 198] on html "Sweetery Admin Dashboard Admin Dashboard Dashboard Pending Approvals Bakeries T…" at bounding box center [508, 330] width 935 height 671
click at [571, 200] on html "Sweetery Admin Dashboard Admin Dashboard Dashboard Pending Approvals Bakeries T…" at bounding box center [508, 330] width 935 height 671
click at [570, 206] on html "Sweetery Admin Dashboard Admin Dashboard Dashboard Pending Approvals Bakeries T…" at bounding box center [508, 330] width 935 height 671
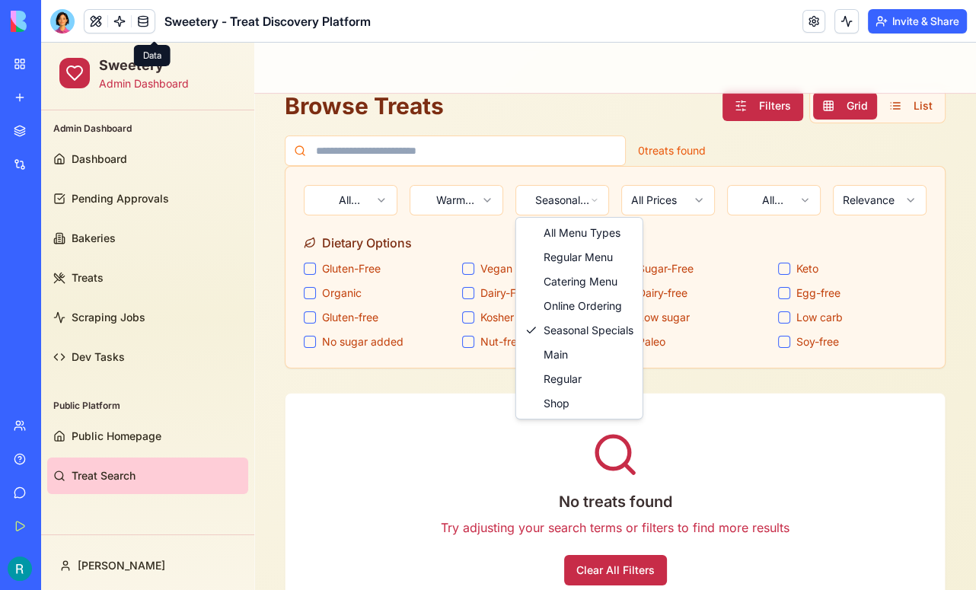
click at [707, 254] on html "Sweetery Admin Dashboard Admin Dashboard Dashboard Pending Approvals Bakeries T…" at bounding box center [508, 330] width 935 height 671
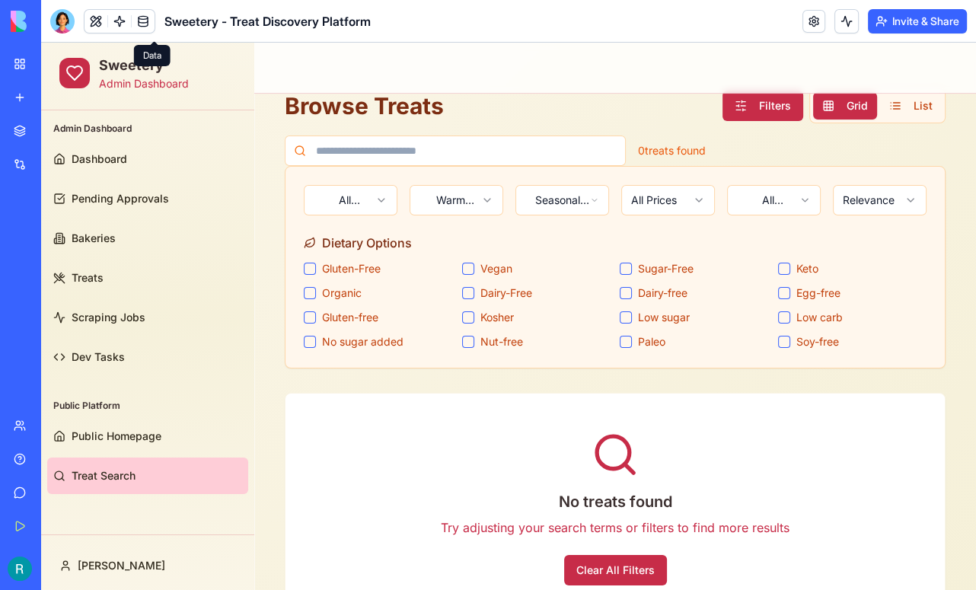
click at [589, 209] on body "Sweetery Admin Dashboard Admin Dashboard Dashboard Pending Approvals Bakeries T…" at bounding box center [508, 330] width 935 height 671
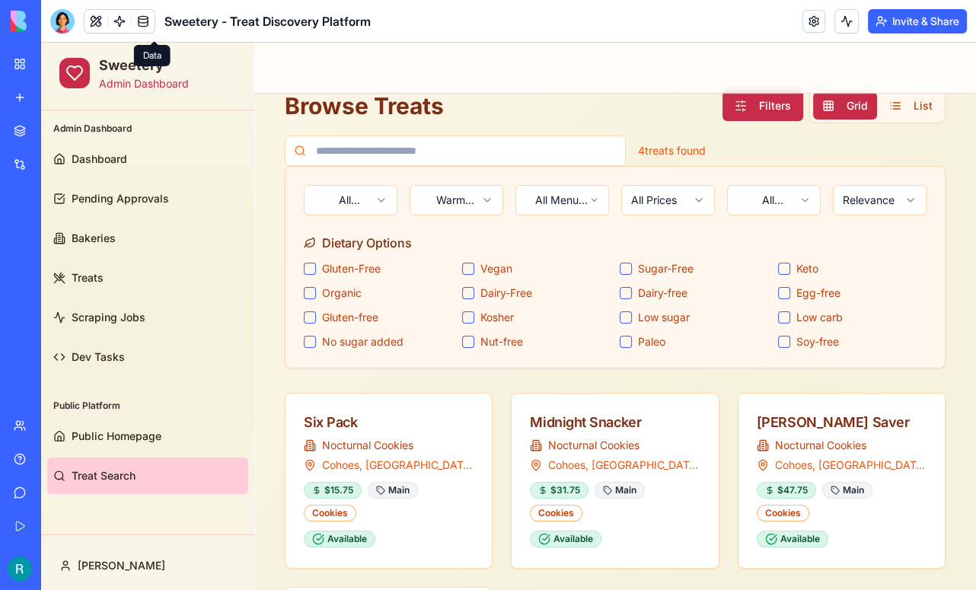
click at [374, 203] on html "Sweetery Admin Dashboard Admin Dashboard Dashboard Pending Approvals Bakeries T…" at bounding box center [508, 434] width 935 height 878
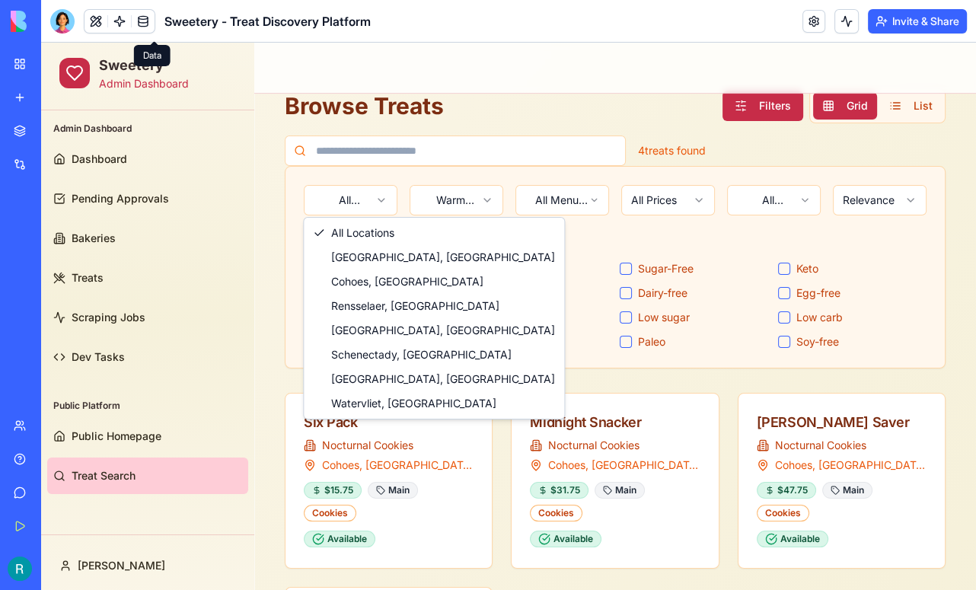
click at [374, 203] on html "Sweetery Admin Dashboard Admin Dashboard Dashboard Pending Approvals Bakeries T…" at bounding box center [508, 434] width 935 height 878
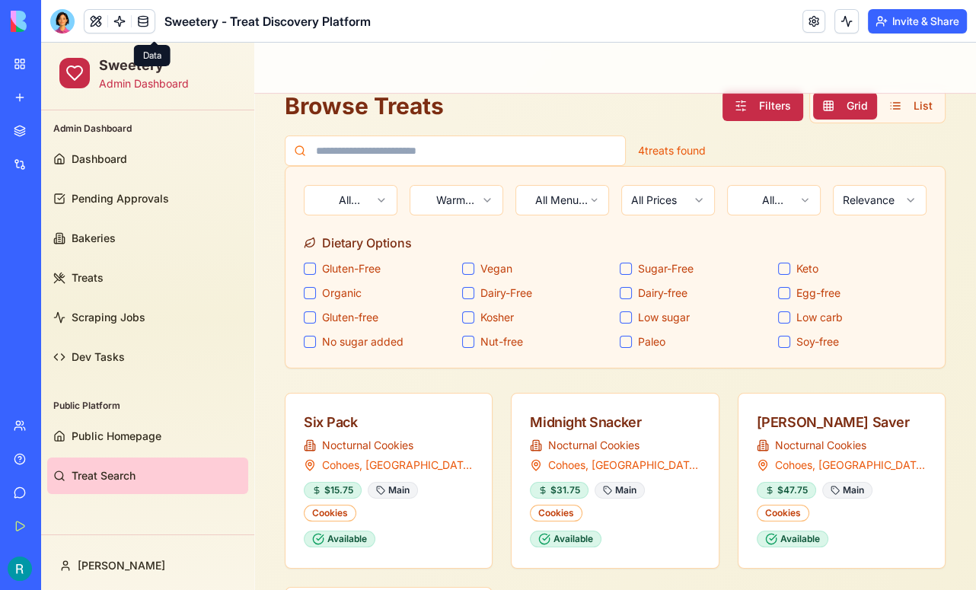
click at [374, 203] on html "Sweetery Admin Dashboard Admin Dashboard Dashboard Pending Approvals Bakeries T…" at bounding box center [508, 434] width 935 height 878
click at [59, 23] on div at bounding box center [62, 21] width 24 height 24
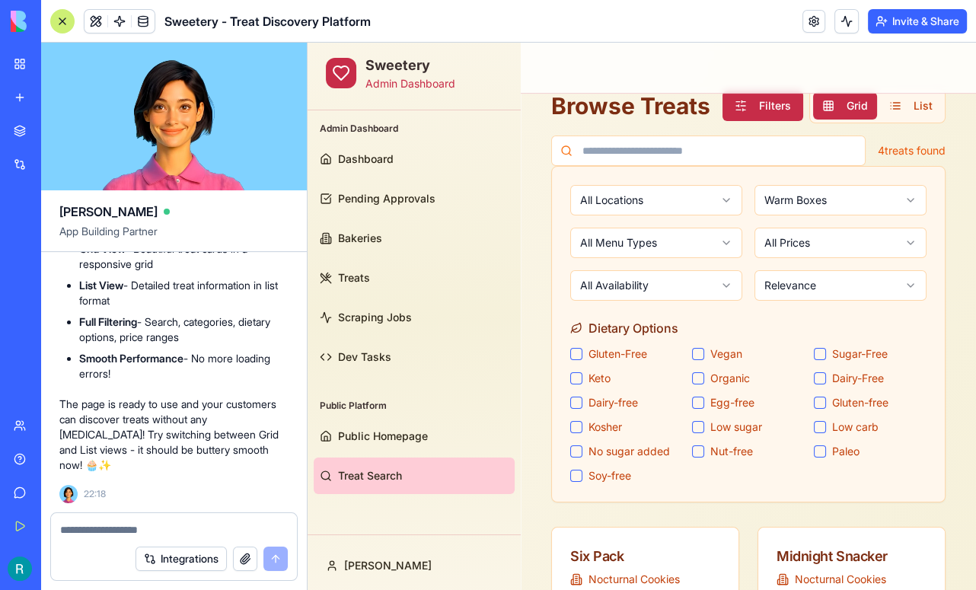
scroll to position [77950, 0]
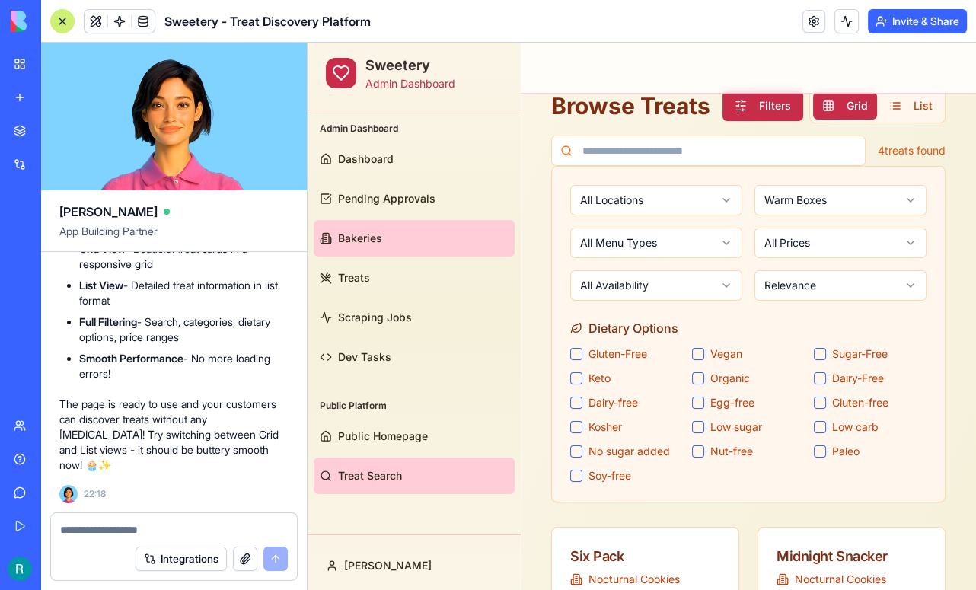
click at [388, 238] on link "Bakeries" at bounding box center [414, 238] width 201 height 37
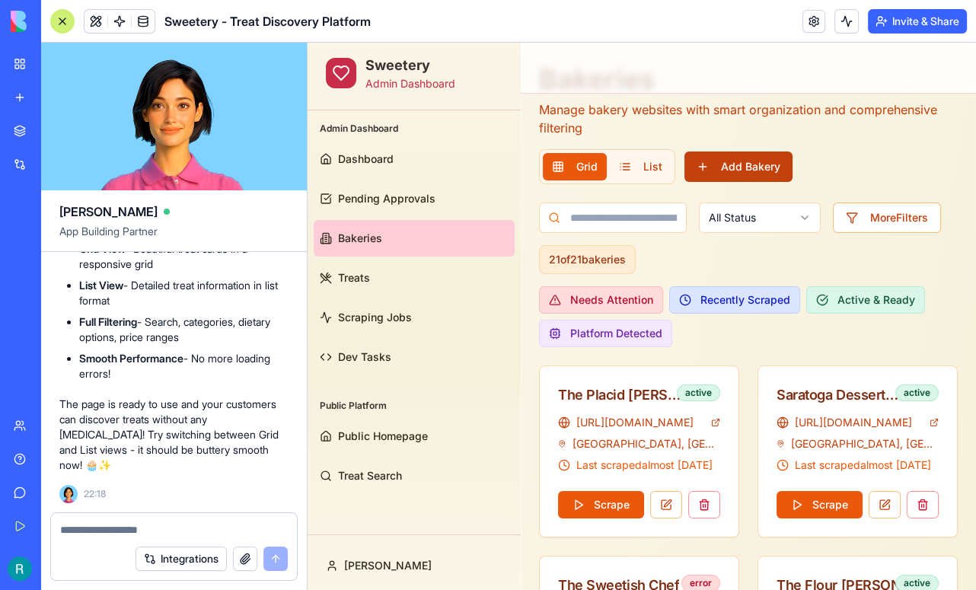
click at [743, 168] on button "Add Bakery" at bounding box center [739, 167] width 108 height 30
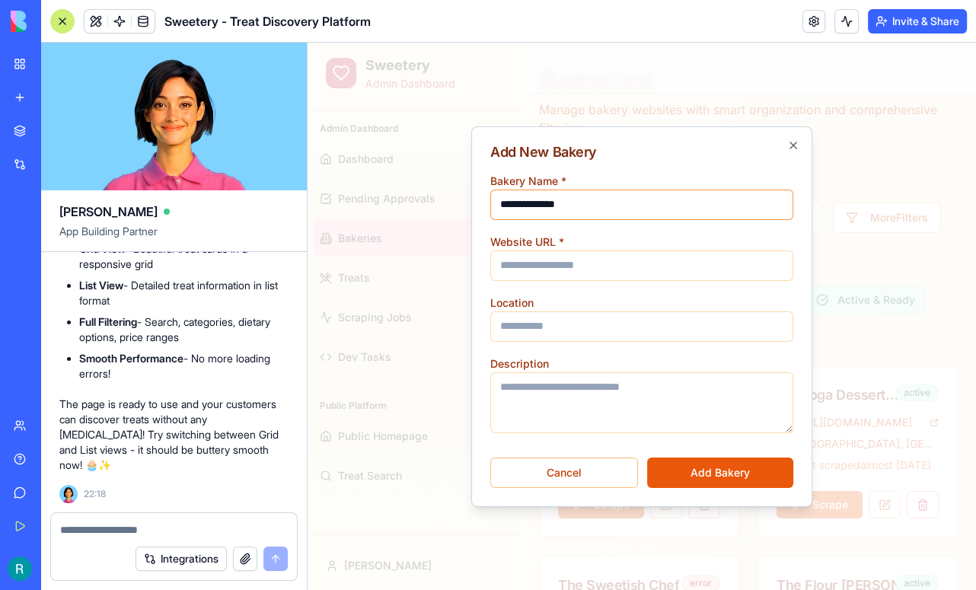
type input "**********"
click at [553, 269] on input "Website URL *" at bounding box center [641, 266] width 303 height 30
paste input "**********"
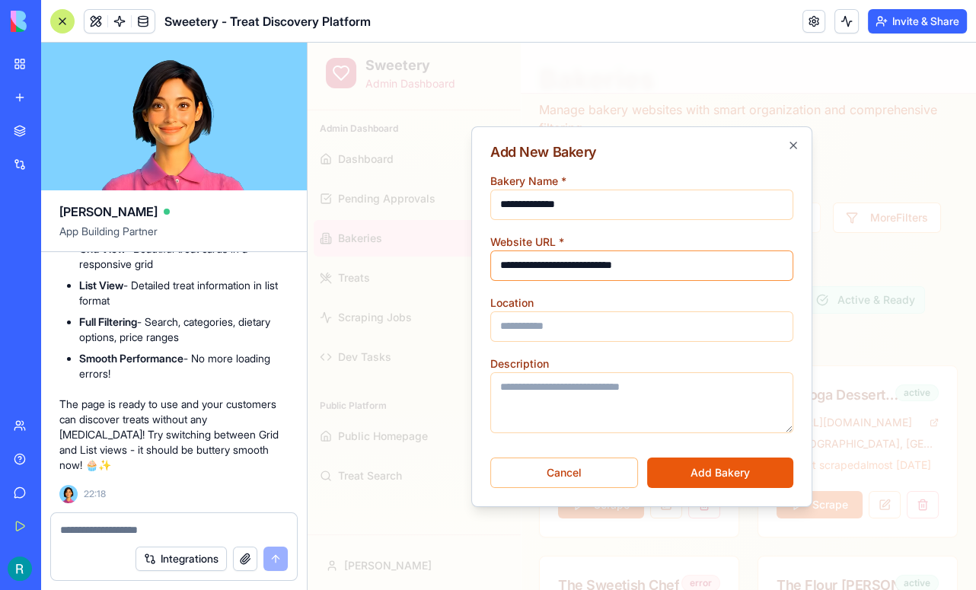
type input "**********"
click at [544, 331] on input "Location" at bounding box center [641, 326] width 303 height 30
type input "**********"
click at [736, 476] on button "Add Bakery" at bounding box center [720, 473] width 146 height 30
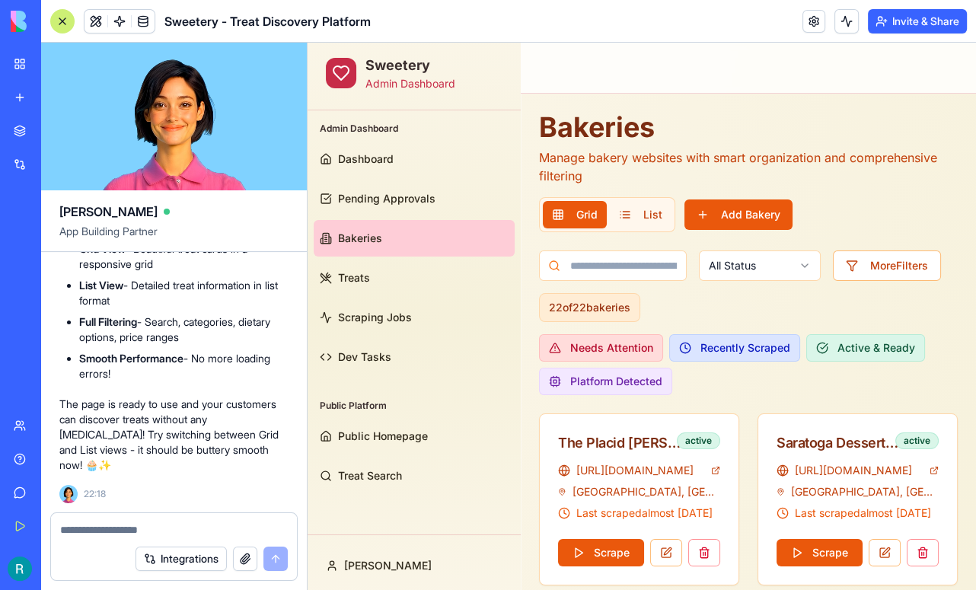
click at [890, 265] on button "More Filters" at bounding box center [887, 266] width 108 height 30
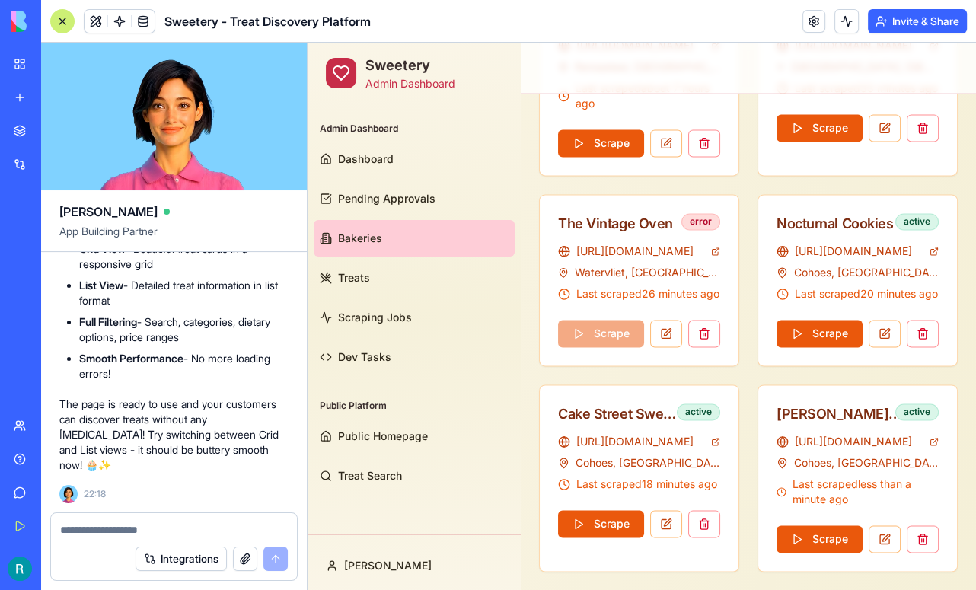
scroll to position [2194, 0]
click at [820, 532] on button "Scrape" at bounding box center [820, 538] width 86 height 27
click at [668, 519] on button at bounding box center [666, 523] width 32 height 27
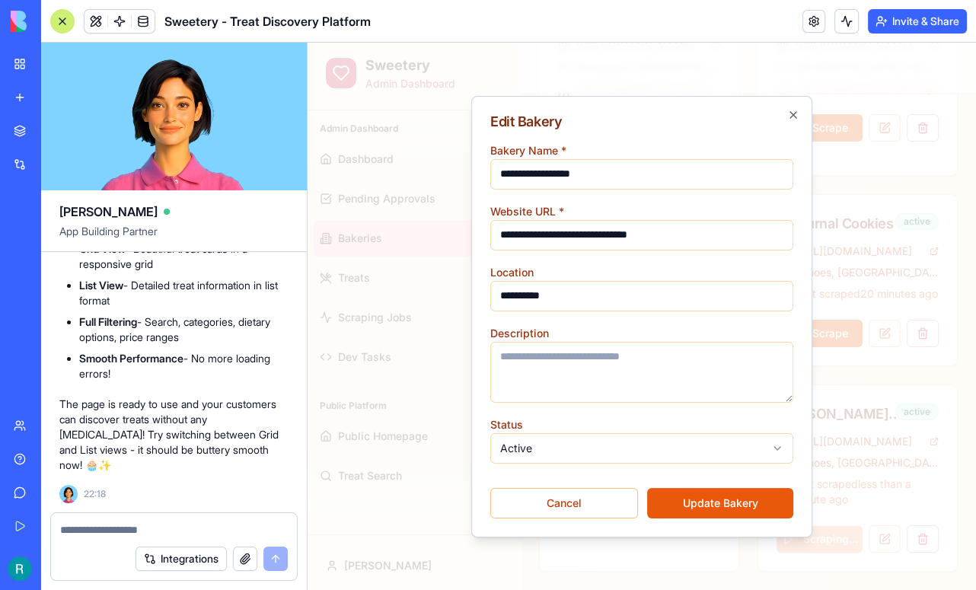
click at [687, 503] on button "Update Bakery" at bounding box center [720, 503] width 146 height 30
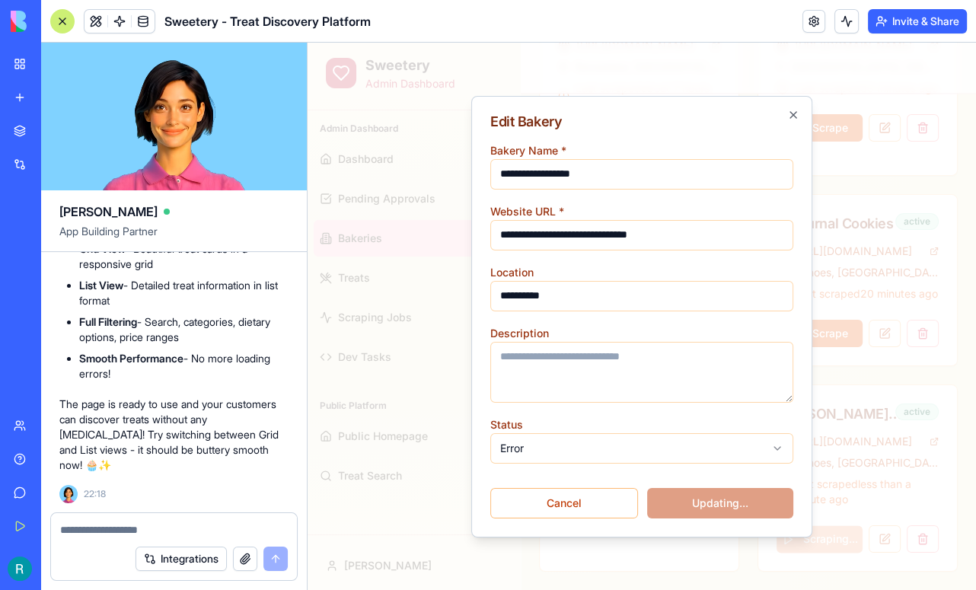
scroll to position [2179, 0]
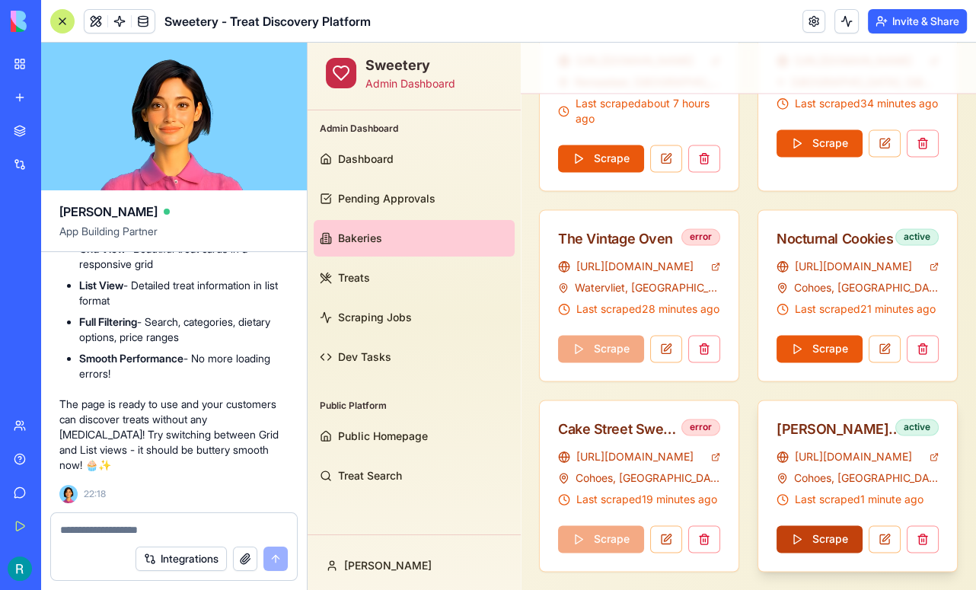
click at [818, 538] on button "Scrape" at bounding box center [820, 538] width 86 height 27
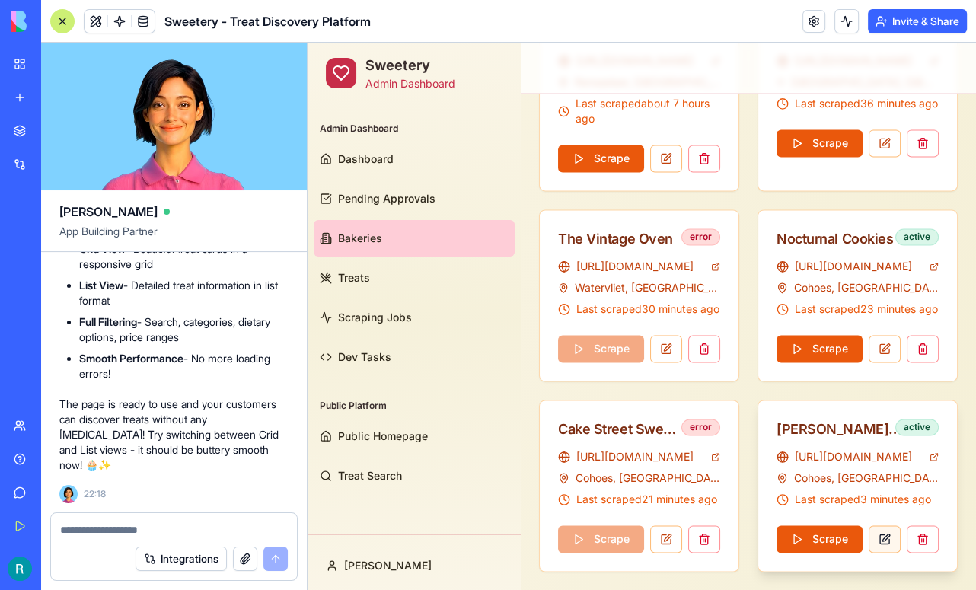
click at [890, 538] on button at bounding box center [885, 538] width 32 height 27
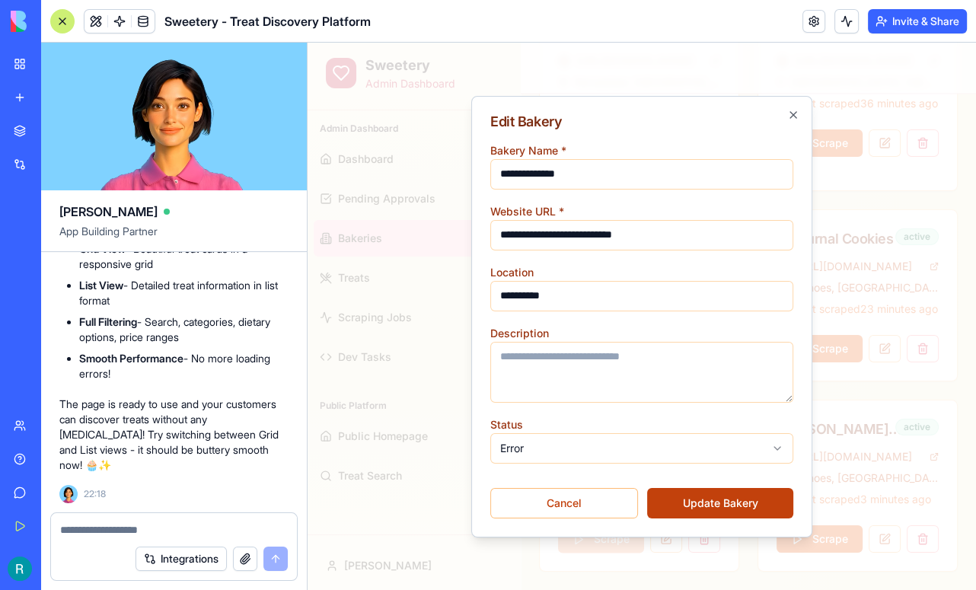
click at [695, 503] on button "Update Bakery" at bounding box center [720, 503] width 146 height 30
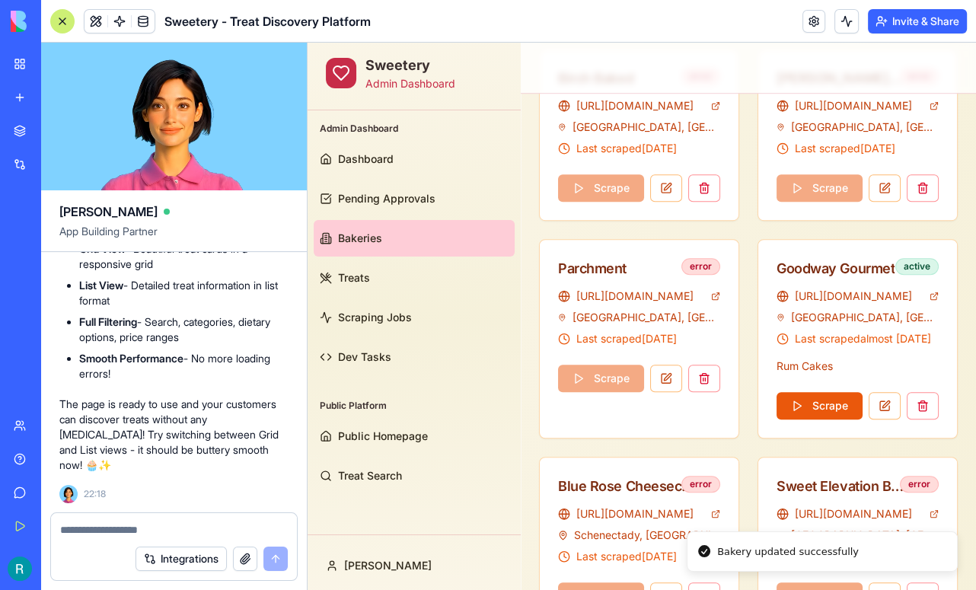
scroll to position [775, 0]
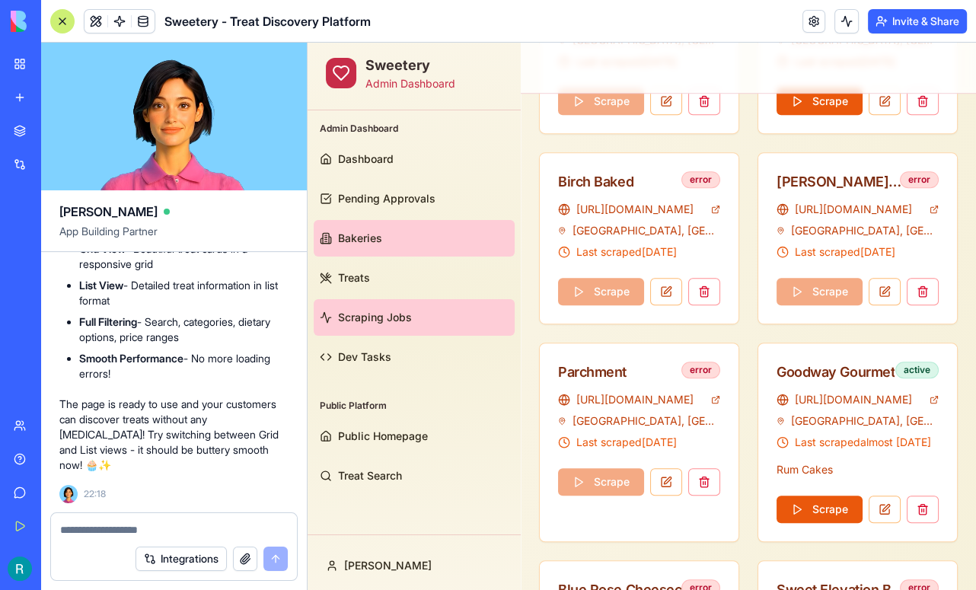
click at [397, 322] on span "Scraping Jobs" at bounding box center [375, 317] width 74 height 15
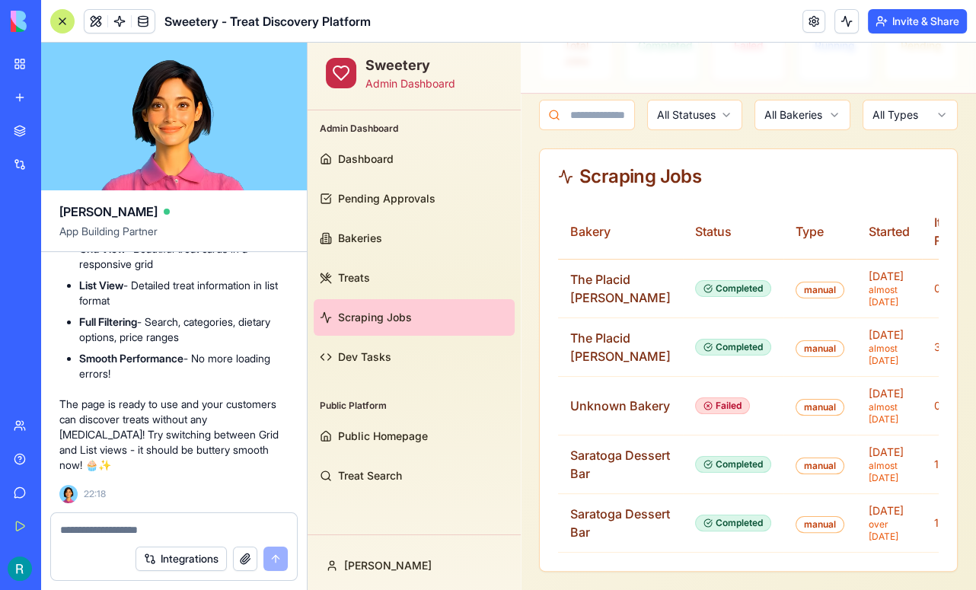
scroll to position [77744, 0]
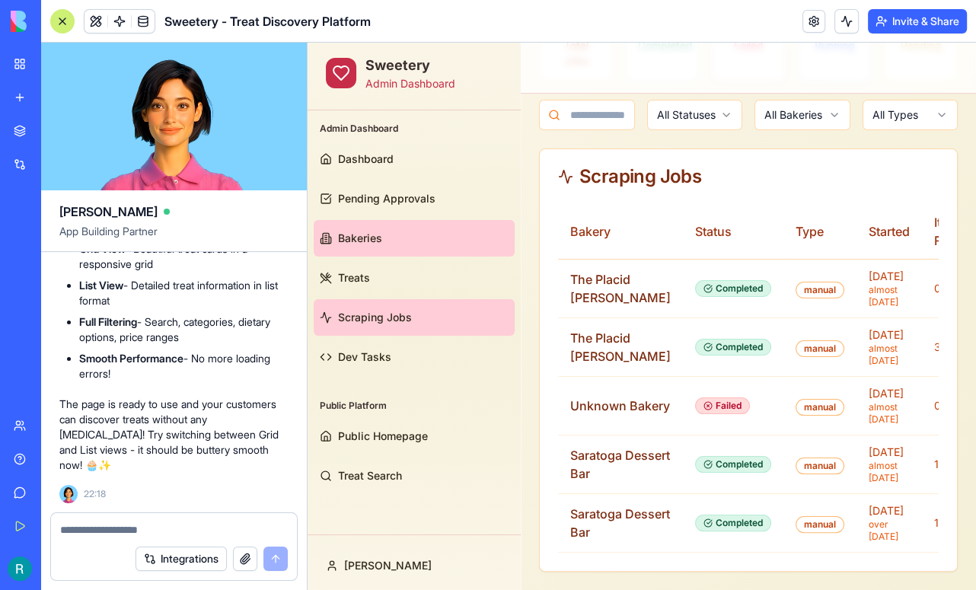
click at [399, 244] on link "Bakeries" at bounding box center [414, 238] width 201 height 37
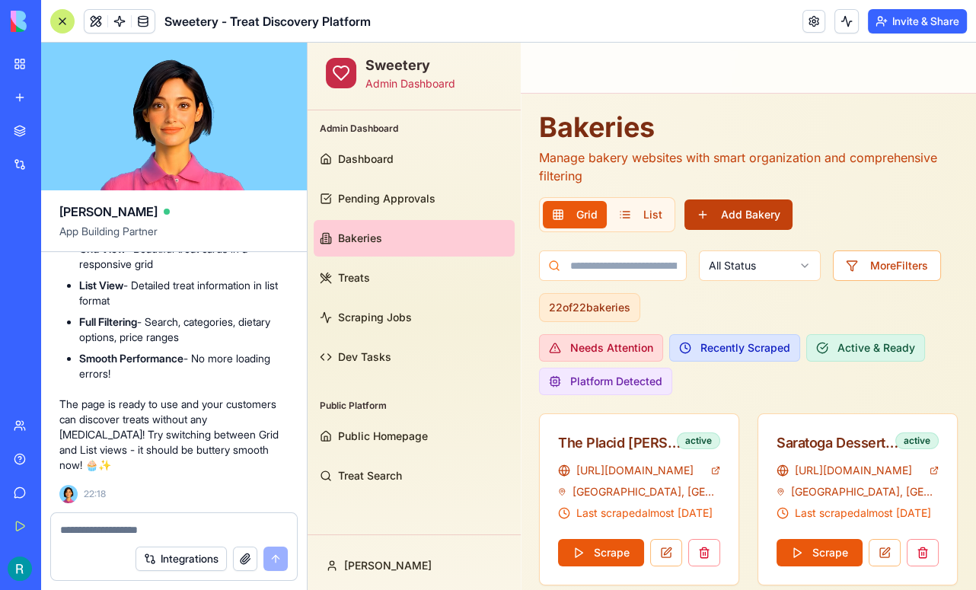
click at [764, 219] on button "Add Bakery" at bounding box center [739, 215] width 108 height 30
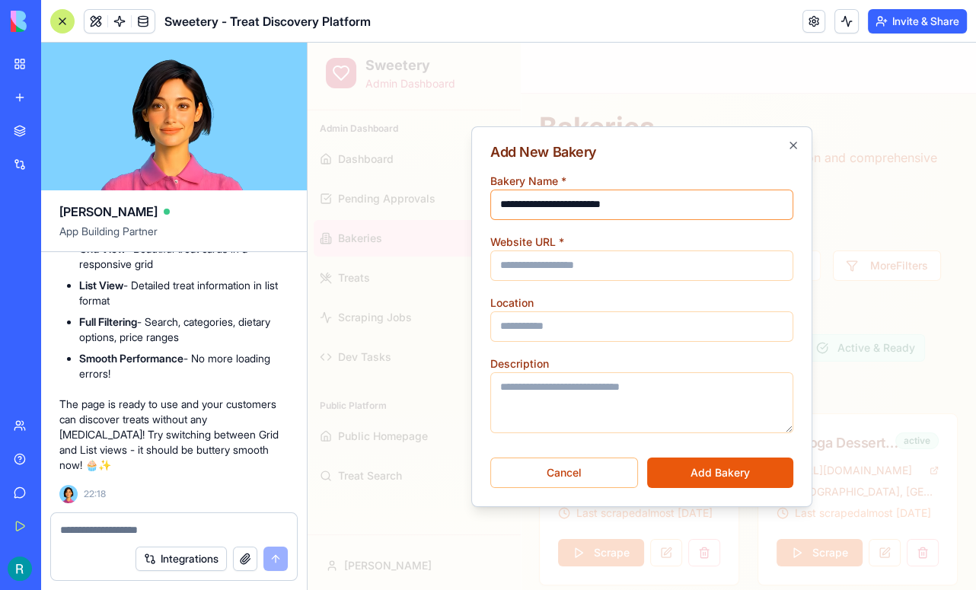
type input "**********"
click at [551, 266] on input "Website URL *" at bounding box center [641, 266] width 303 height 30
paste input "**********"
type input "**********"
click at [574, 325] on input "Location" at bounding box center [641, 326] width 303 height 30
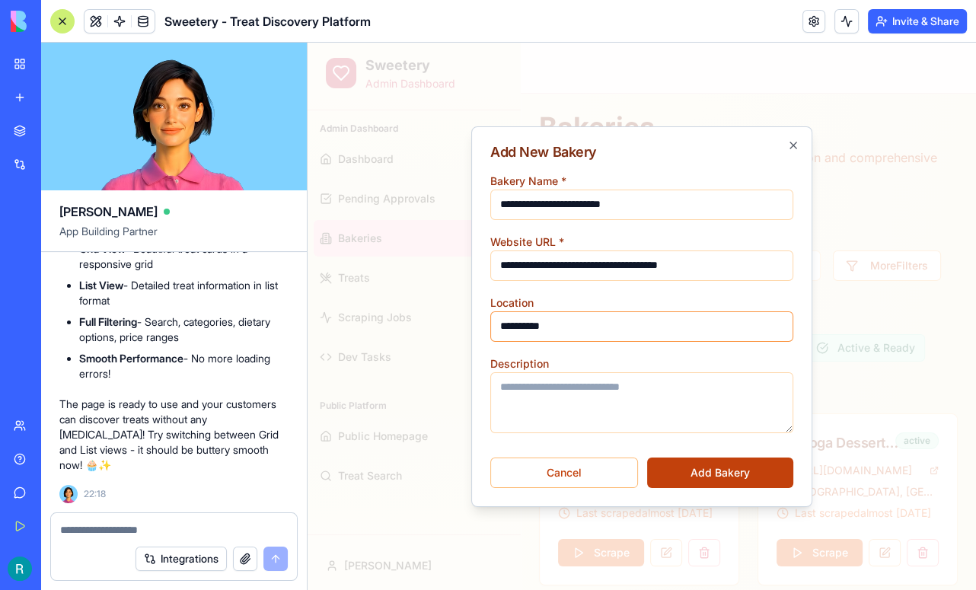
type input "**********"
click at [717, 473] on button "Add Bakery" at bounding box center [720, 473] width 146 height 30
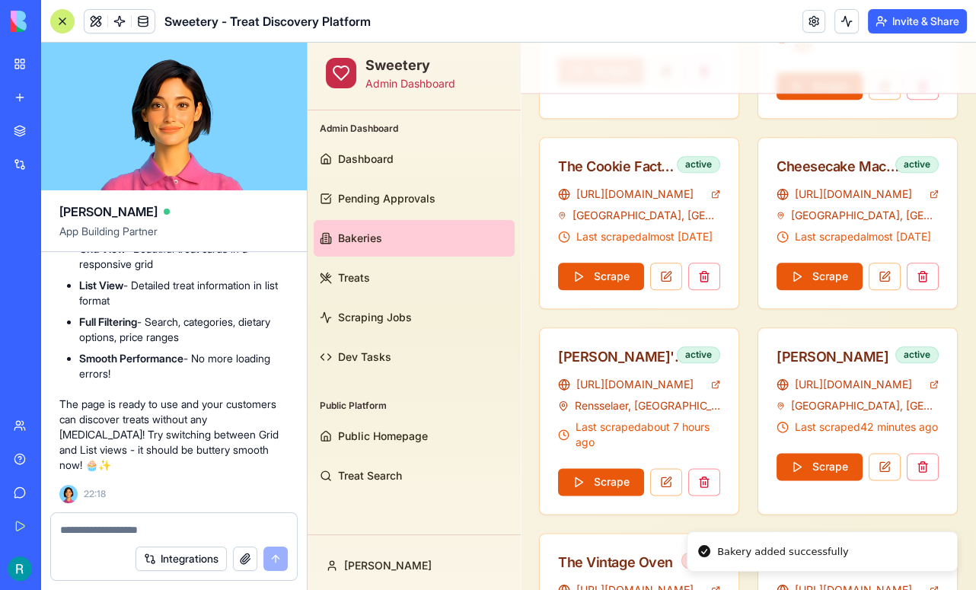
scroll to position [2267, 0]
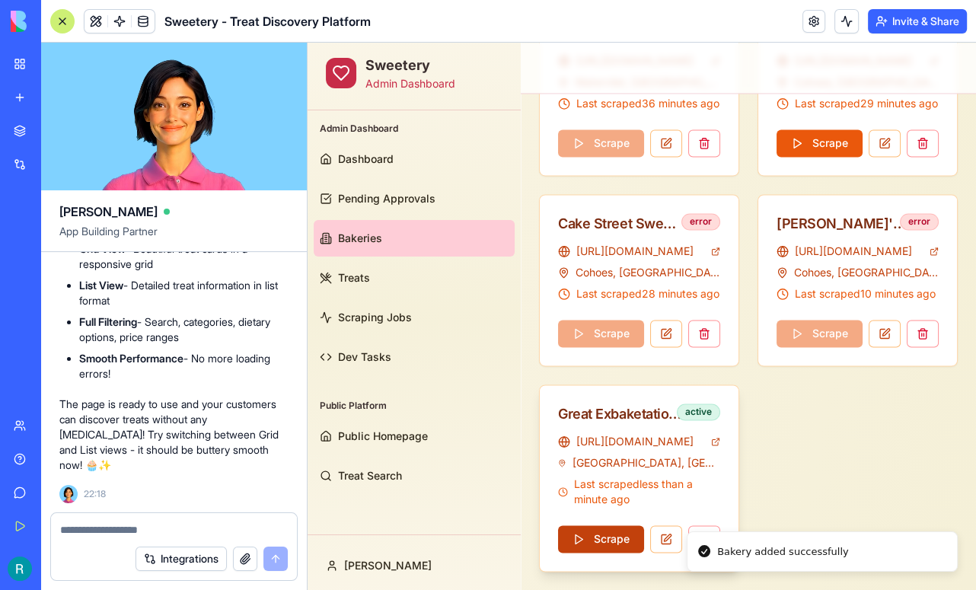
click at [594, 530] on button "Scrape" at bounding box center [601, 538] width 86 height 27
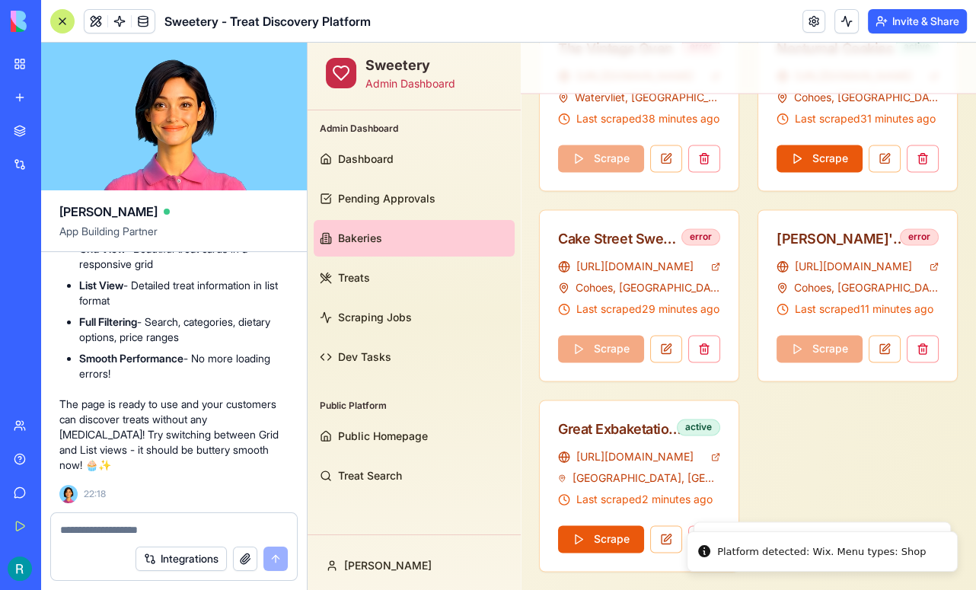
scroll to position [2252, 0]
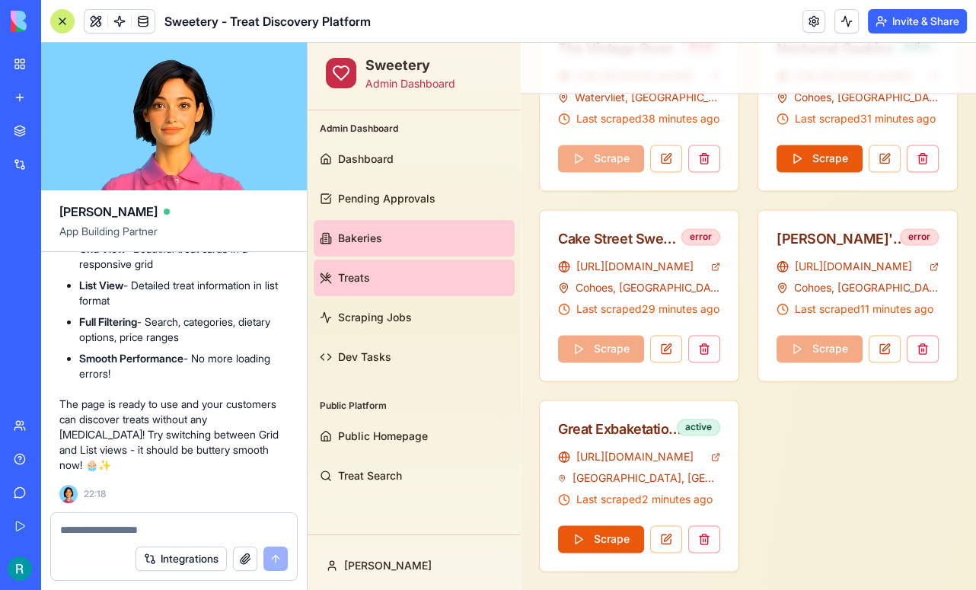
click at [360, 275] on span "Treats" at bounding box center [354, 277] width 32 height 15
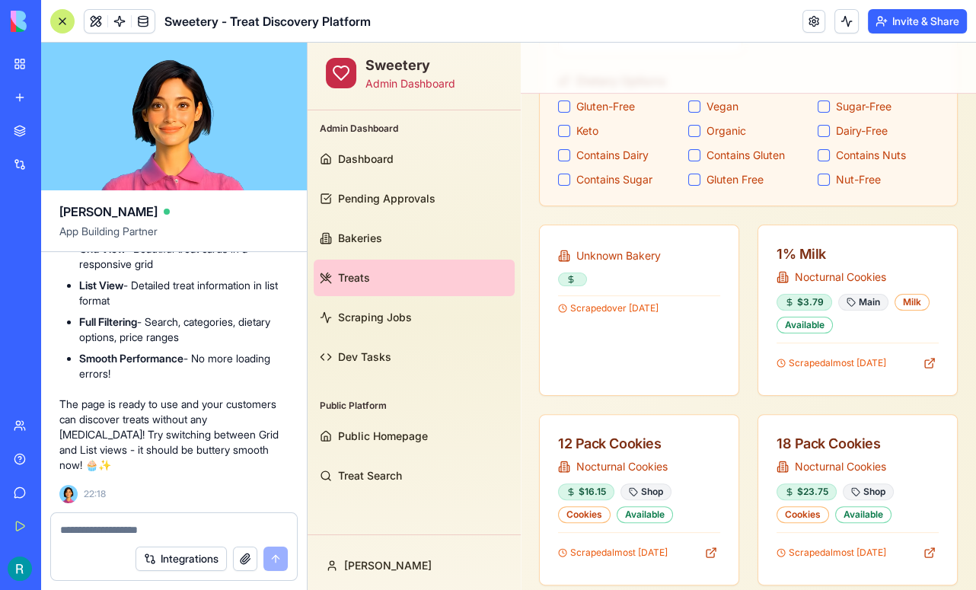
scroll to position [319, 0]
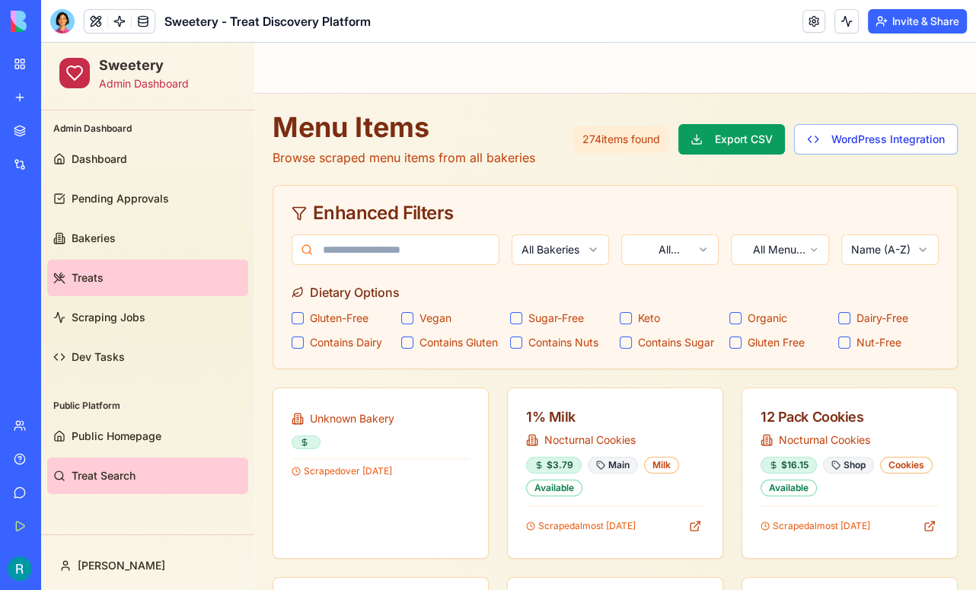
click at [123, 463] on link "Treat Search" at bounding box center [147, 476] width 201 height 37
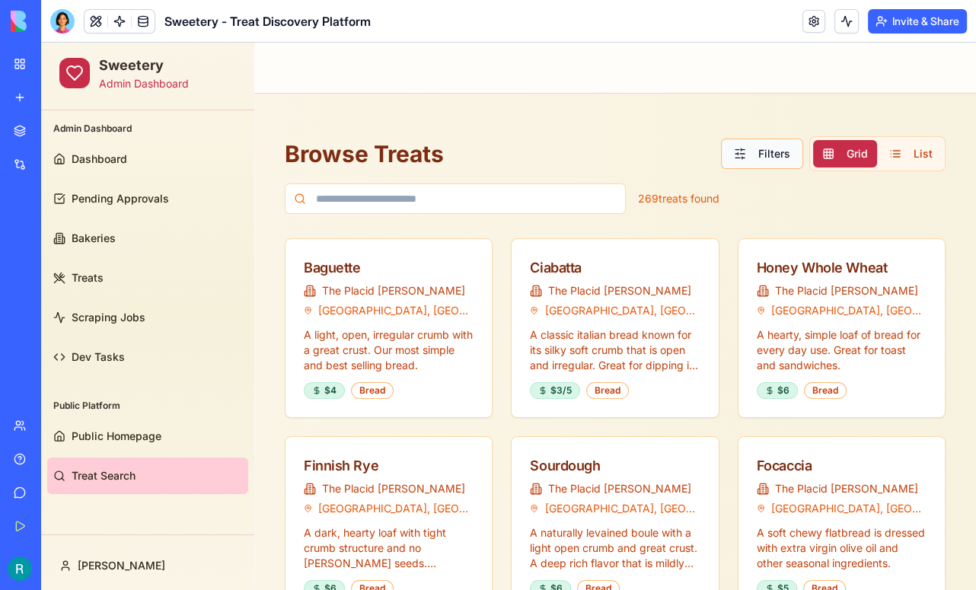
click at [742, 161] on button "Filters" at bounding box center [762, 154] width 82 height 30
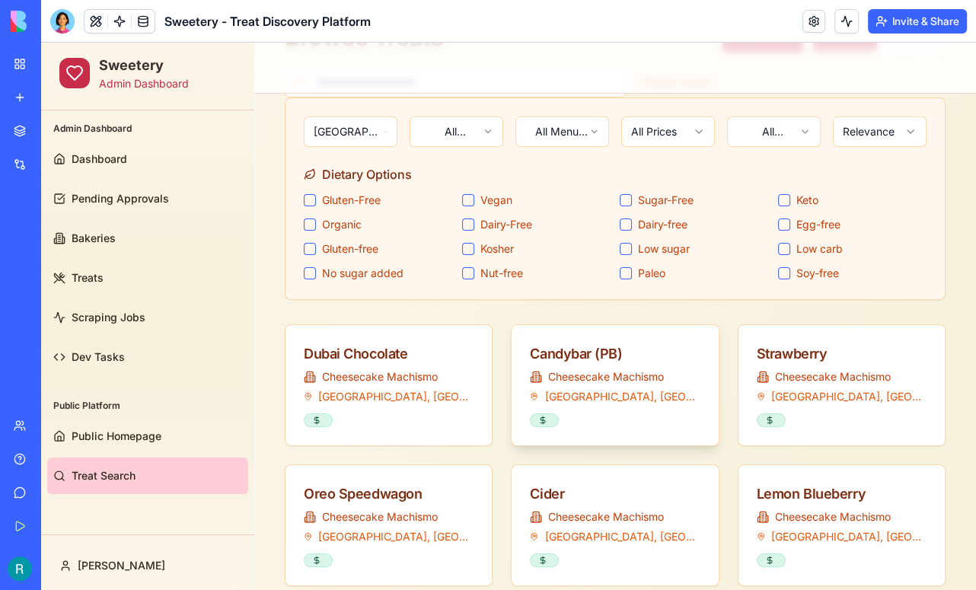
scroll to position [136, 0]
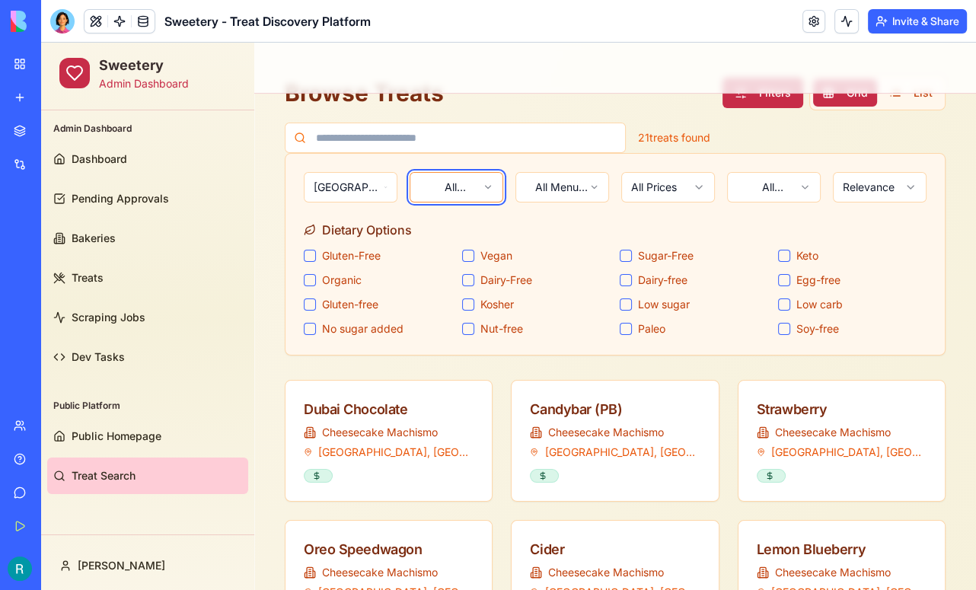
scroll to position [0, 0]
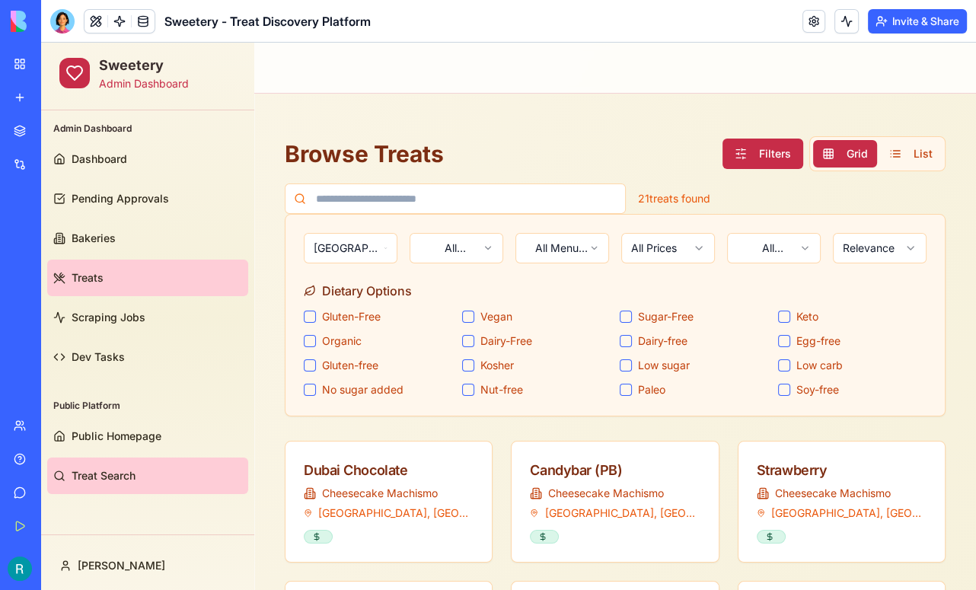
click at [102, 268] on link "Treats" at bounding box center [147, 278] width 201 height 37
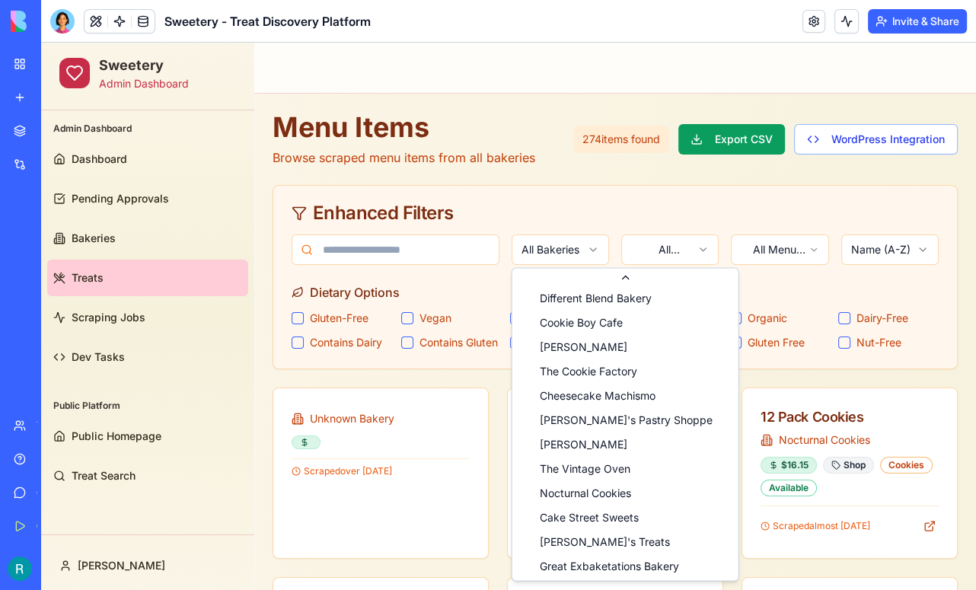
scroll to position [296, 0]
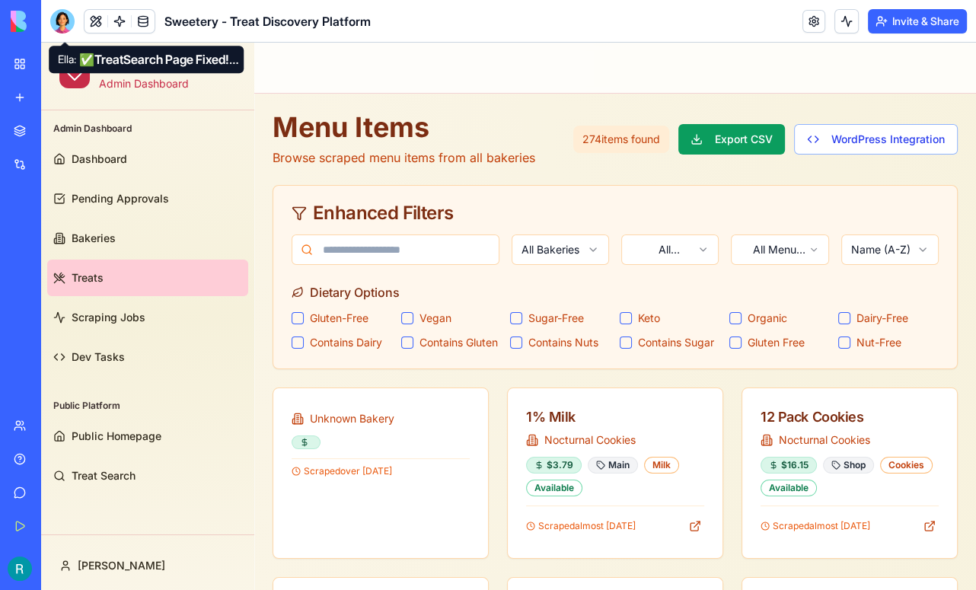
click at [66, 23] on div at bounding box center [62, 21] width 24 height 24
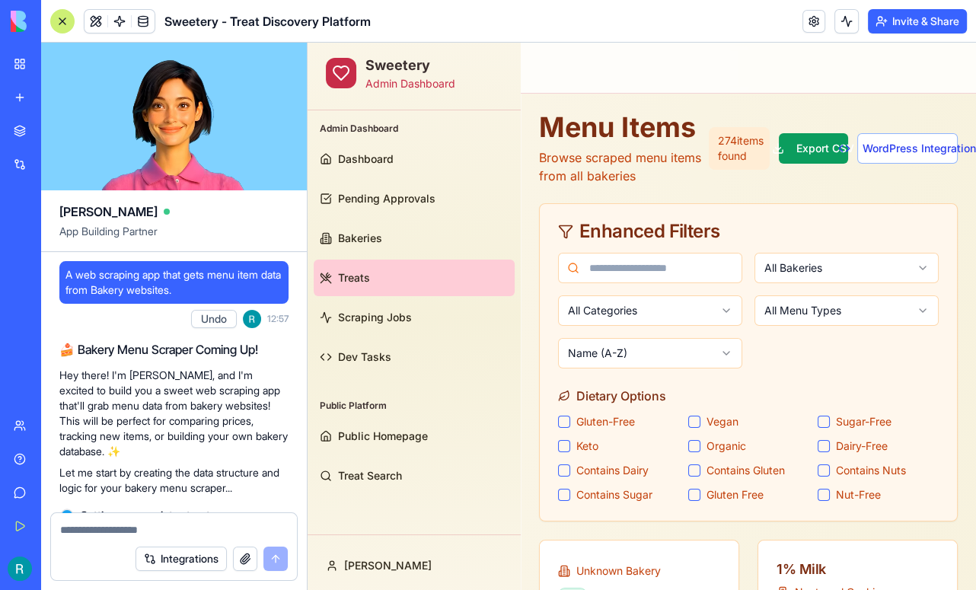
scroll to position [77950, 0]
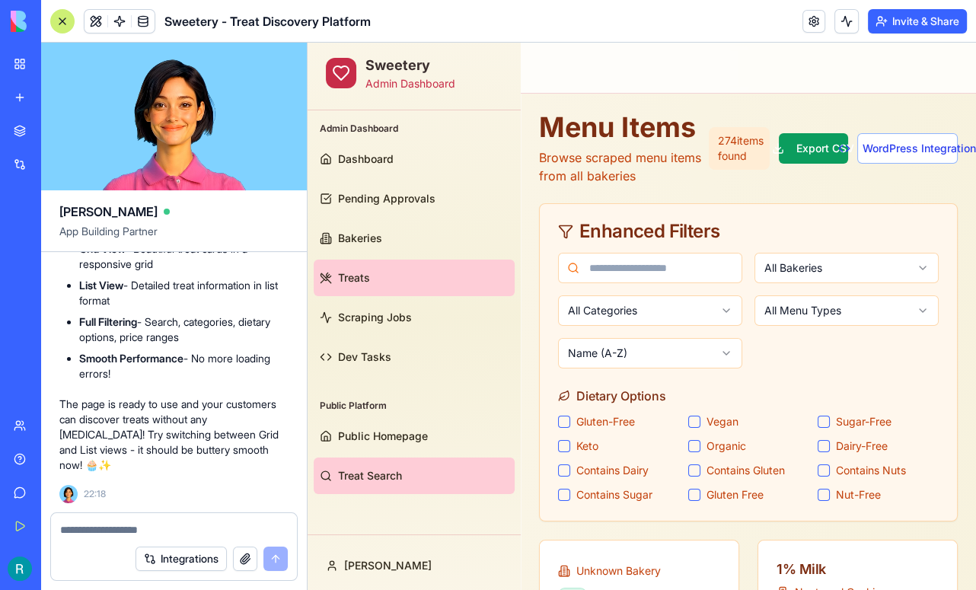
click at [377, 471] on span "Treat Search" at bounding box center [370, 475] width 64 height 15
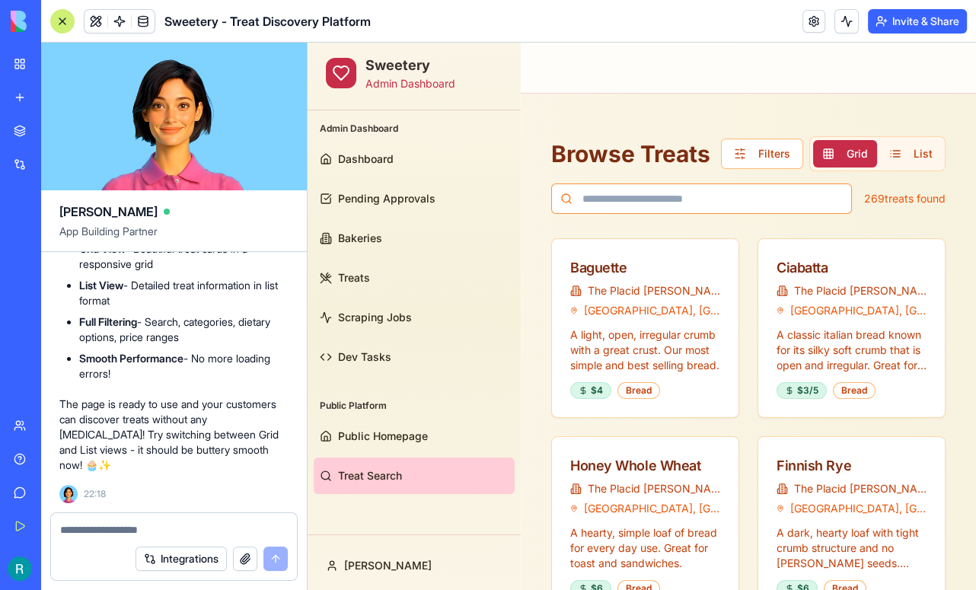
click at [734, 200] on input at bounding box center [701, 199] width 301 height 30
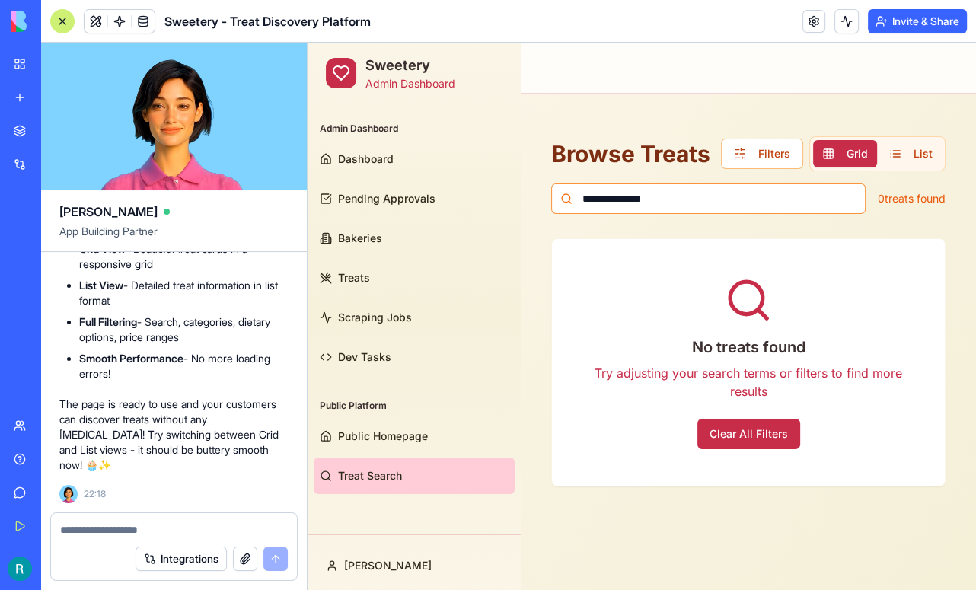
type input "**********"
click at [931, 209] on div "**********" at bounding box center [748, 199] width 394 height 30
click at [750, 433] on button "Clear All Filters" at bounding box center [749, 434] width 103 height 30
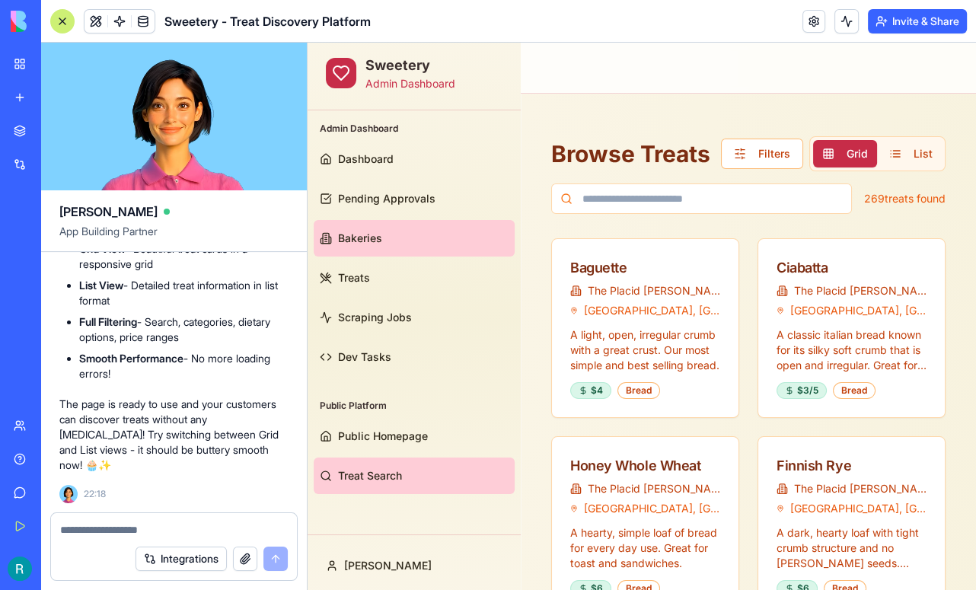
click at [403, 247] on link "Bakeries" at bounding box center [414, 238] width 201 height 37
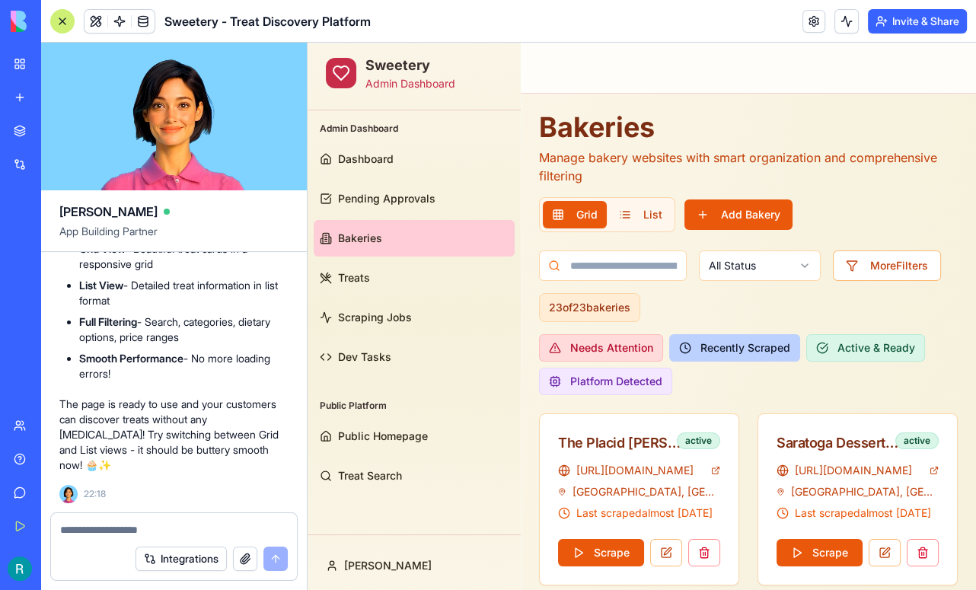
click at [721, 340] on button "Recently Scraped" at bounding box center [734, 347] width 131 height 27
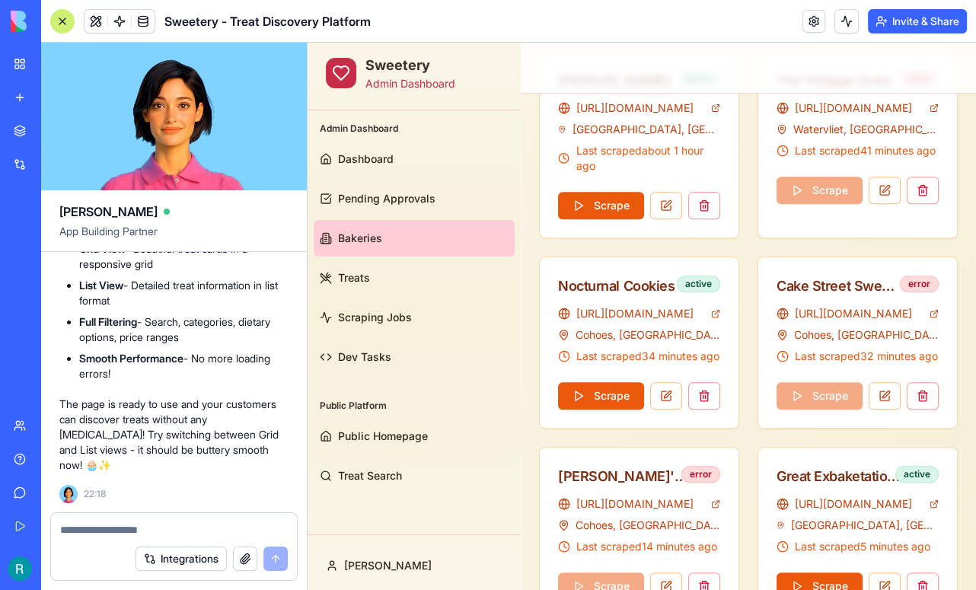
scroll to position [631, 0]
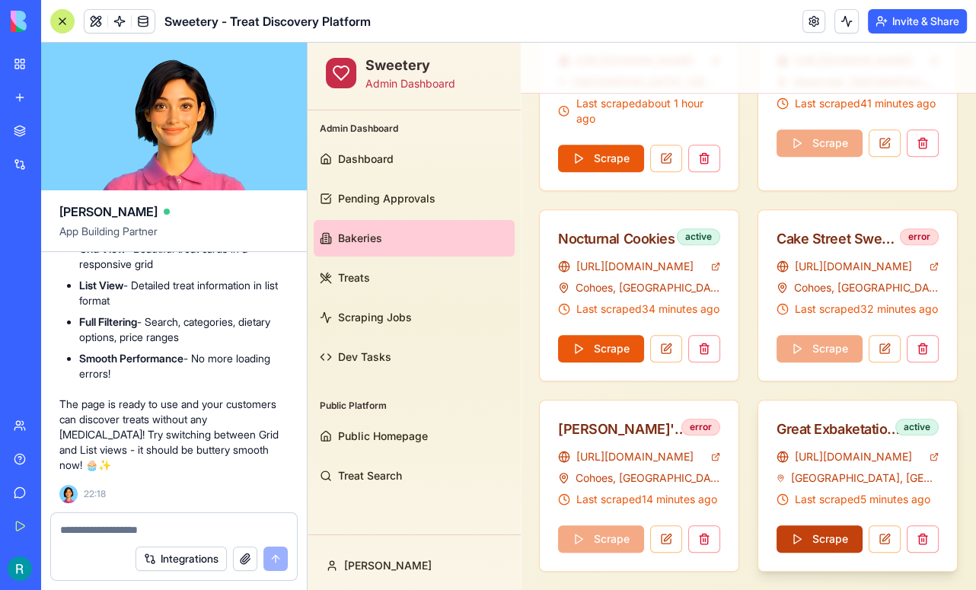
click at [826, 537] on button "Scrape" at bounding box center [820, 538] width 86 height 27
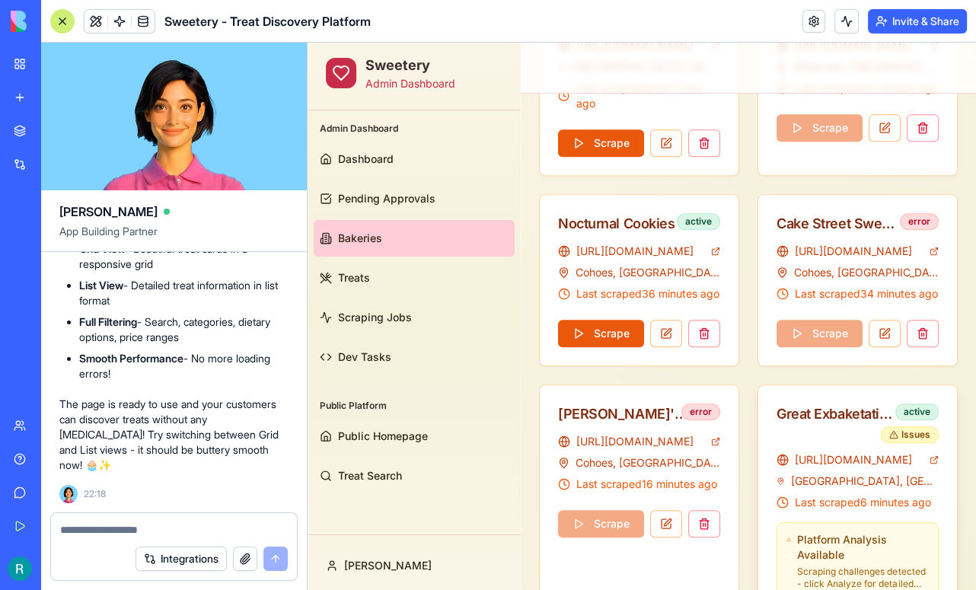
scroll to position [737, 0]
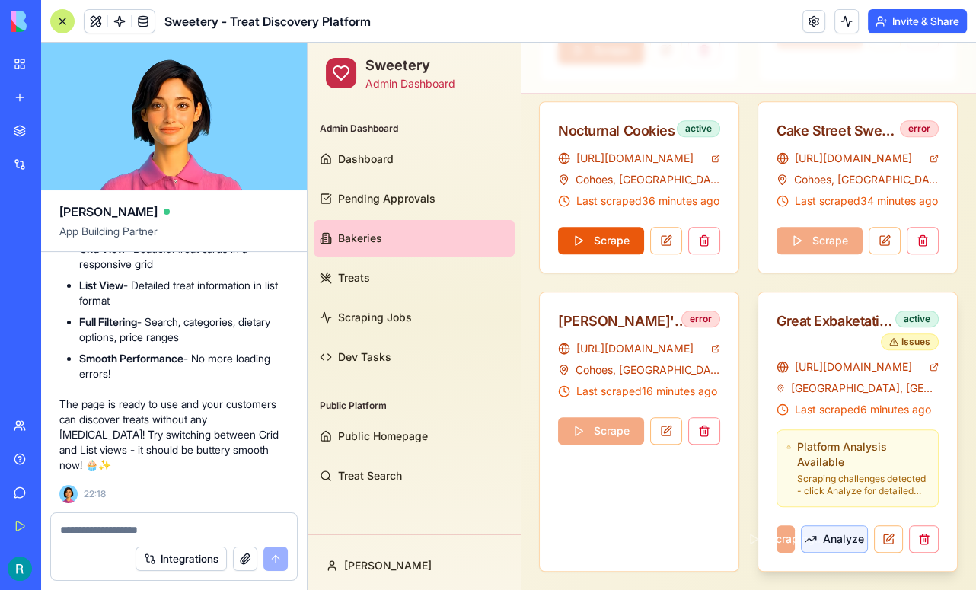
click at [834, 538] on button "Analyze" at bounding box center [834, 538] width 67 height 27
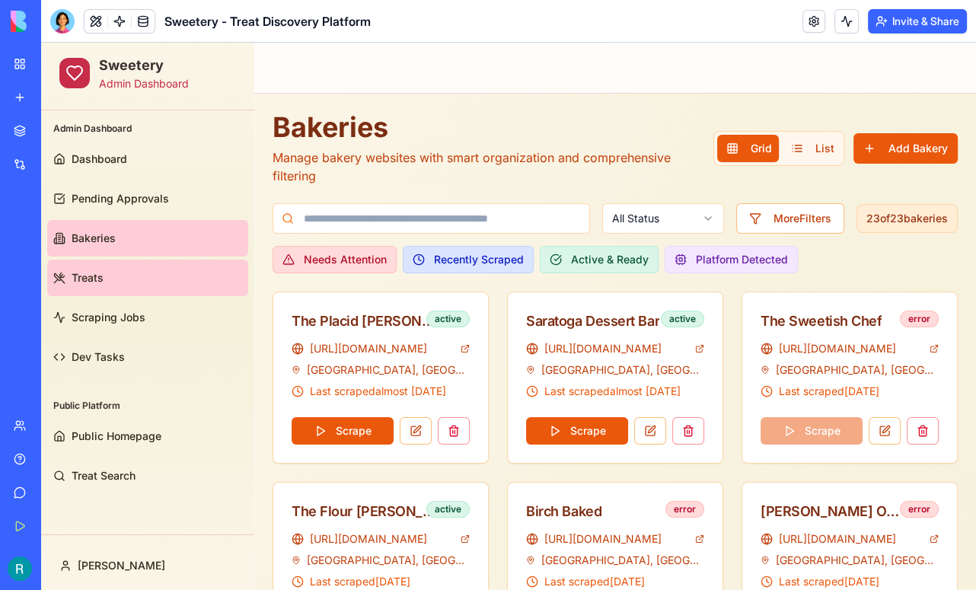
click at [104, 279] on link "Treats" at bounding box center [147, 278] width 201 height 37
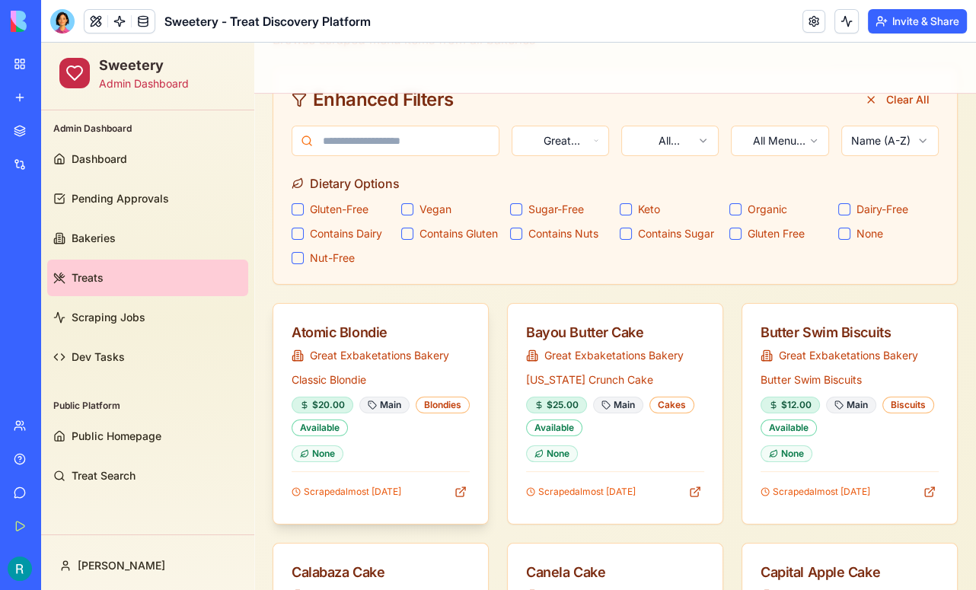
scroll to position [121, 0]
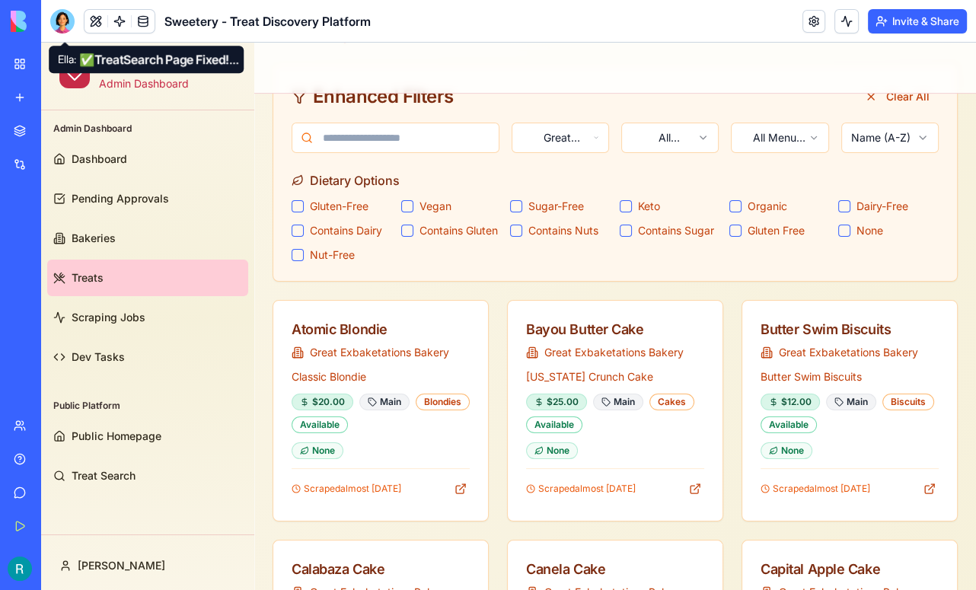
click at [64, 26] on div at bounding box center [62, 21] width 24 height 24
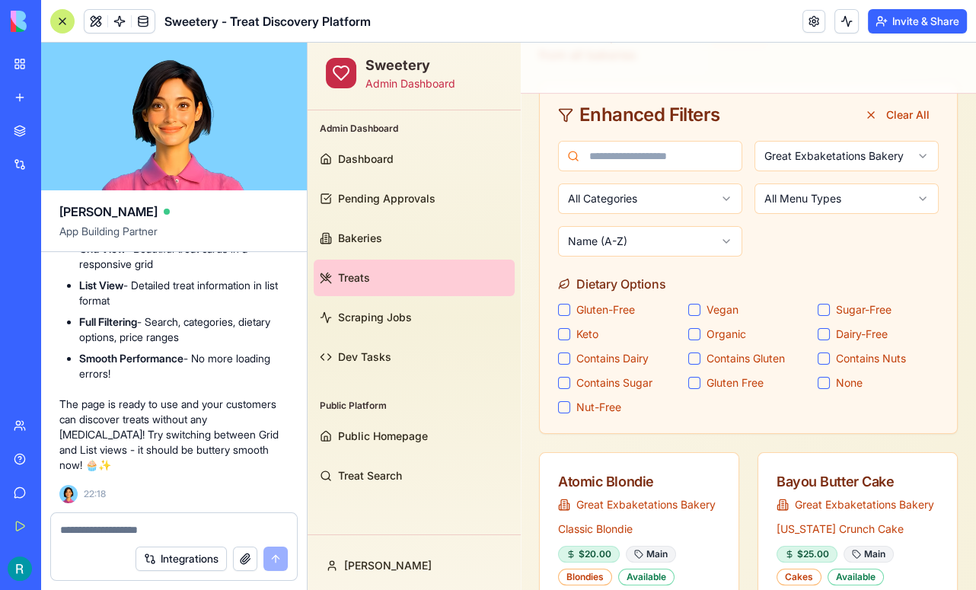
scroll to position [0, 0]
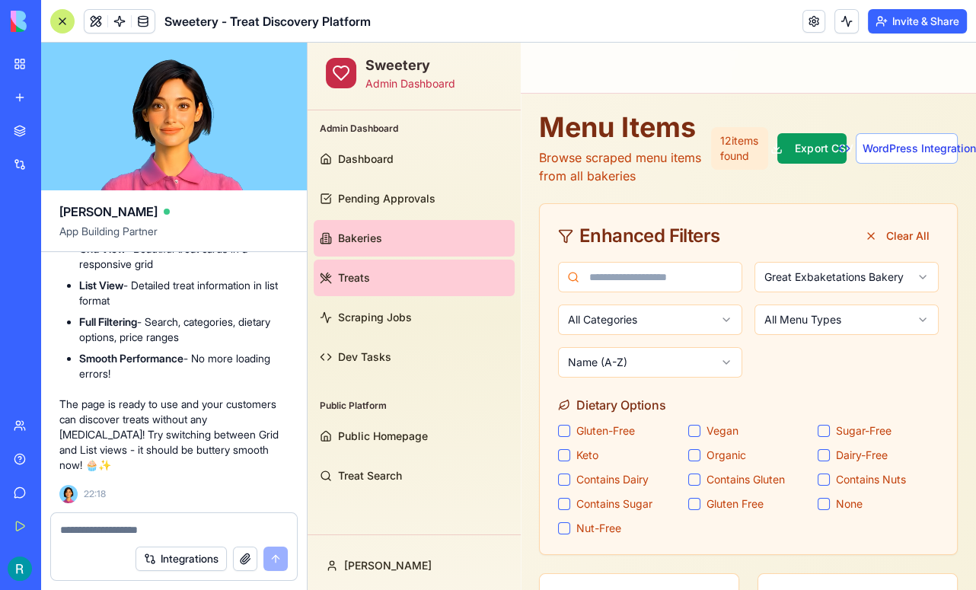
click at [375, 248] on link "Bakeries" at bounding box center [414, 238] width 201 height 37
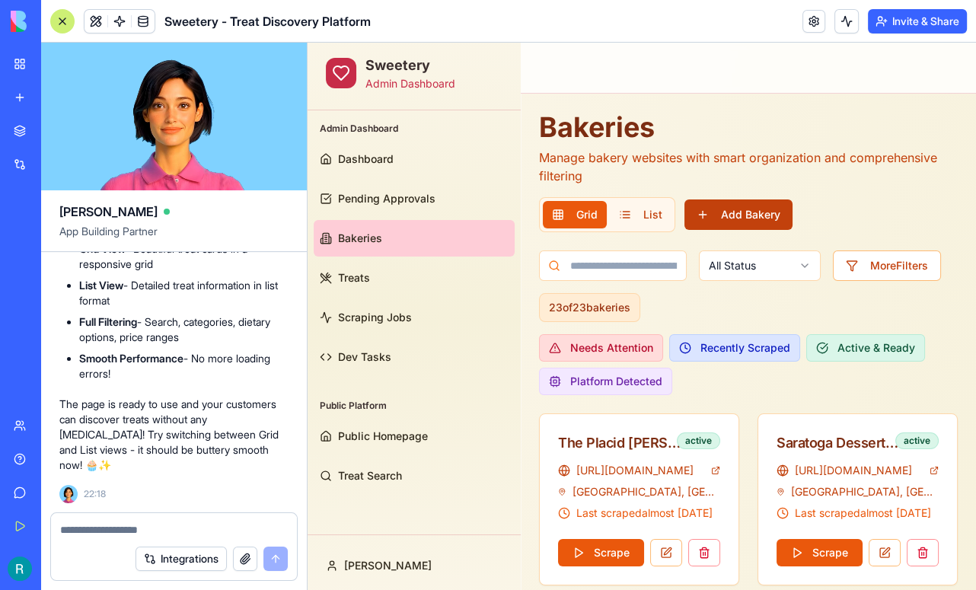
click at [749, 216] on button "Add Bakery" at bounding box center [739, 215] width 108 height 30
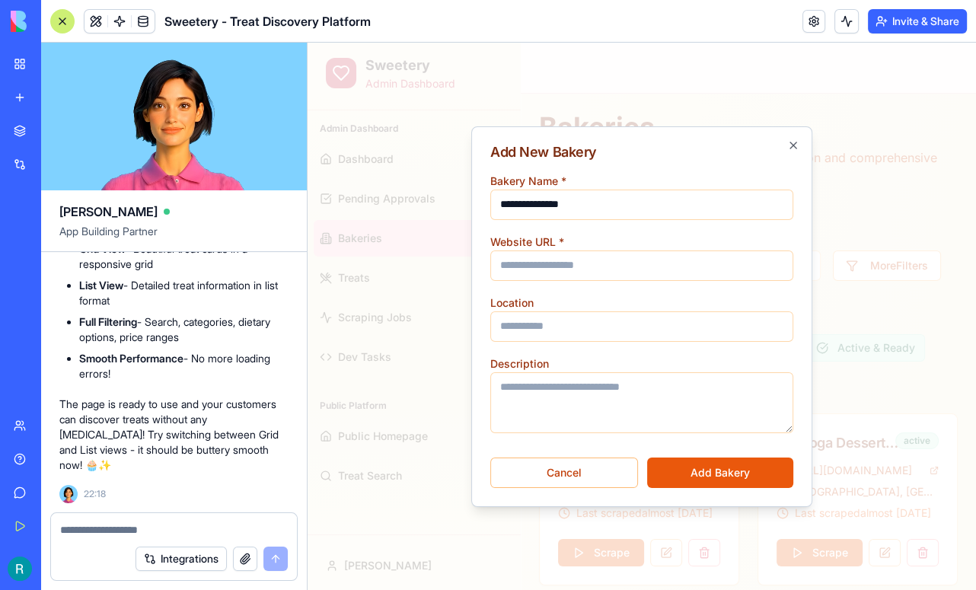
type input "**********"
click at [555, 251] on input "Website URL *" at bounding box center [641, 266] width 303 height 30
paste input "**********"
type input "**********"
click at [582, 327] on input "Location" at bounding box center [641, 326] width 303 height 30
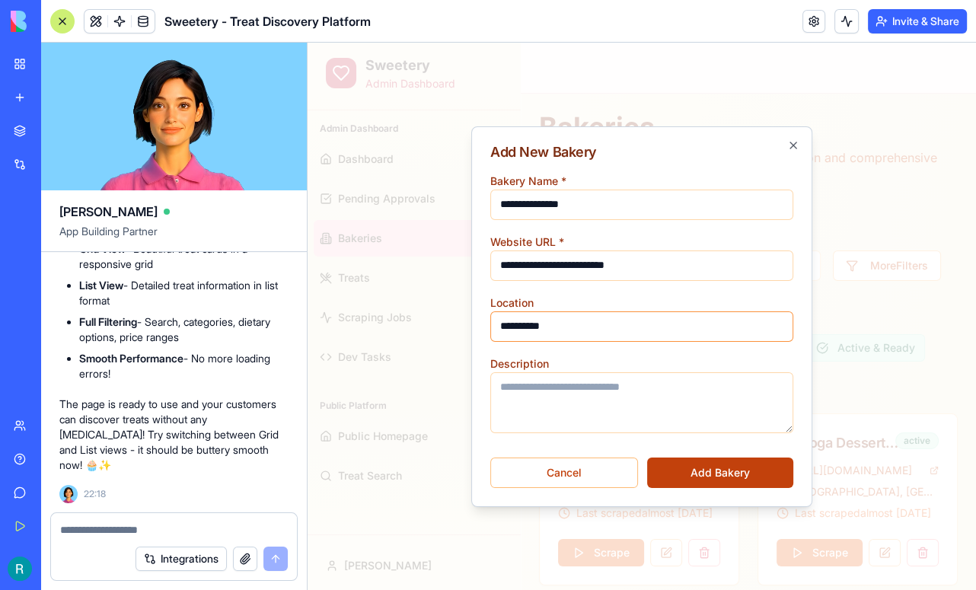
type input "**********"
click at [727, 469] on button "Add Bakery" at bounding box center [720, 473] width 146 height 30
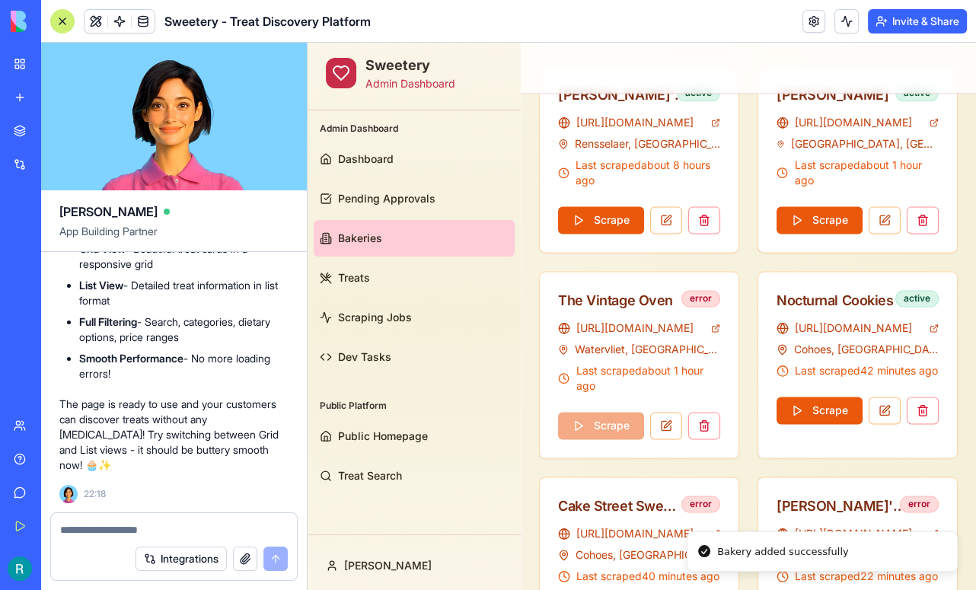
scroll to position [2359, 0]
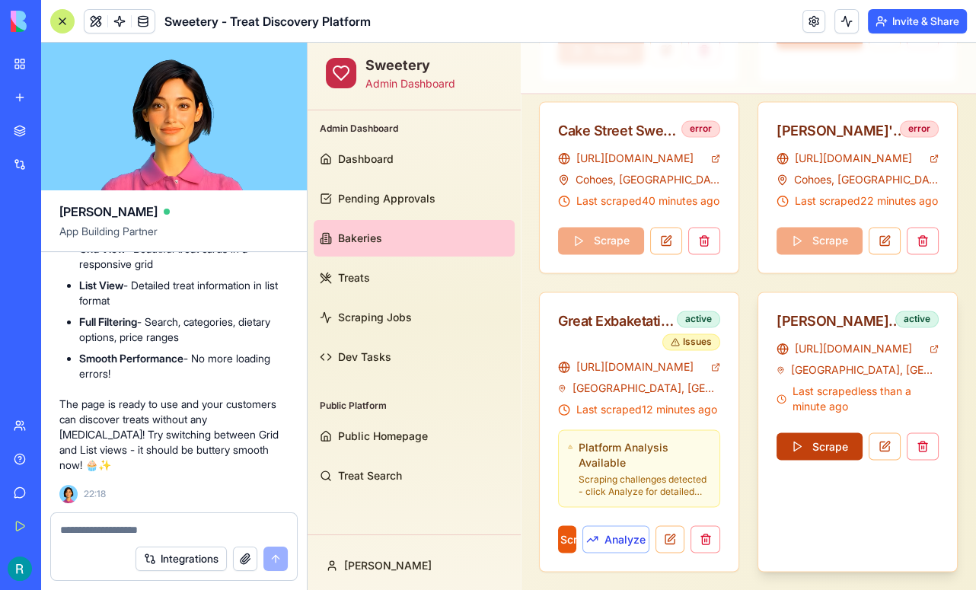
click at [841, 446] on button "Scrape" at bounding box center [820, 446] width 86 height 27
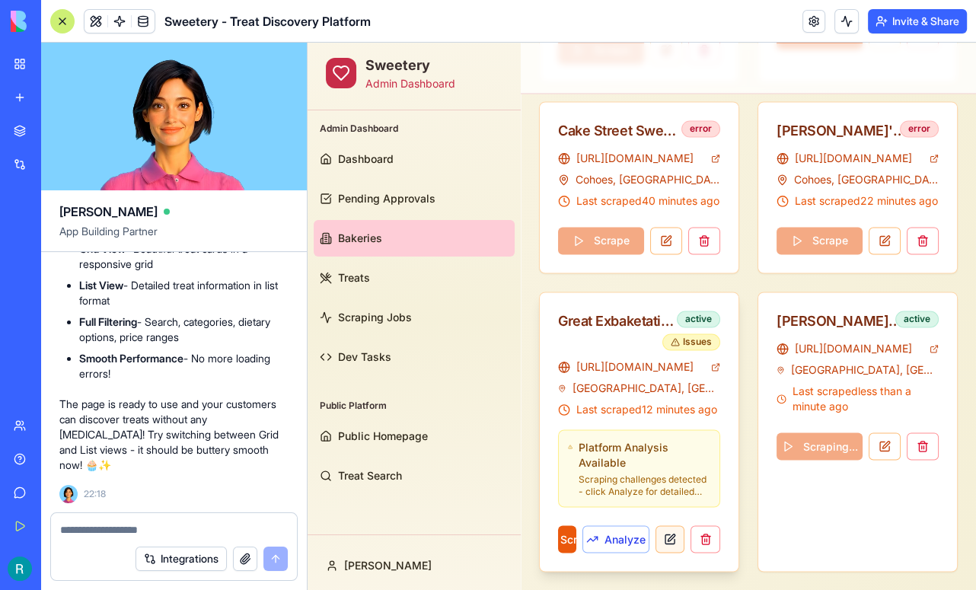
click at [669, 532] on button at bounding box center [671, 538] width 30 height 27
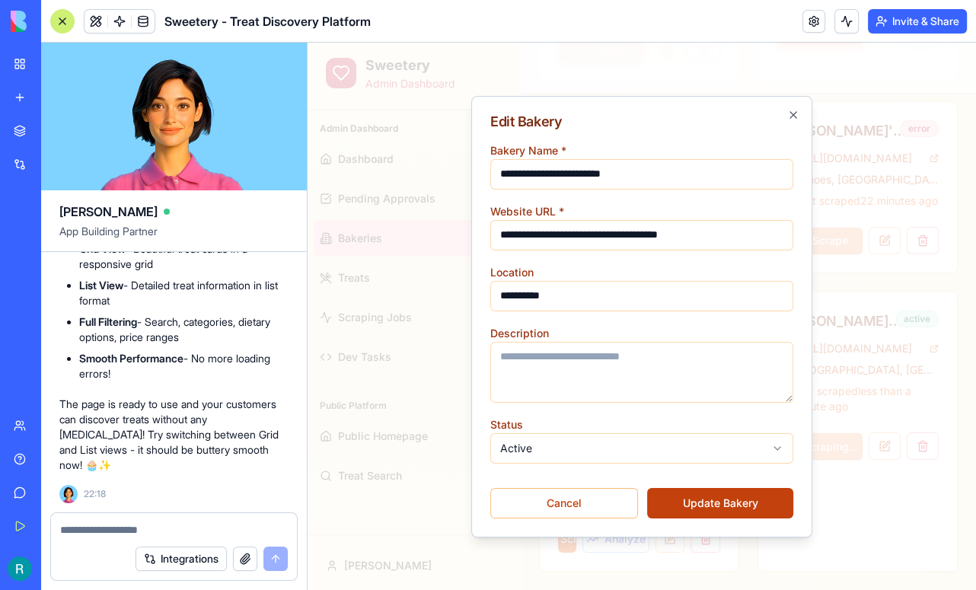
click at [692, 500] on button "Update Bakery" at bounding box center [720, 503] width 146 height 30
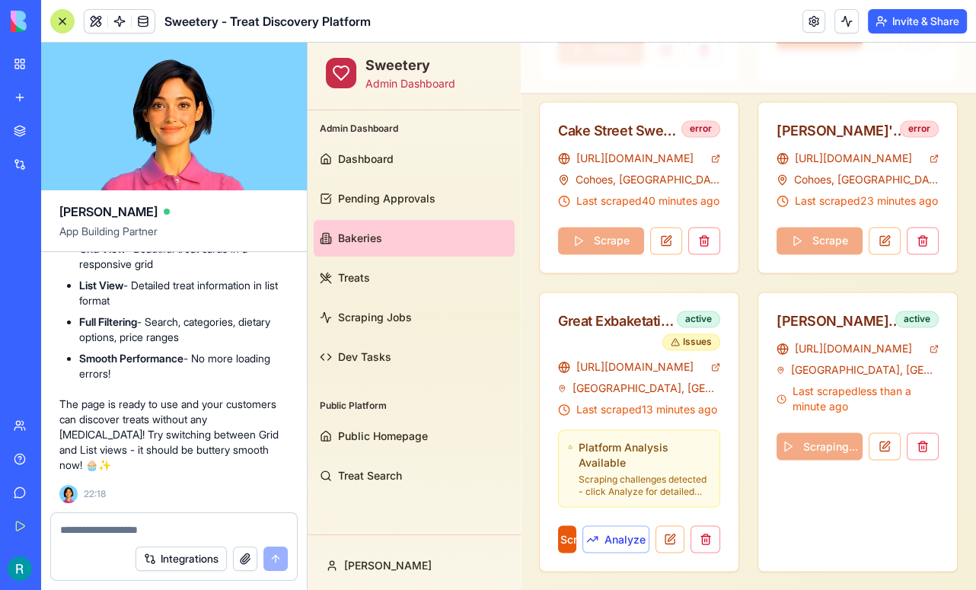
click at [60, 22] on div at bounding box center [62, 21] width 24 height 24
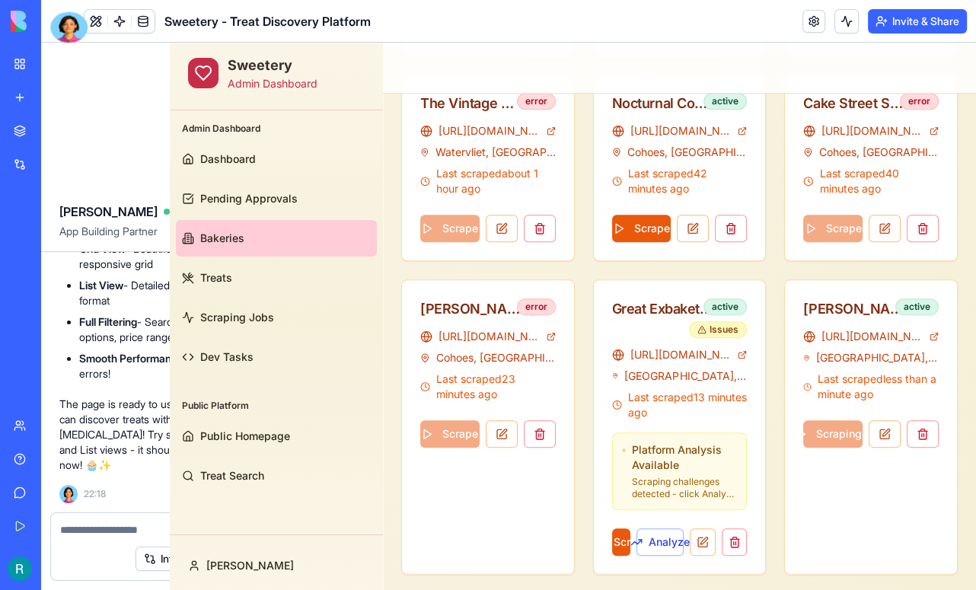
scroll to position [1417, 0]
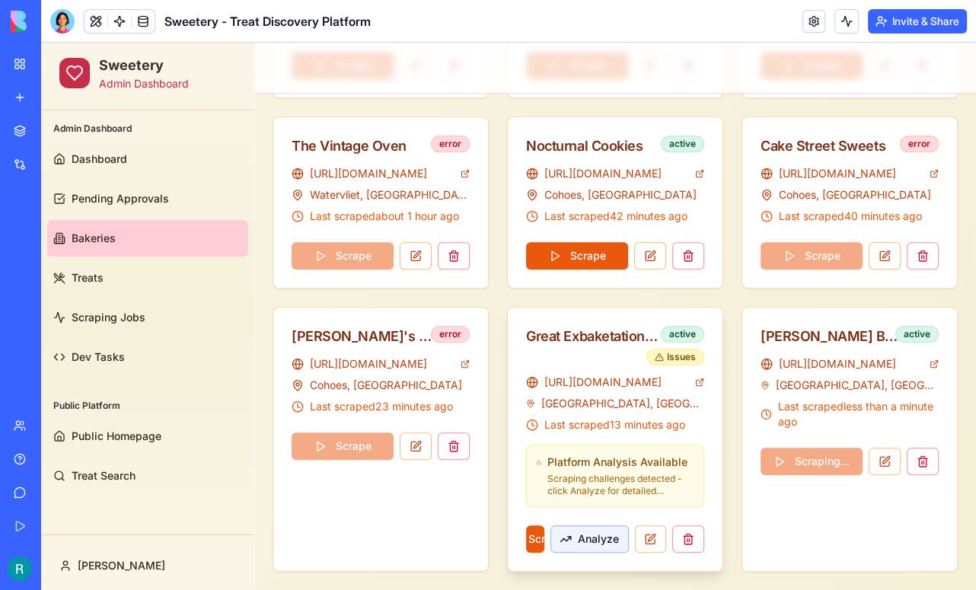
click at [609, 537] on button "Analyze" at bounding box center [590, 538] width 78 height 27
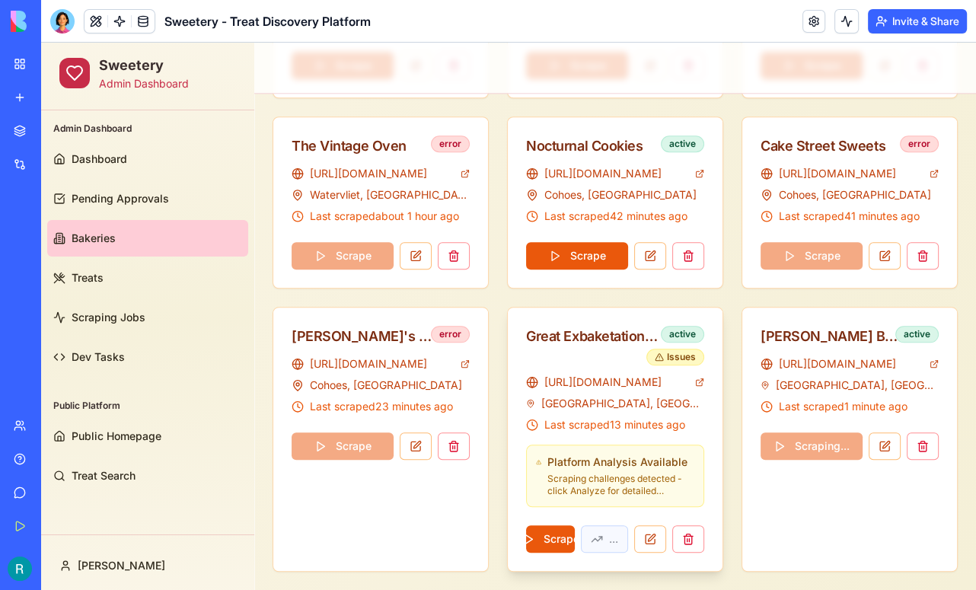
click at [609, 537] on div "Scrape ..." at bounding box center [615, 536] width 178 height 34
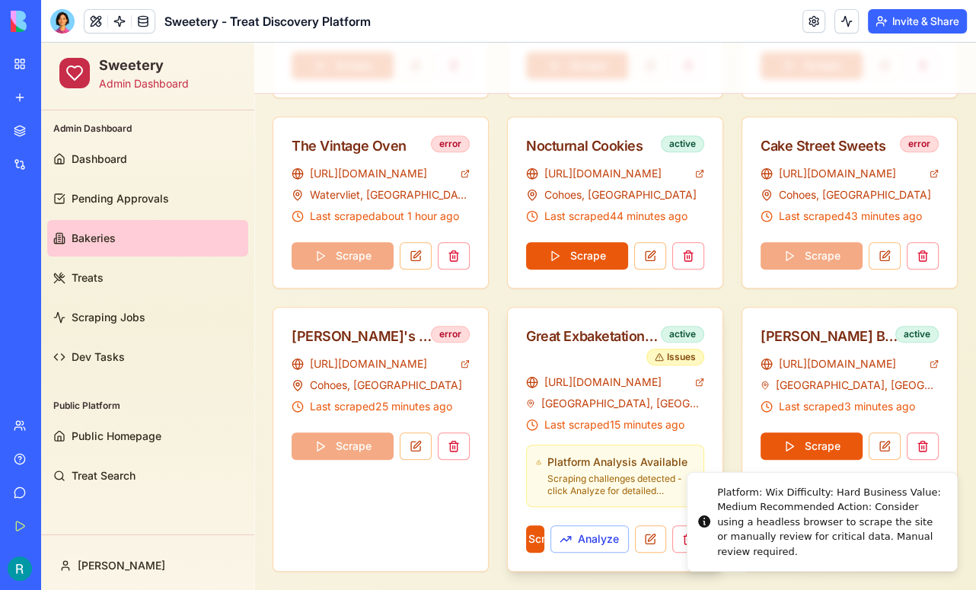
click at [599, 504] on div "[URL][DOMAIN_NAME] [GEOGRAPHIC_DATA], [GEOGRAPHIC_DATA] Last scraped 15 minutes…" at bounding box center [615, 473] width 215 height 196
click at [663, 504] on div "[URL][DOMAIN_NAME] [GEOGRAPHIC_DATA], [GEOGRAPHIC_DATA] Last scraped 15 minutes…" at bounding box center [615, 473] width 215 height 196
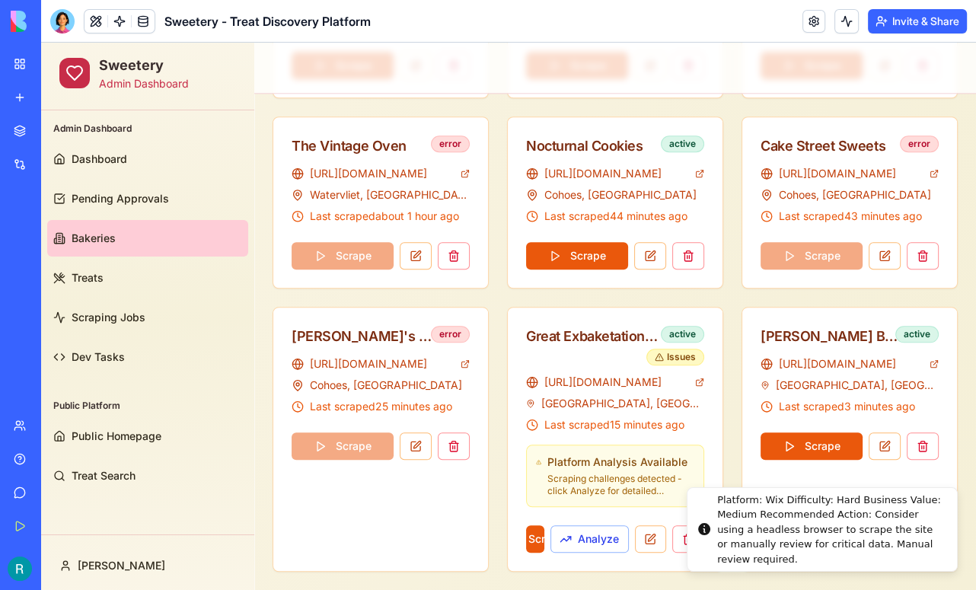
click at [746, 522] on div "Platform: Wix Difficulty: Hard Business Value: Medium Recommended Action: Consi…" at bounding box center [831, 530] width 228 height 75
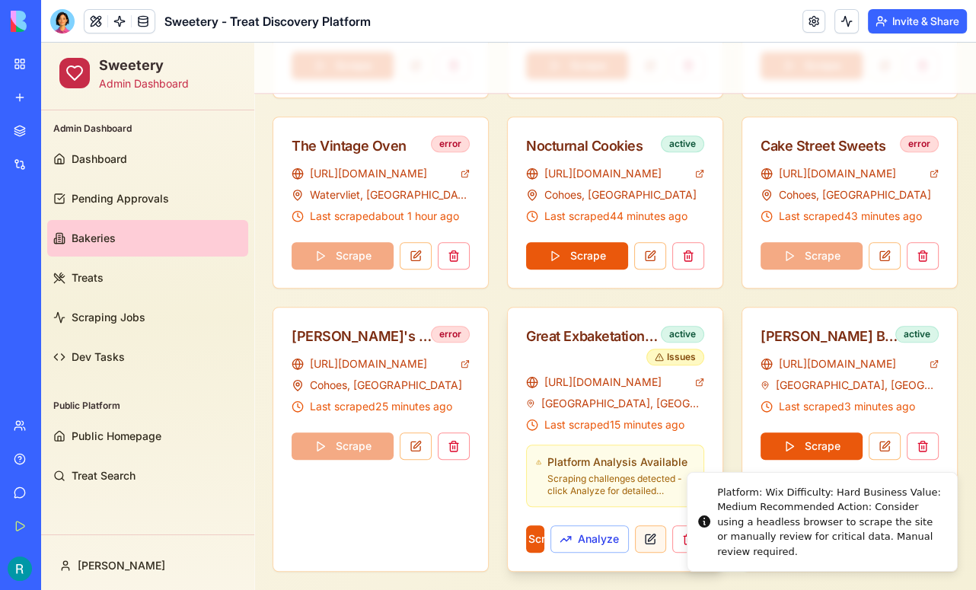
click at [653, 538] on button at bounding box center [651, 538] width 32 height 27
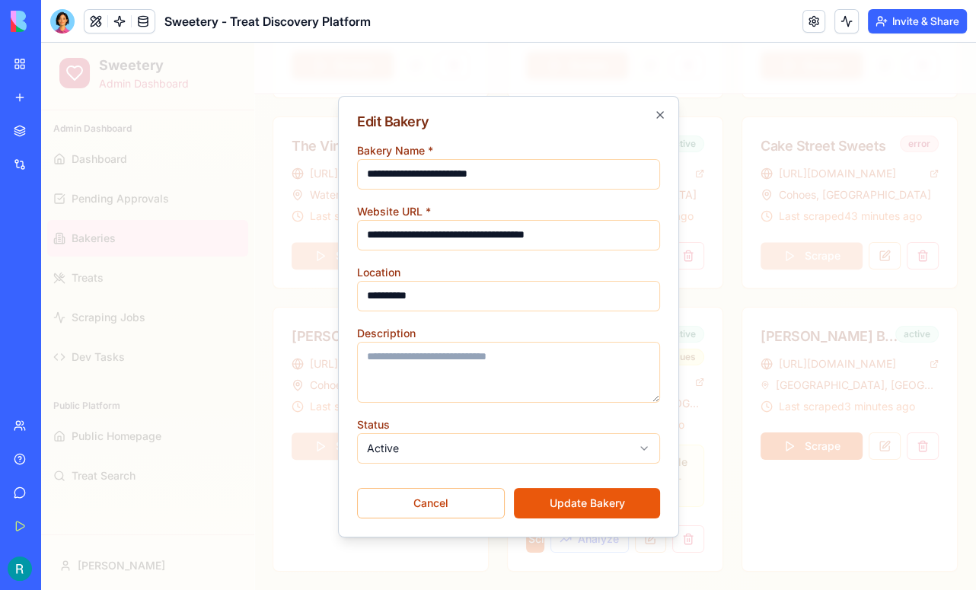
click at [531, 177] on input "**********" at bounding box center [508, 174] width 303 height 30
click at [581, 501] on button "Update Bakery" at bounding box center [587, 503] width 146 height 30
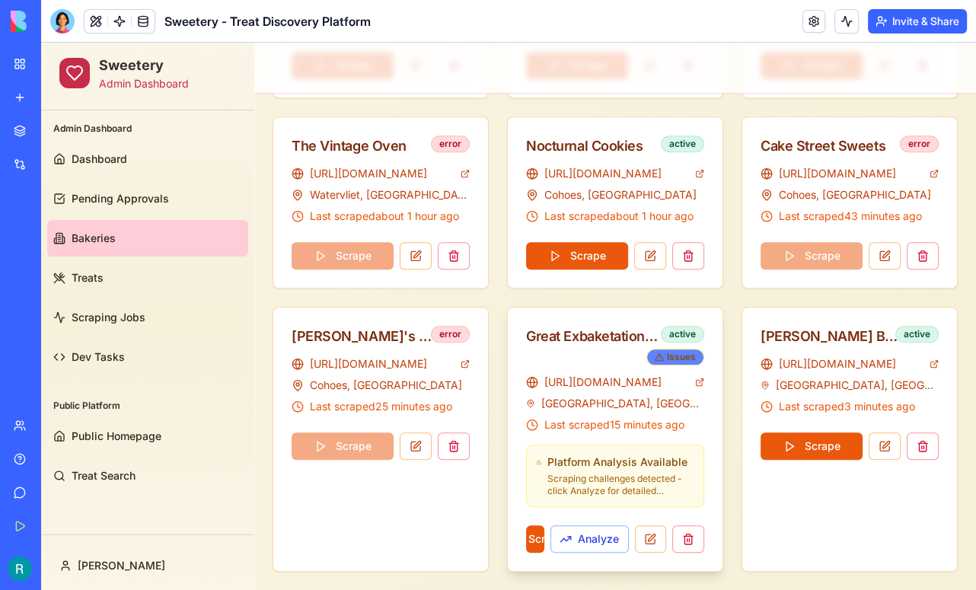
click at [673, 351] on div "Issues" at bounding box center [676, 357] width 58 height 17
click at [890, 441] on button at bounding box center [885, 446] width 32 height 27
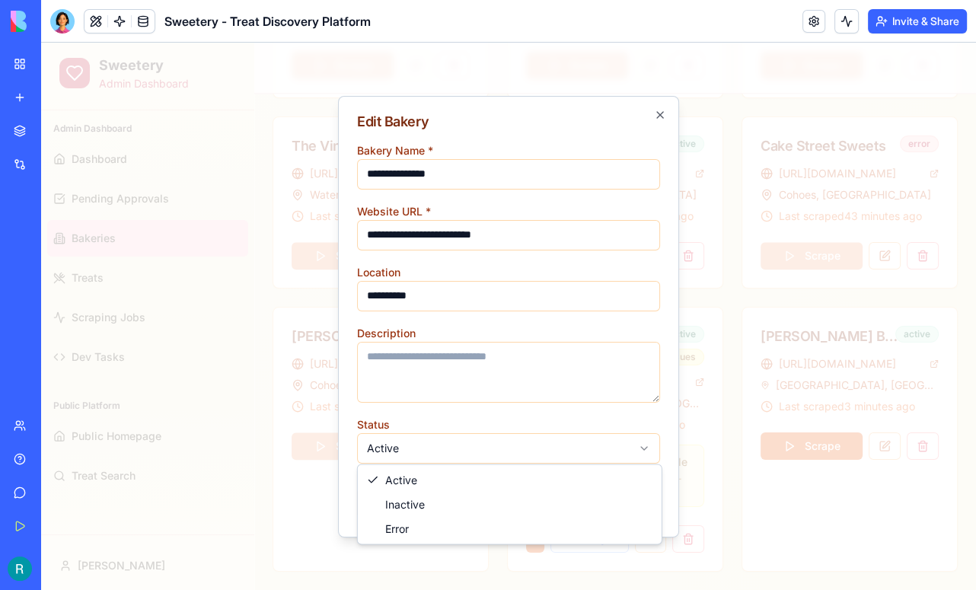
click at [786, 497] on div at bounding box center [508, 317] width 935 height 548
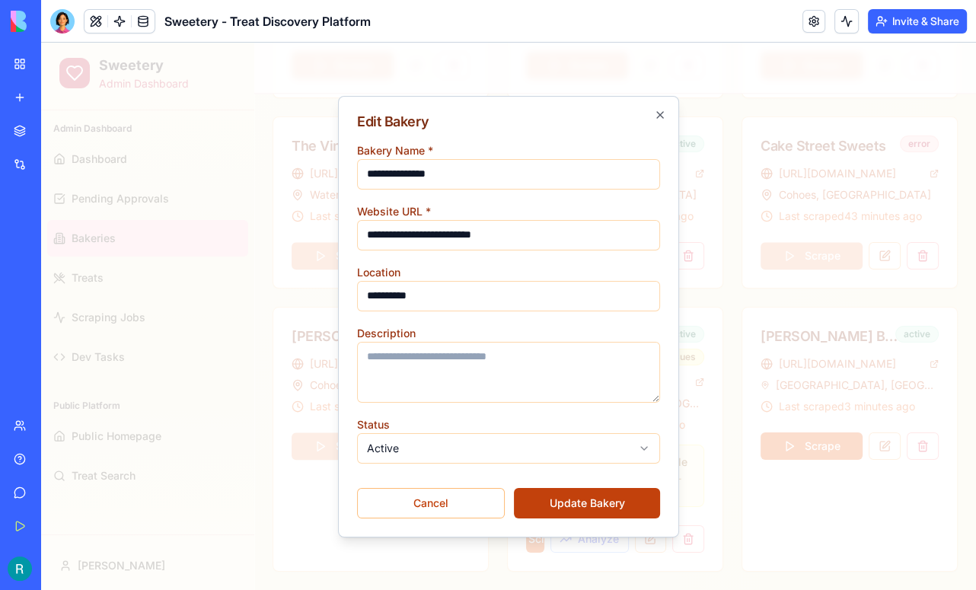
click at [592, 493] on button "Update Bakery" at bounding box center [587, 503] width 146 height 30
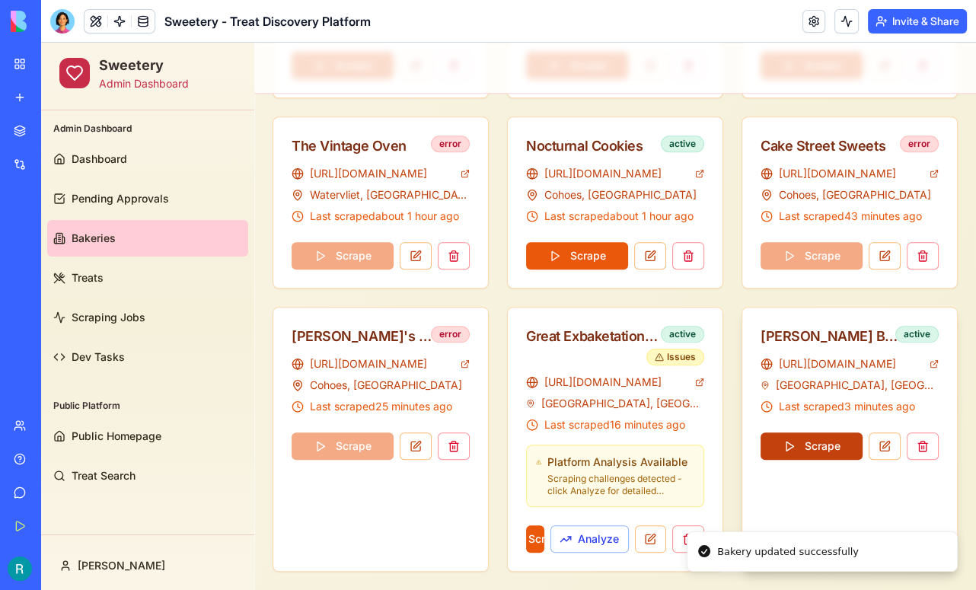
click at [822, 442] on button "Scrape" at bounding box center [812, 446] width 102 height 27
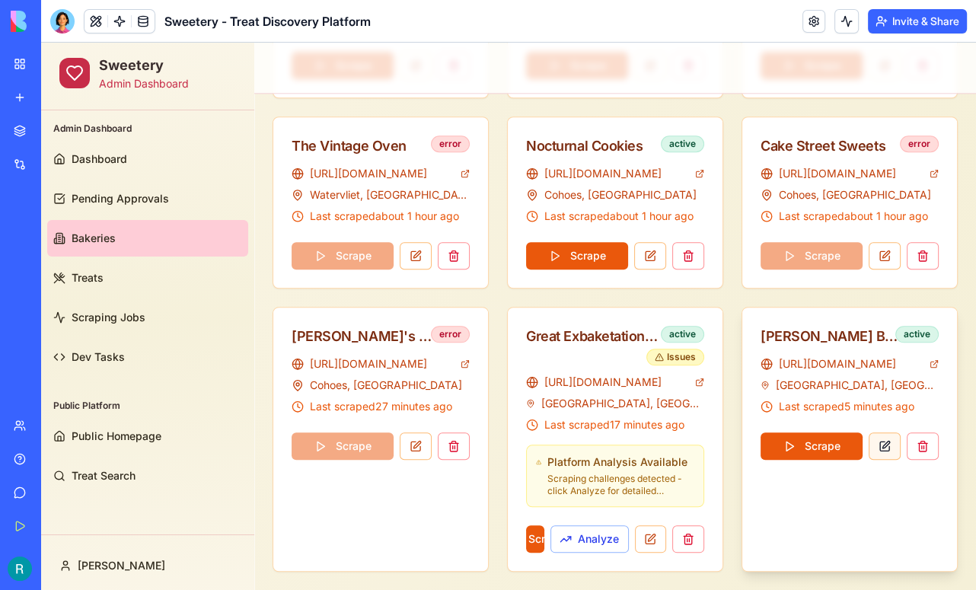
click at [888, 453] on button at bounding box center [885, 446] width 32 height 27
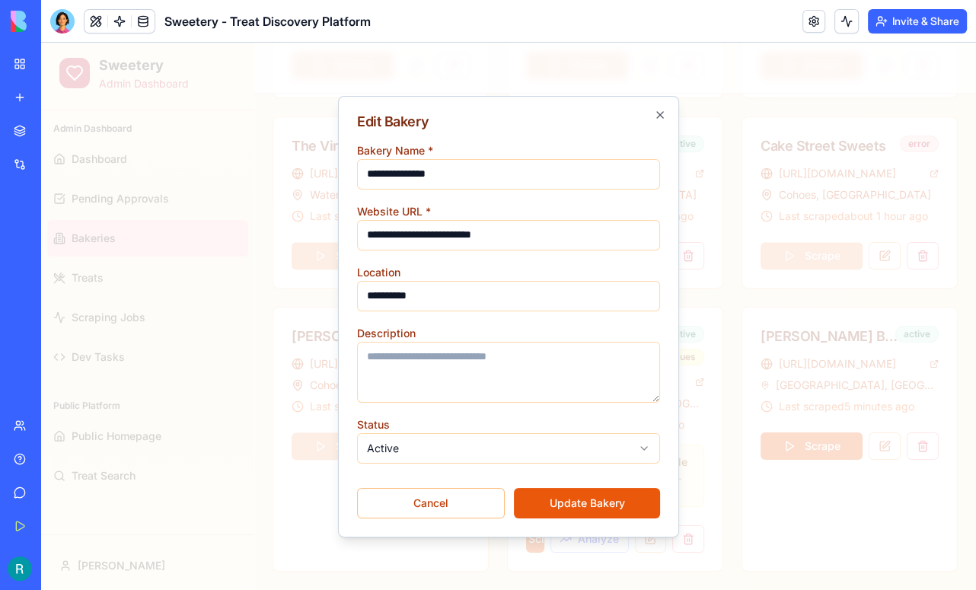
click at [578, 502] on button "Update Bakery" at bounding box center [587, 503] width 146 height 30
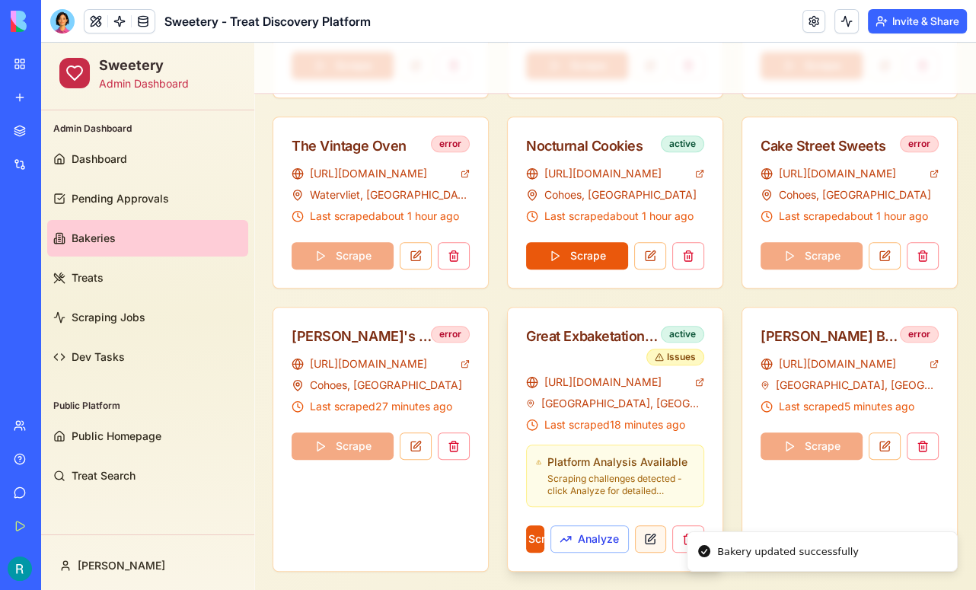
click at [648, 535] on button at bounding box center [651, 538] width 32 height 27
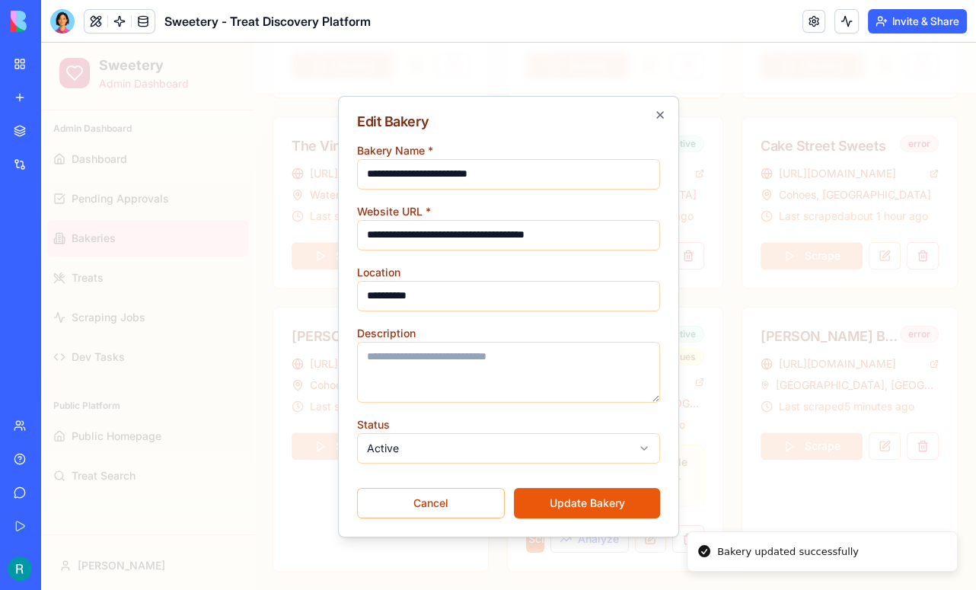
click at [593, 497] on button "Update Bakery" at bounding box center [587, 503] width 146 height 30
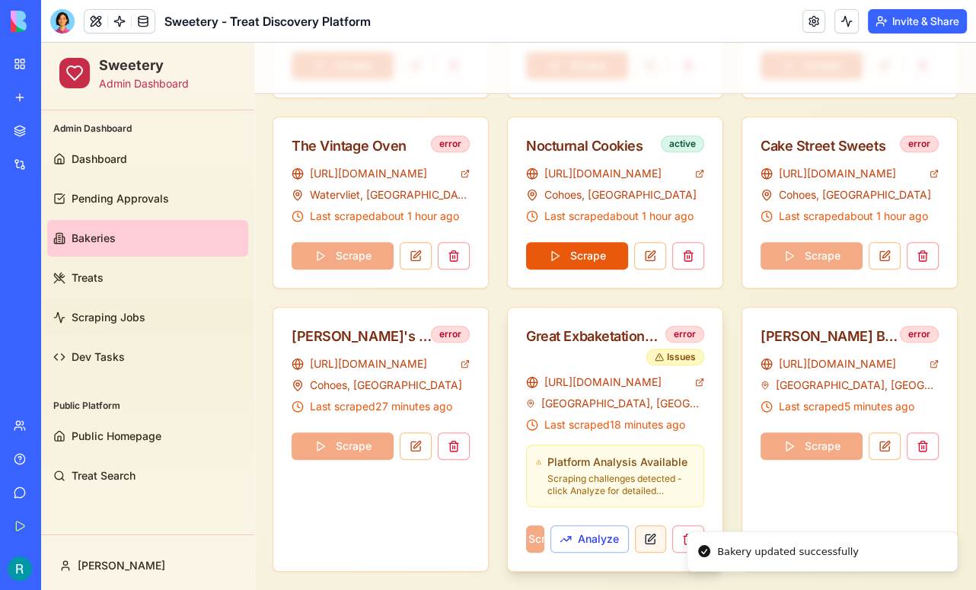
click at [647, 538] on button at bounding box center [651, 538] width 32 height 27
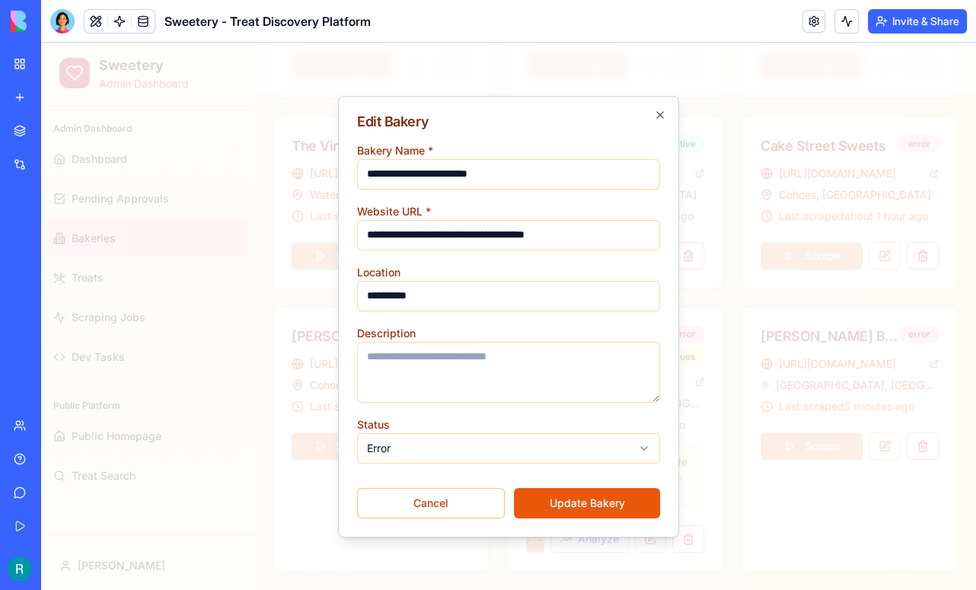
click at [542, 499] on button "Update Bakery" at bounding box center [587, 503] width 146 height 30
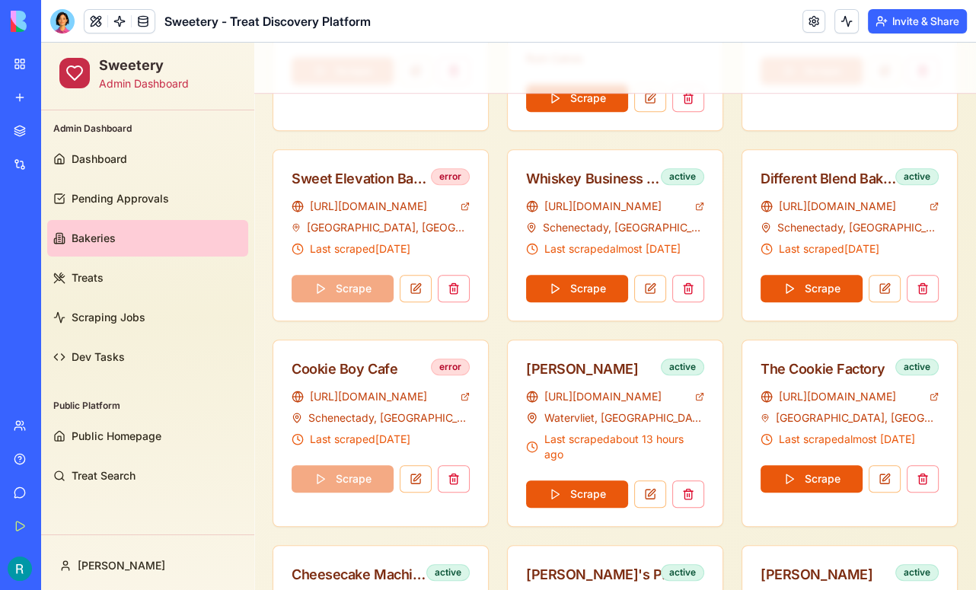
scroll to position [0, 0]
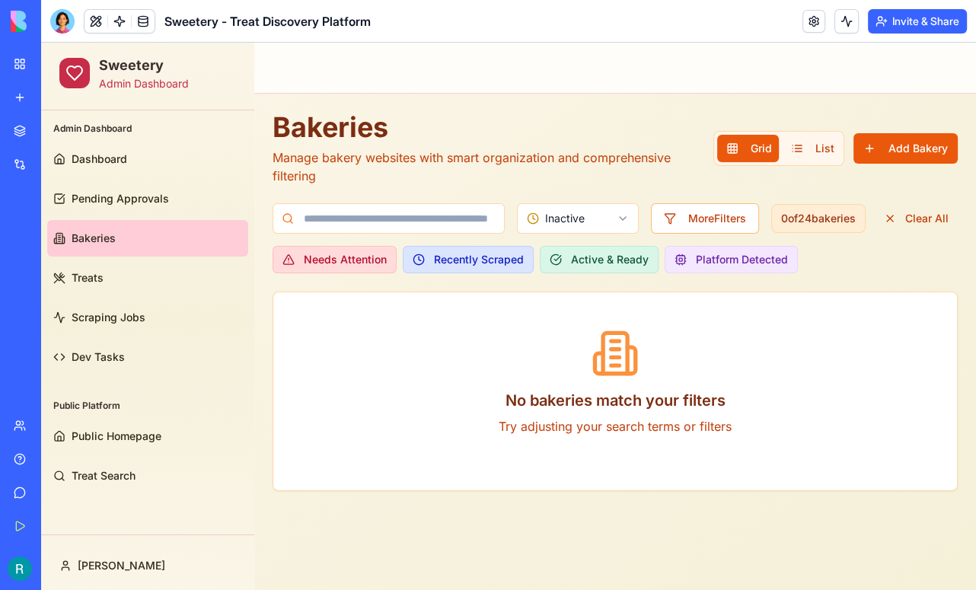
click at [621, 223] on html "Sweetery Admin Dashboard Admin Dashboard Dashboard Pending Approvals Bakeries T…" at bounding box center [508, 317] width 935 height 548
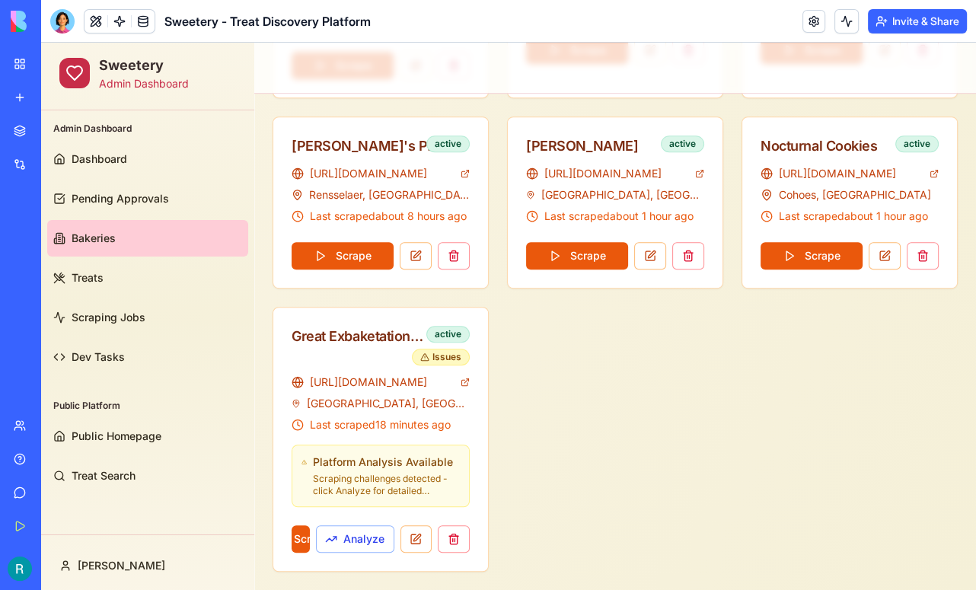
scroll to position [818, 0]
click at [96, 443] on span "Public Homepage" at bounding box center [117, 436] width 90 height 15
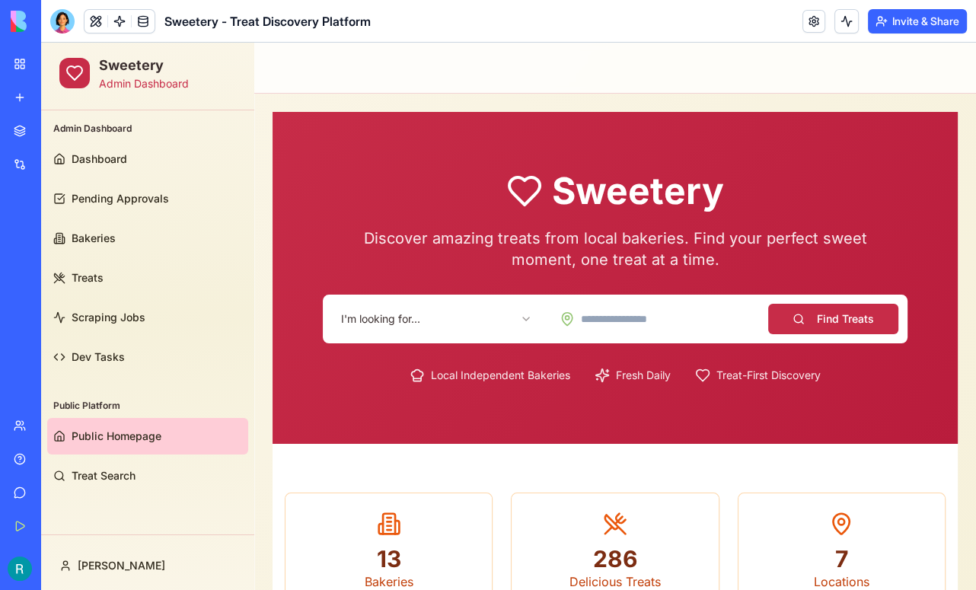
click at [517, 318] on html "Sweetery Admin Dashboard Admin Dashboard Dashboard Pending Approvals Bakeries T…" at bounding box center [508, 554] width 935 height 1022
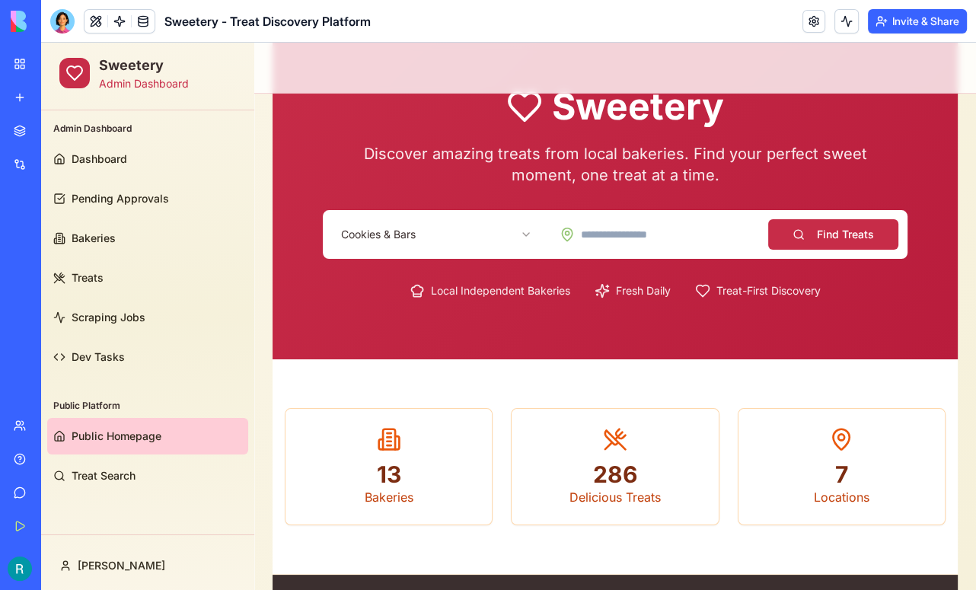
scroll to position [81, 0]
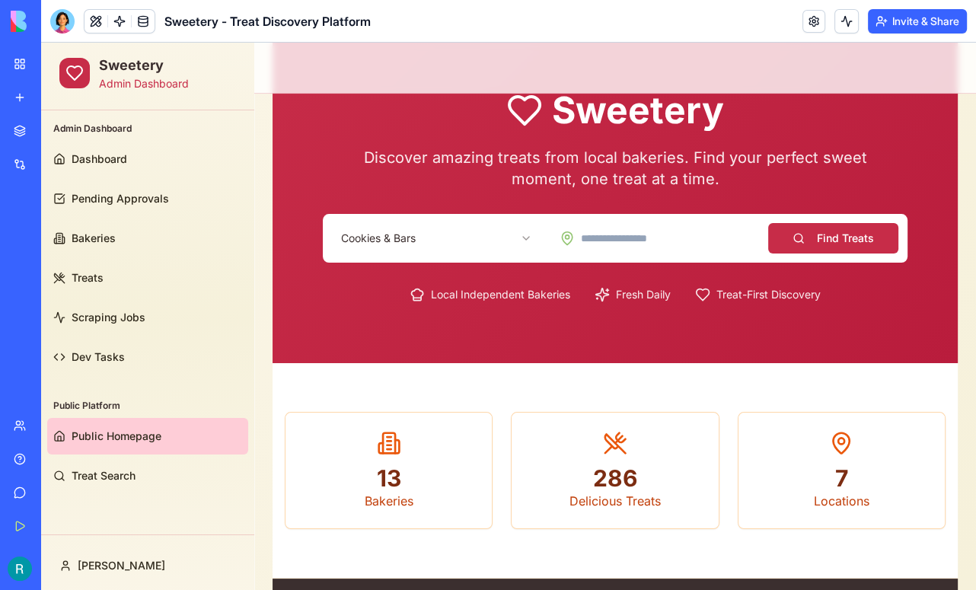
click at [851, 232] on button "Find Treats" at bounding box center [833, 238] width 130 height 30
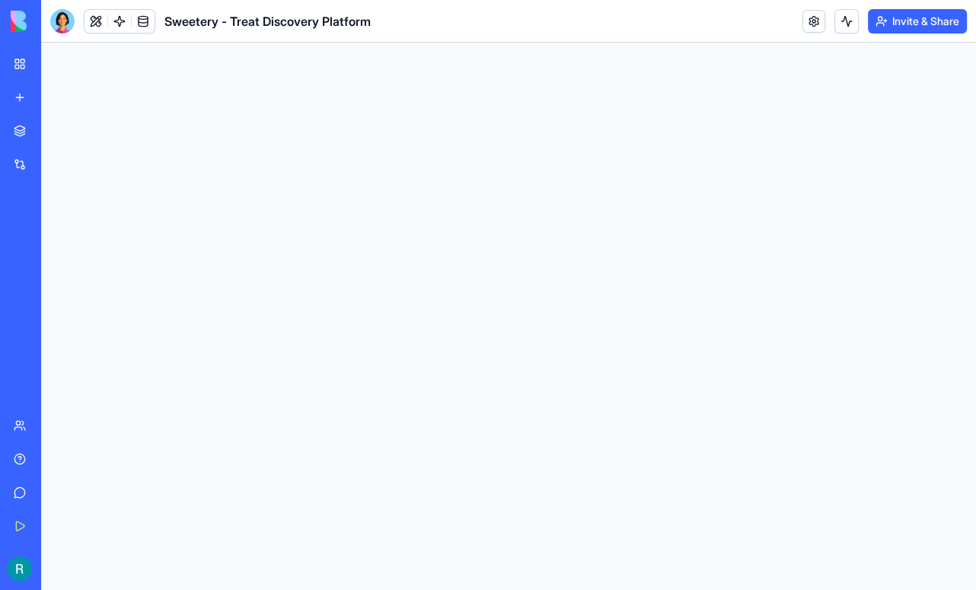
scroll to position [0, 0]
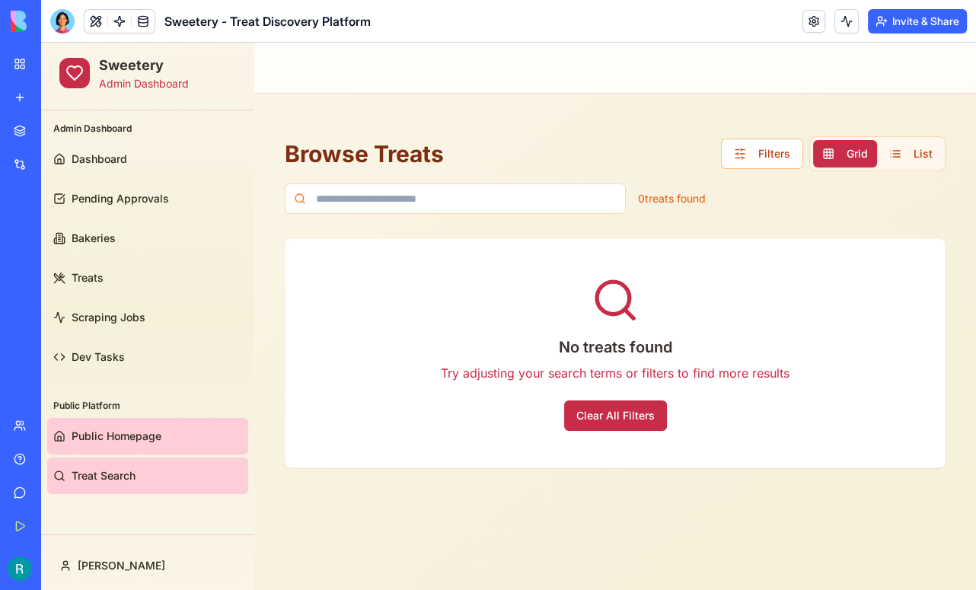
click at [122, 434] on span "Public Homepage" at bounding box center [117, 436] width 90 height 15
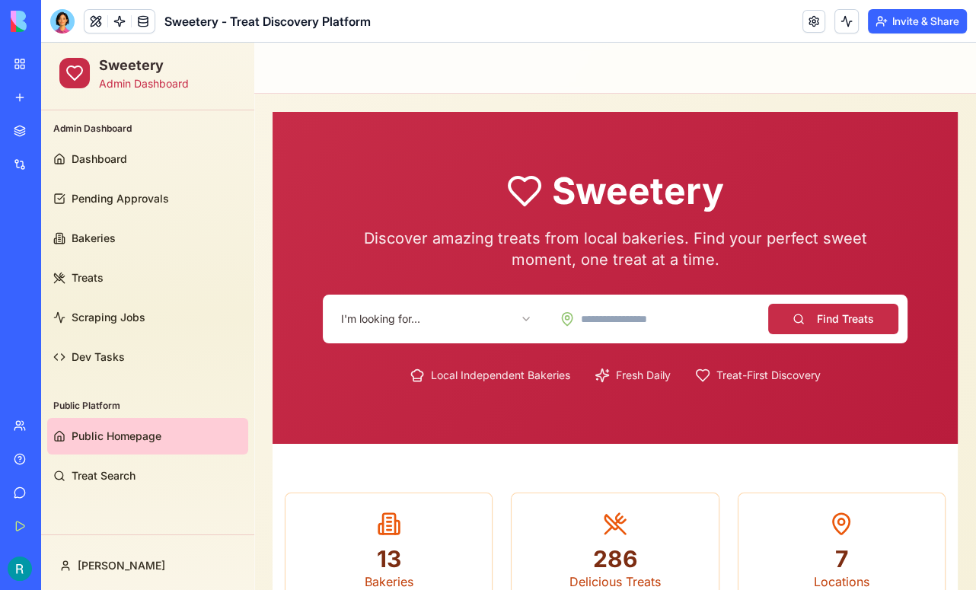
click at [473, 336] on div "I'm looking for... Find Treats" at bounding box center [615, 319] width 585 height 49
click at [480, 317] on html "Sweetery Admin Dashboard Admin Dashboard Dashboard Pending Approvals Bakeries T…" at bounding box center [508, 554] width 935 height 1022
click at [822, 321] on button "Find Treats" at bounding box center [833, 319] width 130 height 30
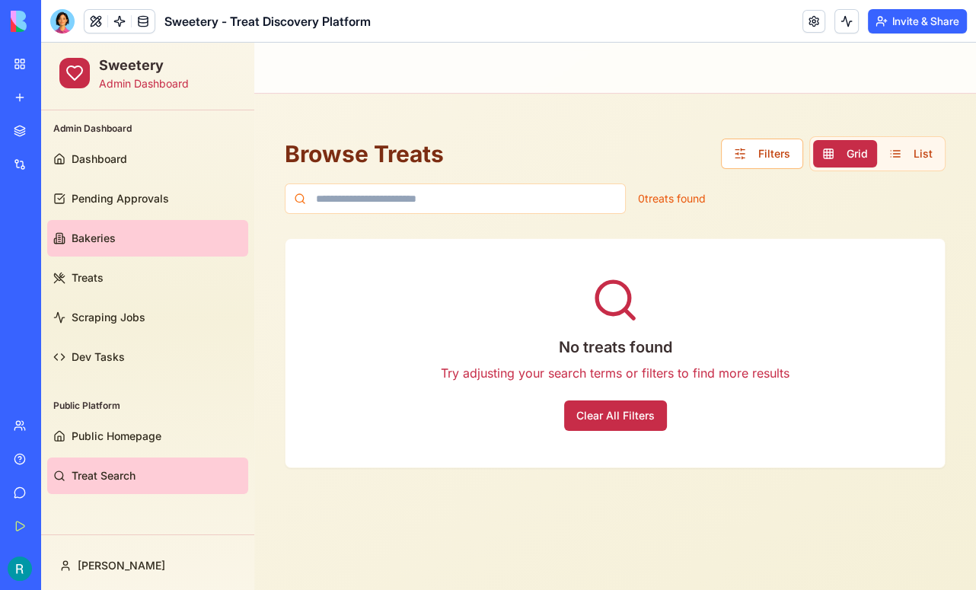
click at [93, 240] on span "Bakeries" at bounding box center [94, 238] width 44 height 15
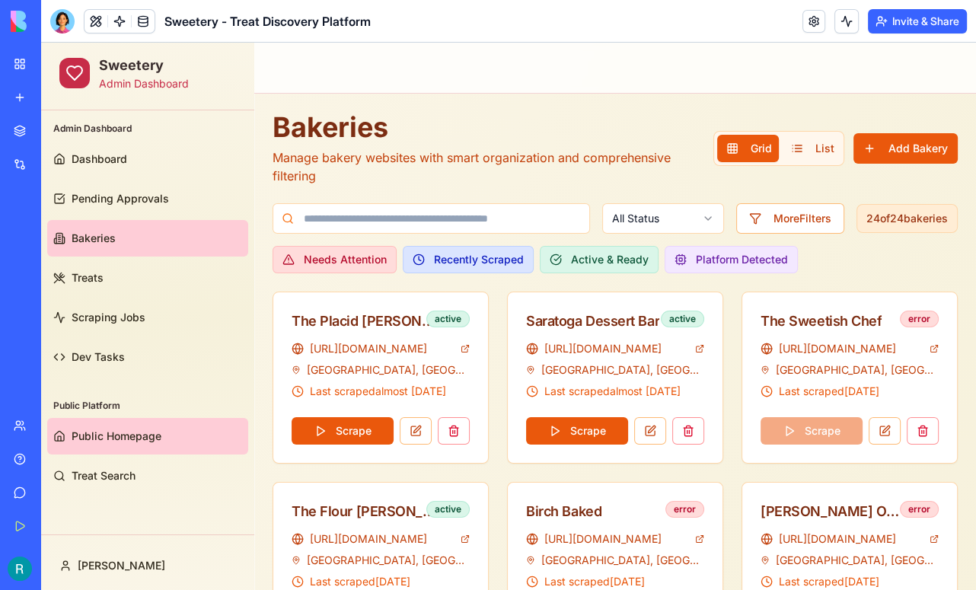
click at [104, 446] on link "Public Homepage" at bounding box center [147, 436] width 201 height 37
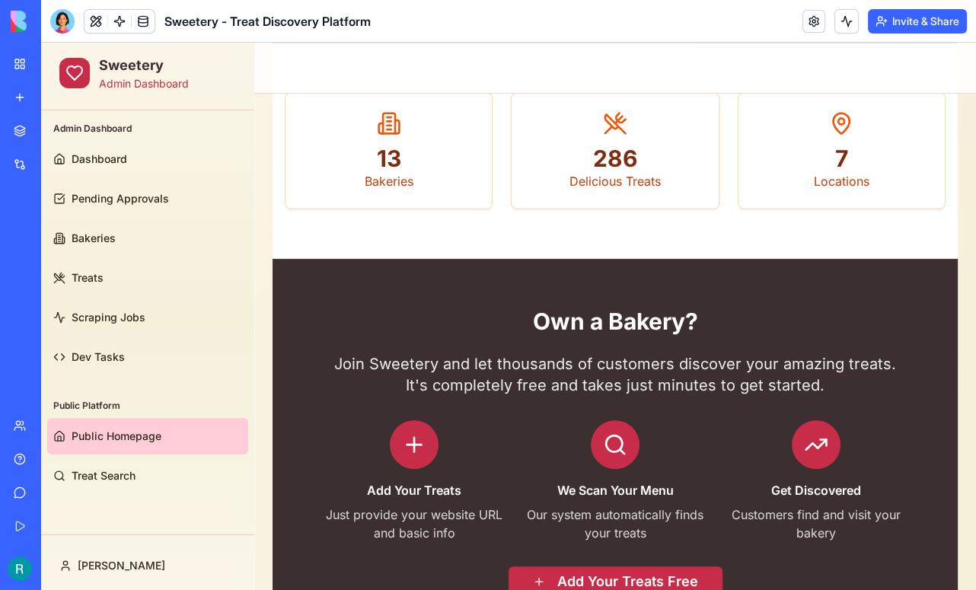
scroll to position [478, 0]
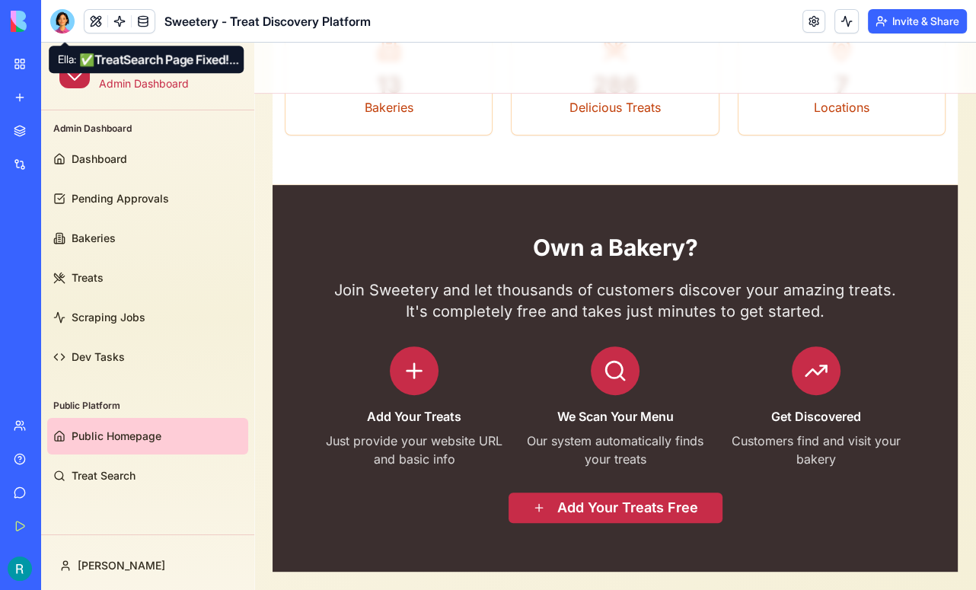
click at [65, 26] on div at bounding box center [62, 21] width 24 height 24
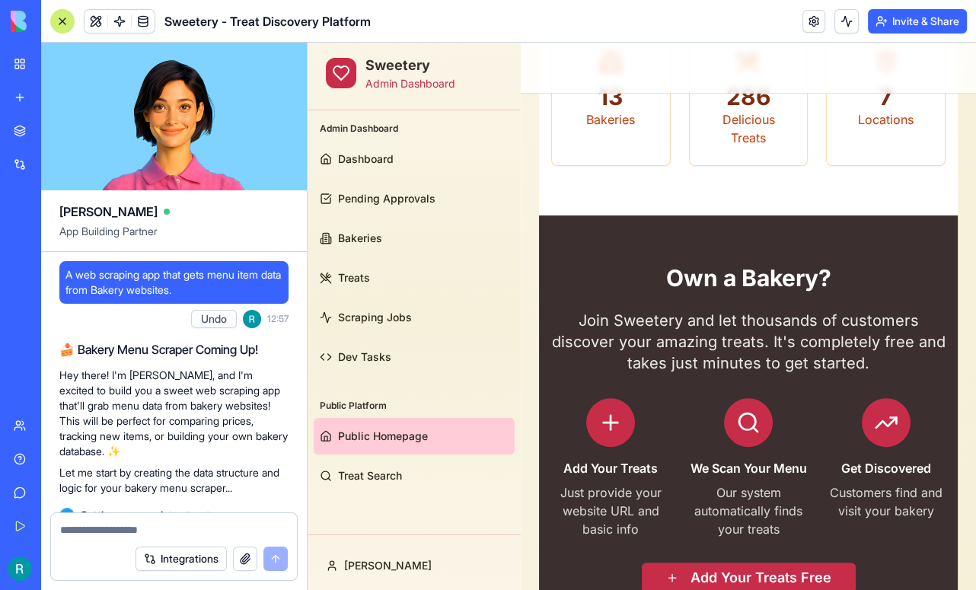
scroll to position [77950, 0]
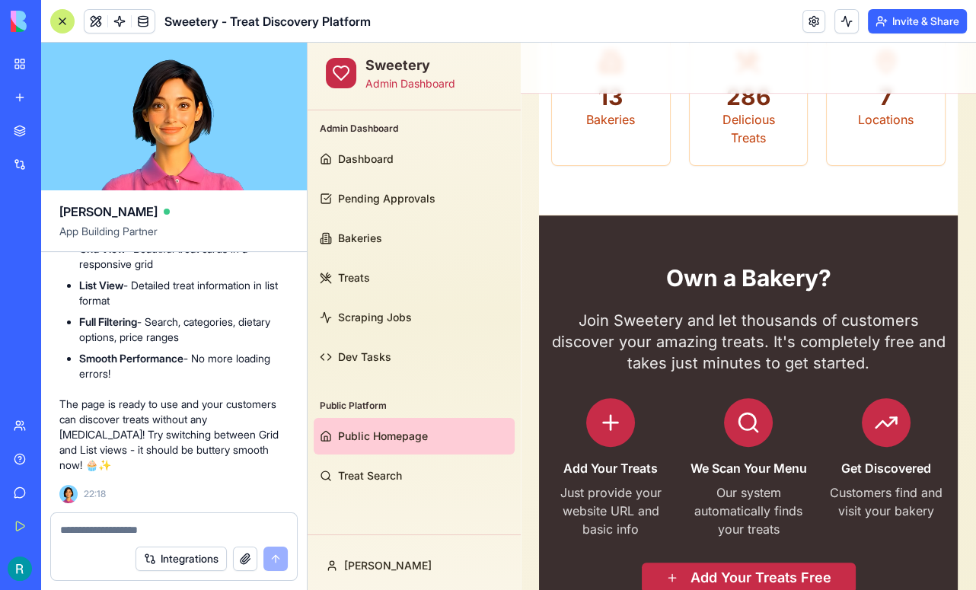
click at [135, 522] on textarea at bounding box center [174, 529] width 228 height 15
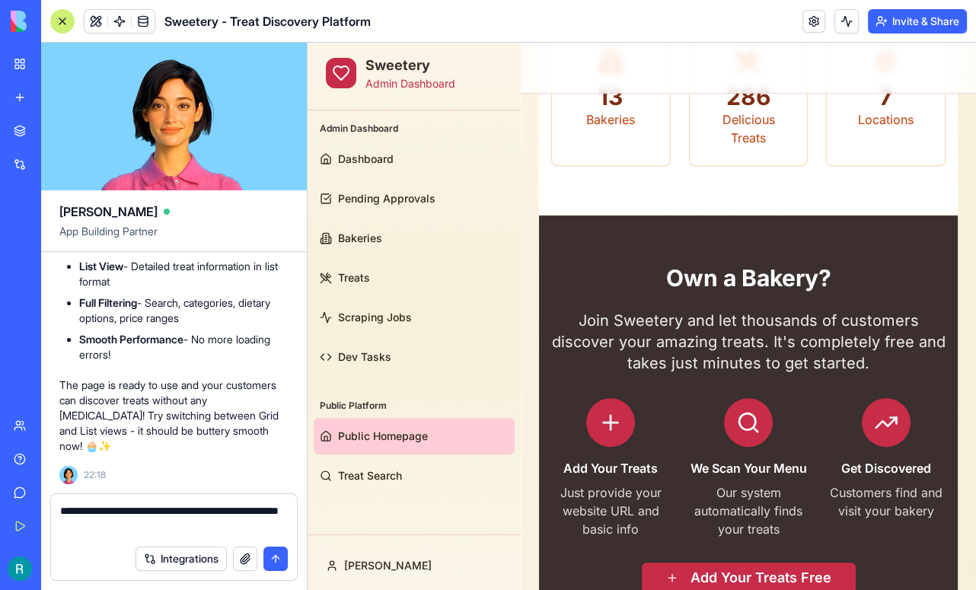
type textarea "**********"
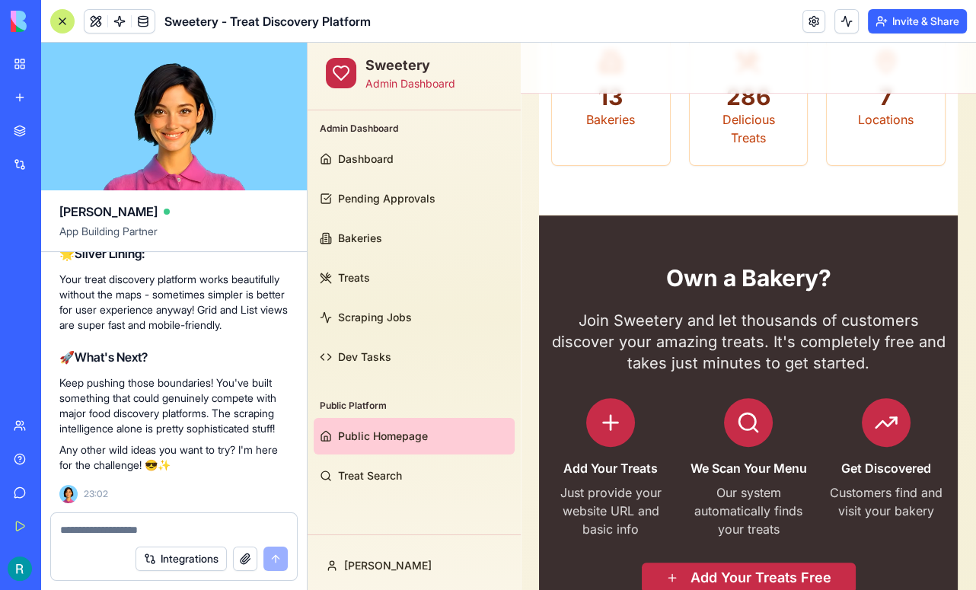
scroll to position [78913, 0]
click at [164, 527] on textarea at bounding box center [172, 529] width 224 height 15
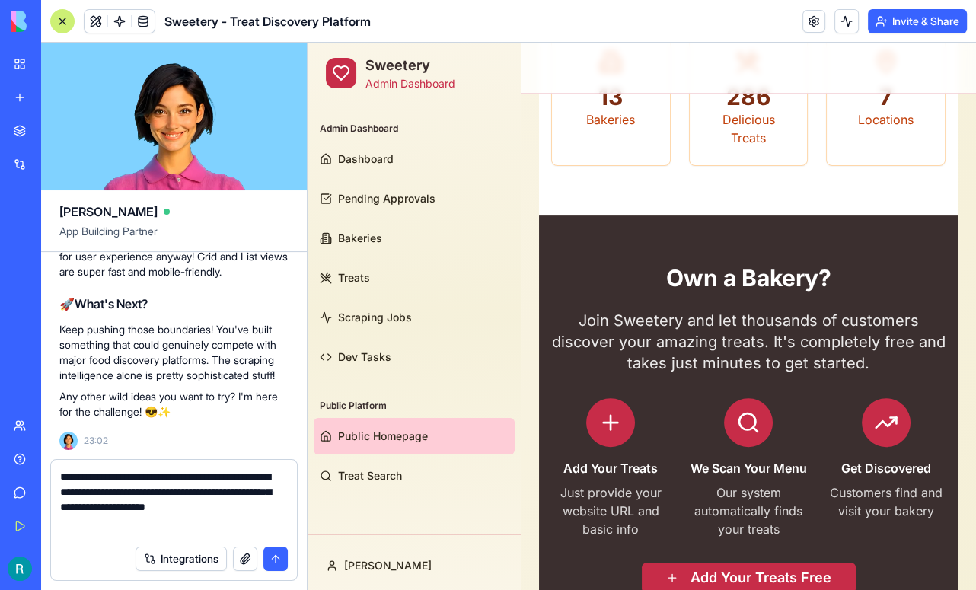
type textarea "**********"
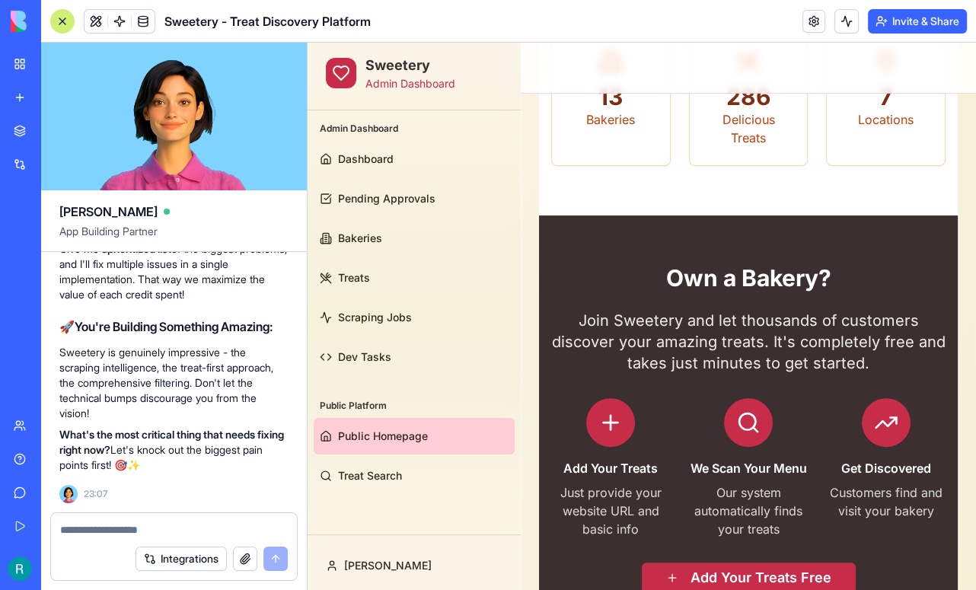
scroll to position [79775, 0]
